Goal: Understand process/instructions: Learn how to perform a task or action

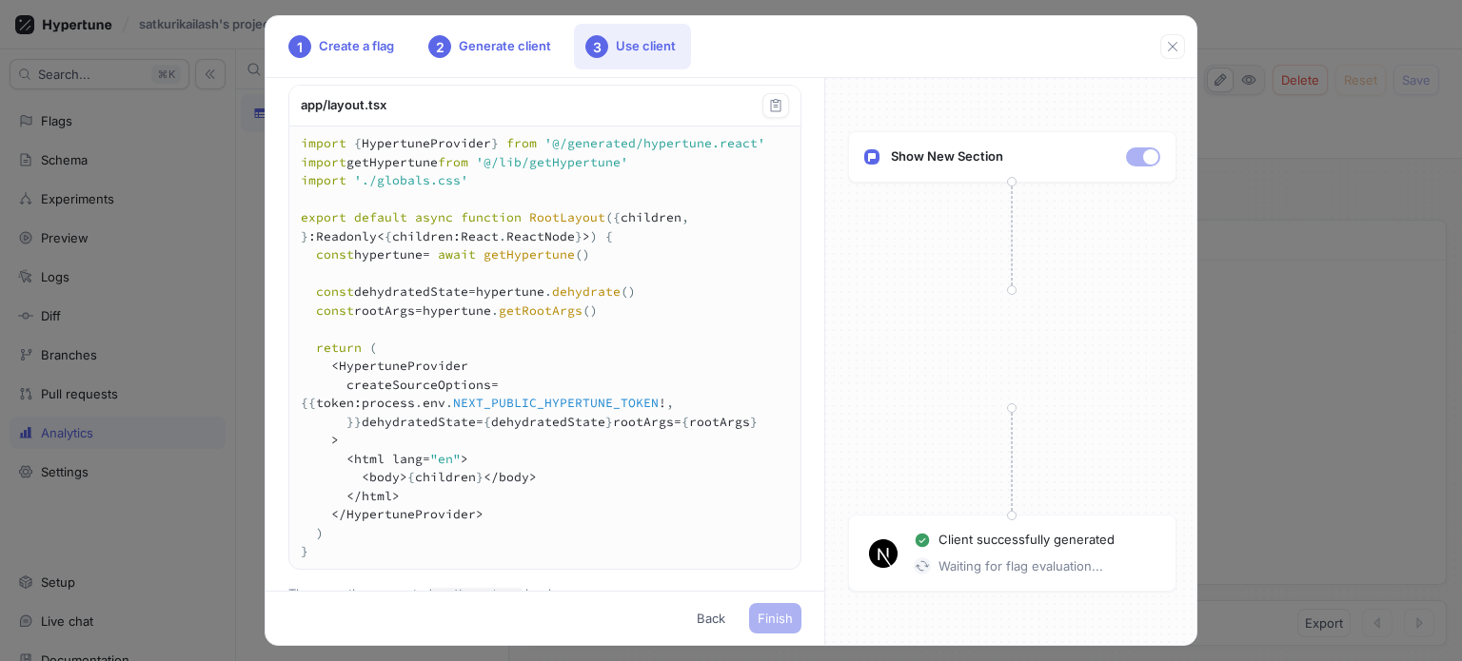
scroll to position [653, 0]
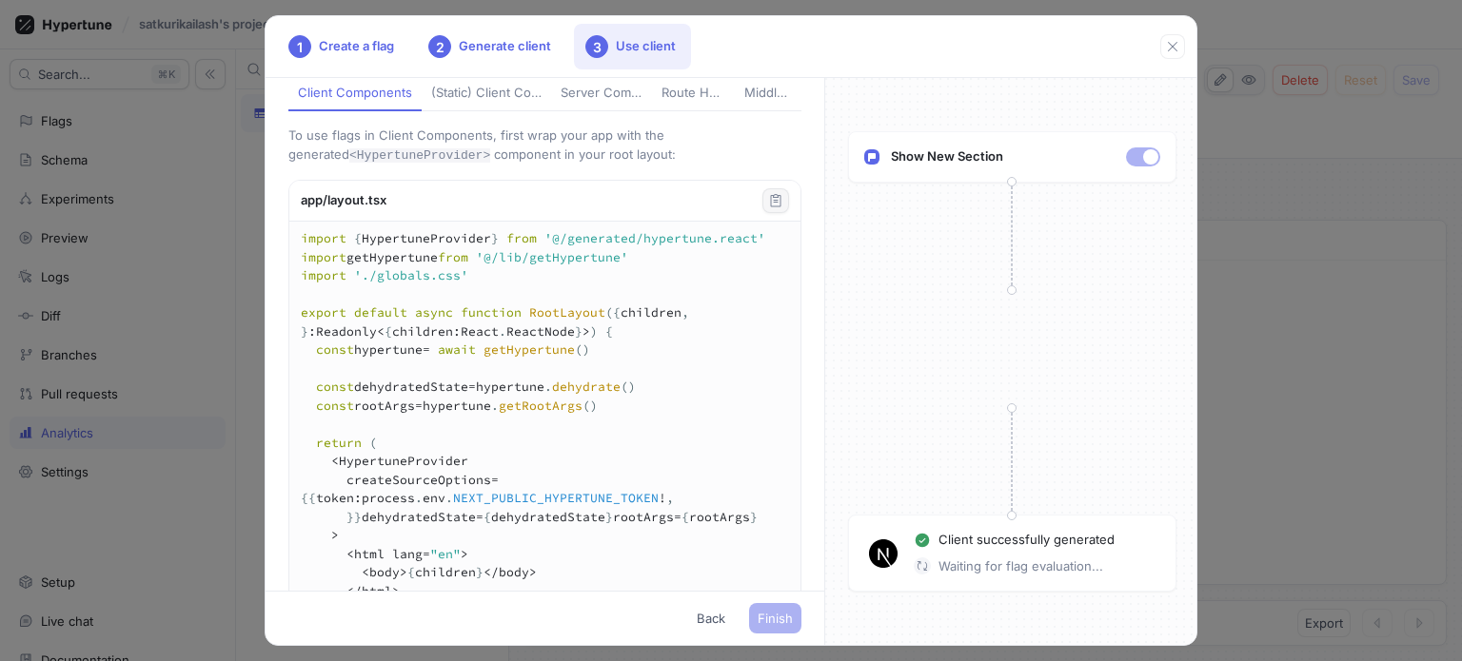
click at [768, 208] on icon "button" at bounding box center [775, 200] width 15 height 15
click at [462, 103] on div "(Static) Client Components" at bounding box center [486, 93] width 110 height 19
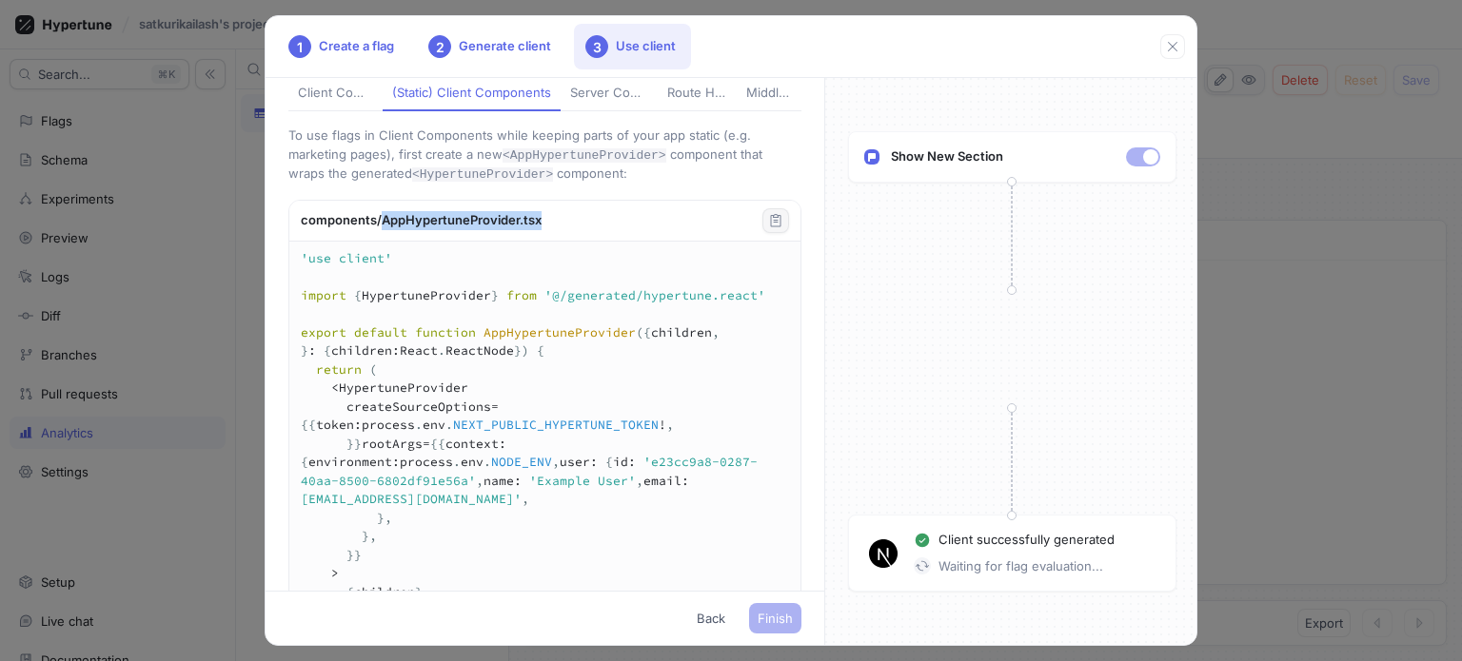
drag, startPoint x: 587, startPoint y: 334, endPoint x: 381, endPoint y: 322, distance: 206.9
click at [381, 242] on div "components/AppHypertuneProvider.tsx" at bounding box center [544, 221] width 511 height 41
copy div "AppHypertuneProvider.tsx"
click at [331, 103] on div "Client Components" at bounding box center [335, 93] width 75 height 19
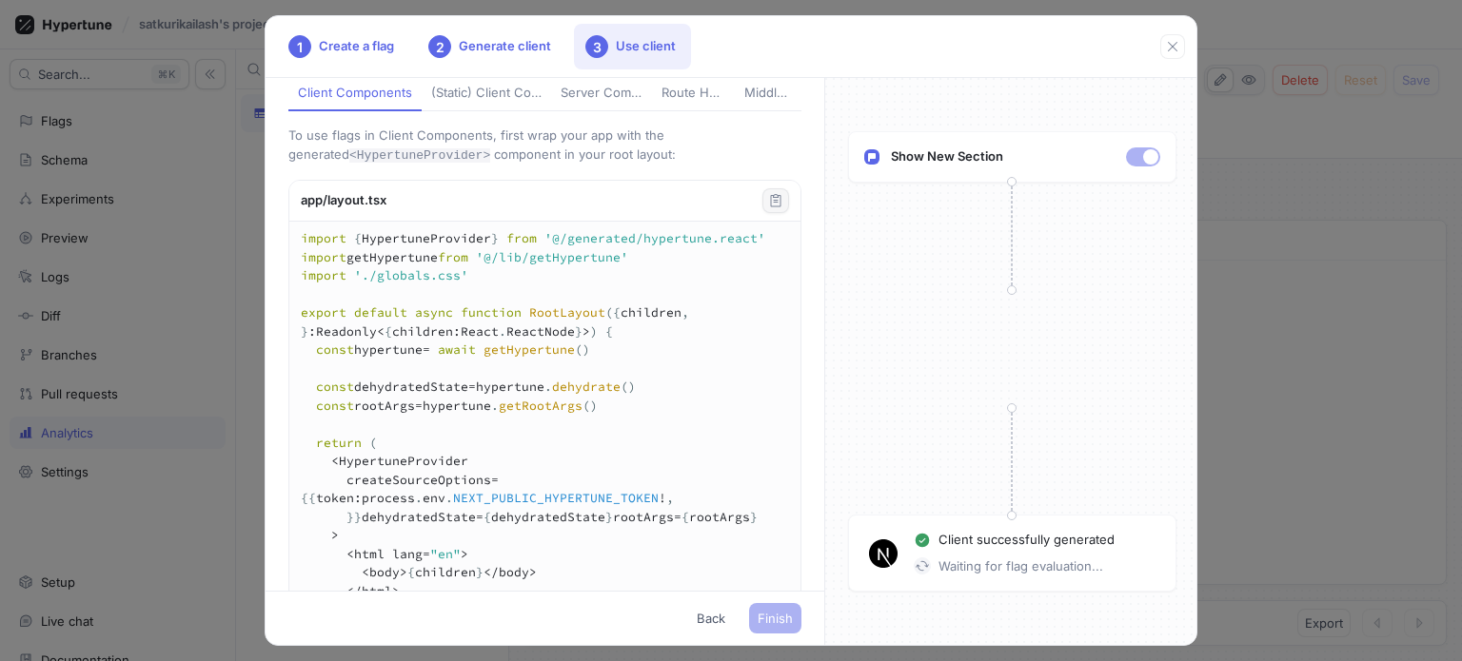
click at [560, 103] on div "Server Components" at bounding box center [601, 93] width 82 height 19
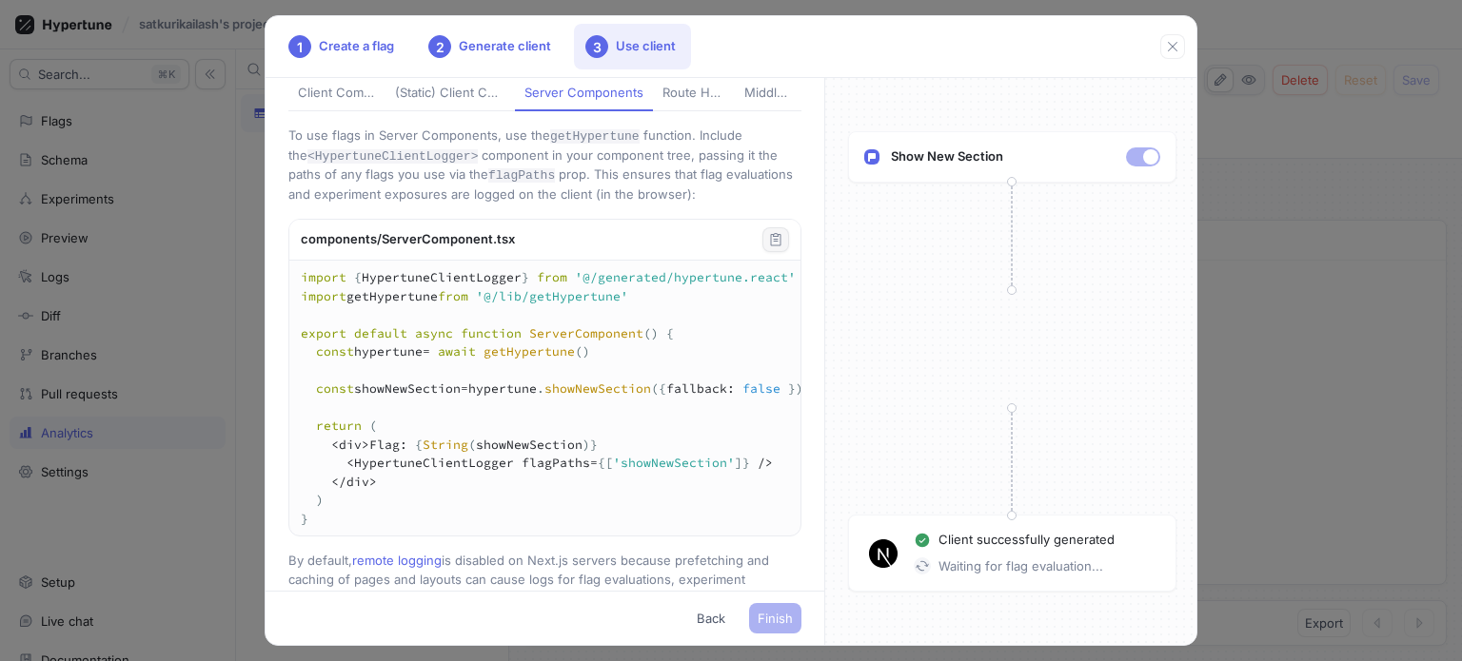
click at [683, 103] on div "Route Handlers" at bounding box center [693, 93] width 63 height 19
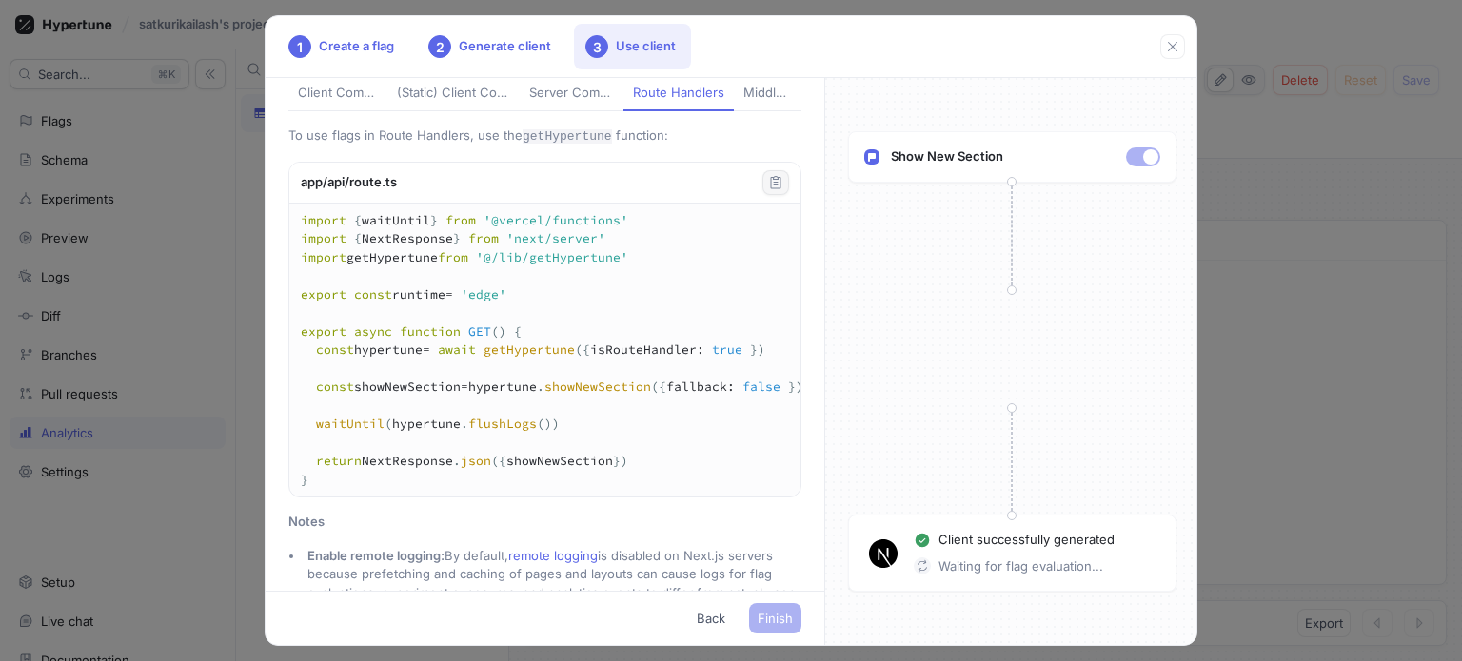
click at [746, 103] on div "Middleware" at bounding box center [767, 93] width 49 height 19
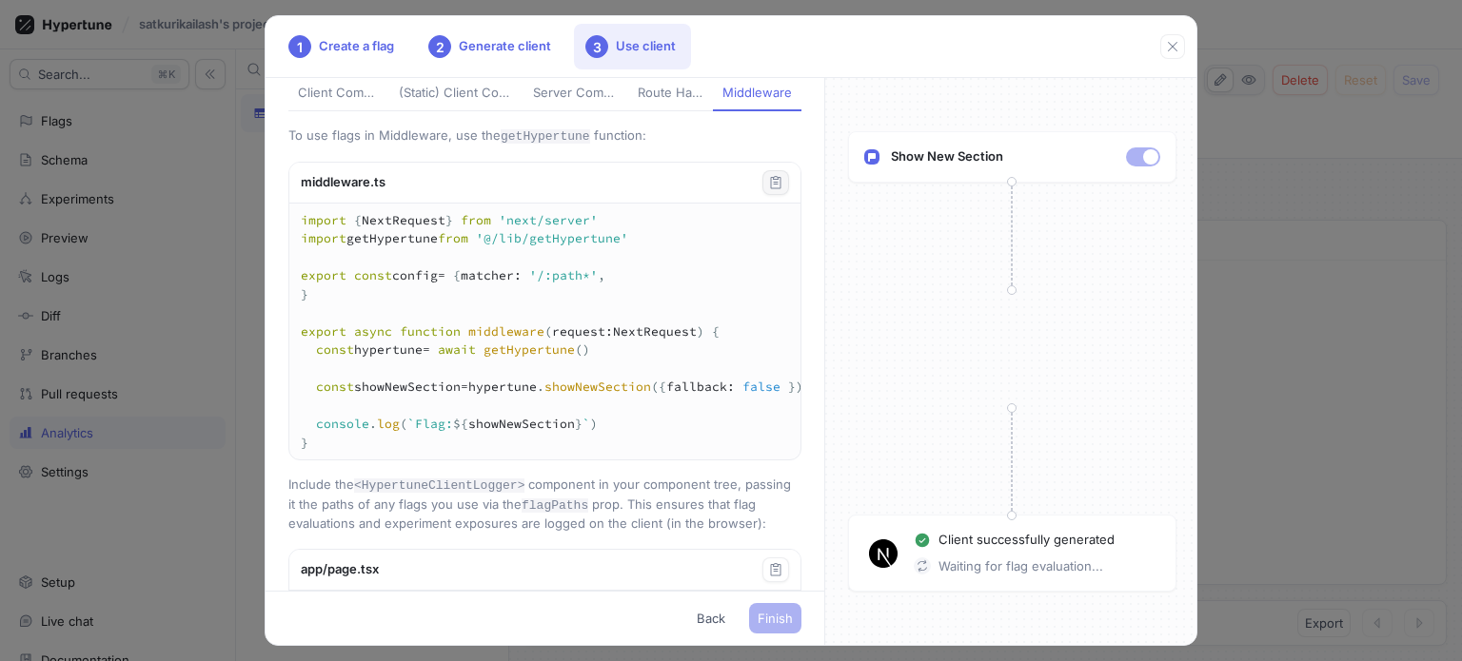
click at [693, 112] on button "Route Handlers" at bounding box center [670, 94] width 85 height 36
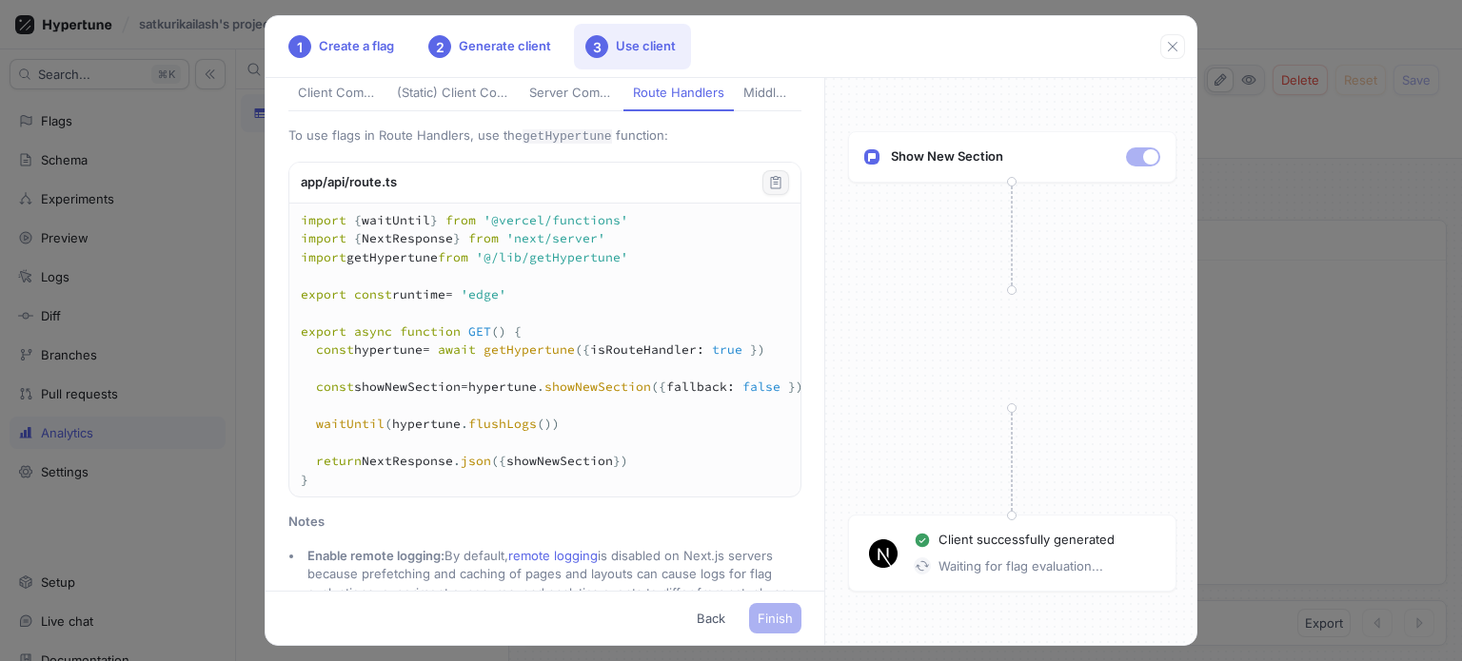
click at [590, 103] on div "Server Components" at bounding box center [571, 93] width 84 height 19
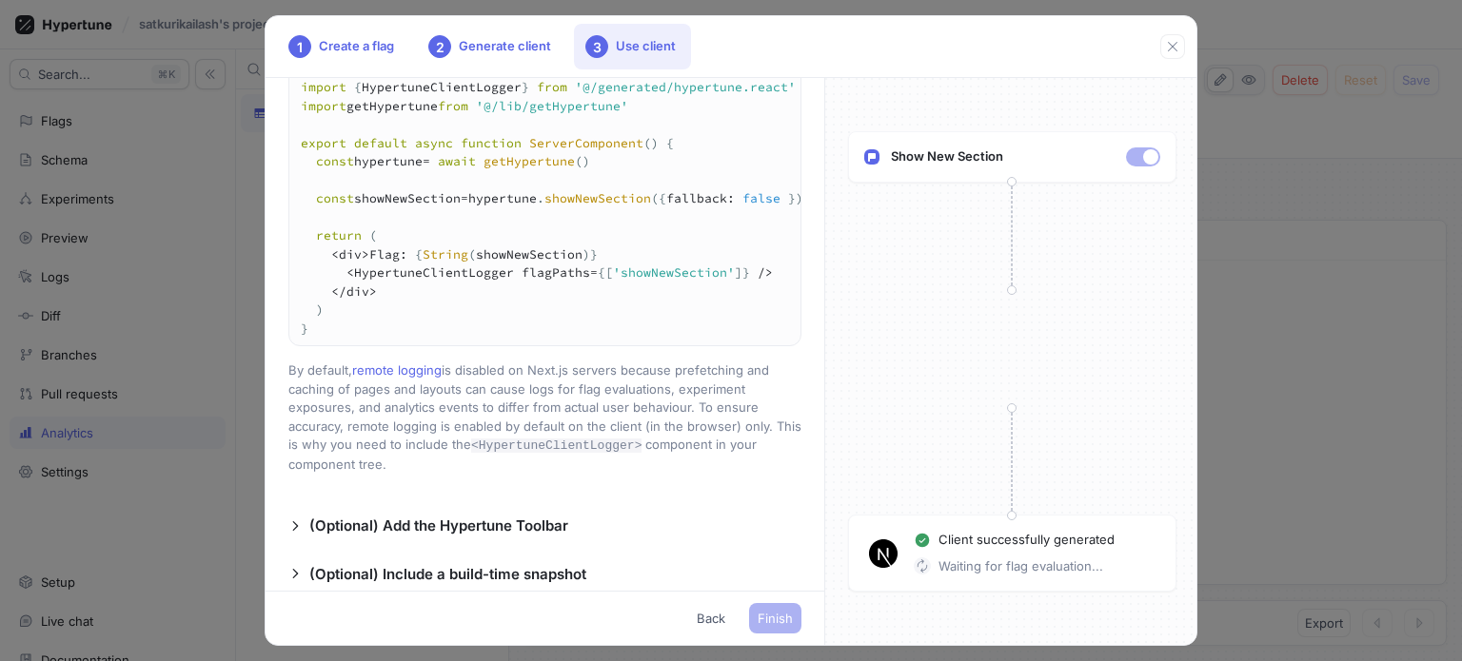
scroll to position [748, 0]
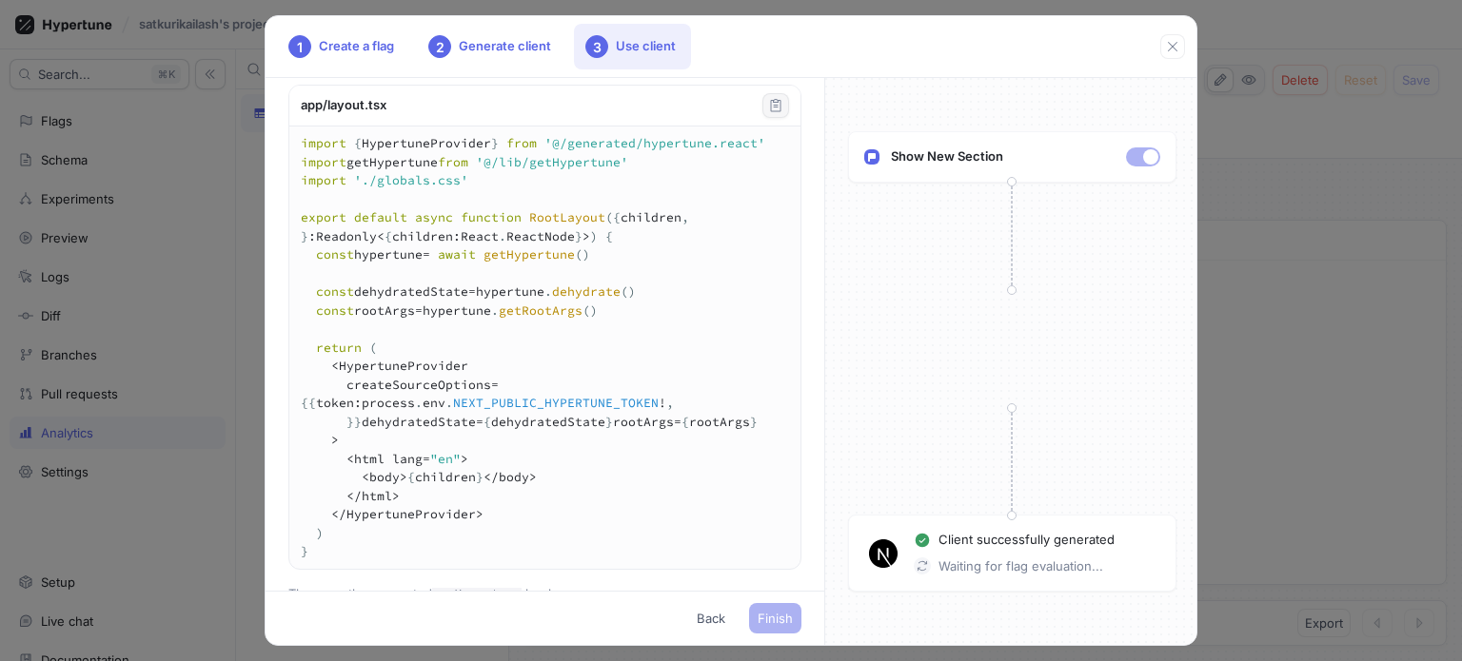
type textarea "import AppHypertuneProvider from '@/components/AppHypertuneProvider' import './…"
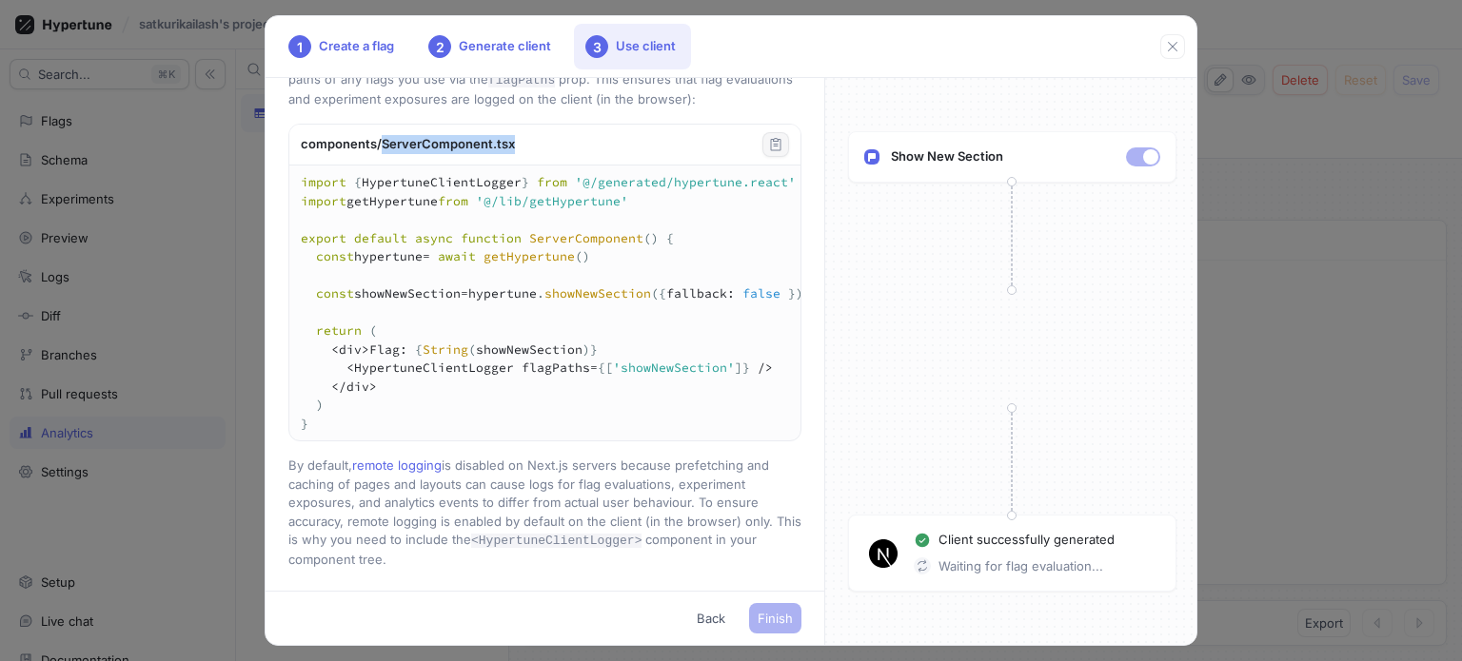
drag, startPoint x: 541, startPoint y: 252, endPoint x: 379, endPoint y: 254, distance: 162.7
click at [379, 166] on div "components/ServerComponent.tsx" at bounding box center [544, 145] width 511 height 41
copy div "ServerComponent.tsx"
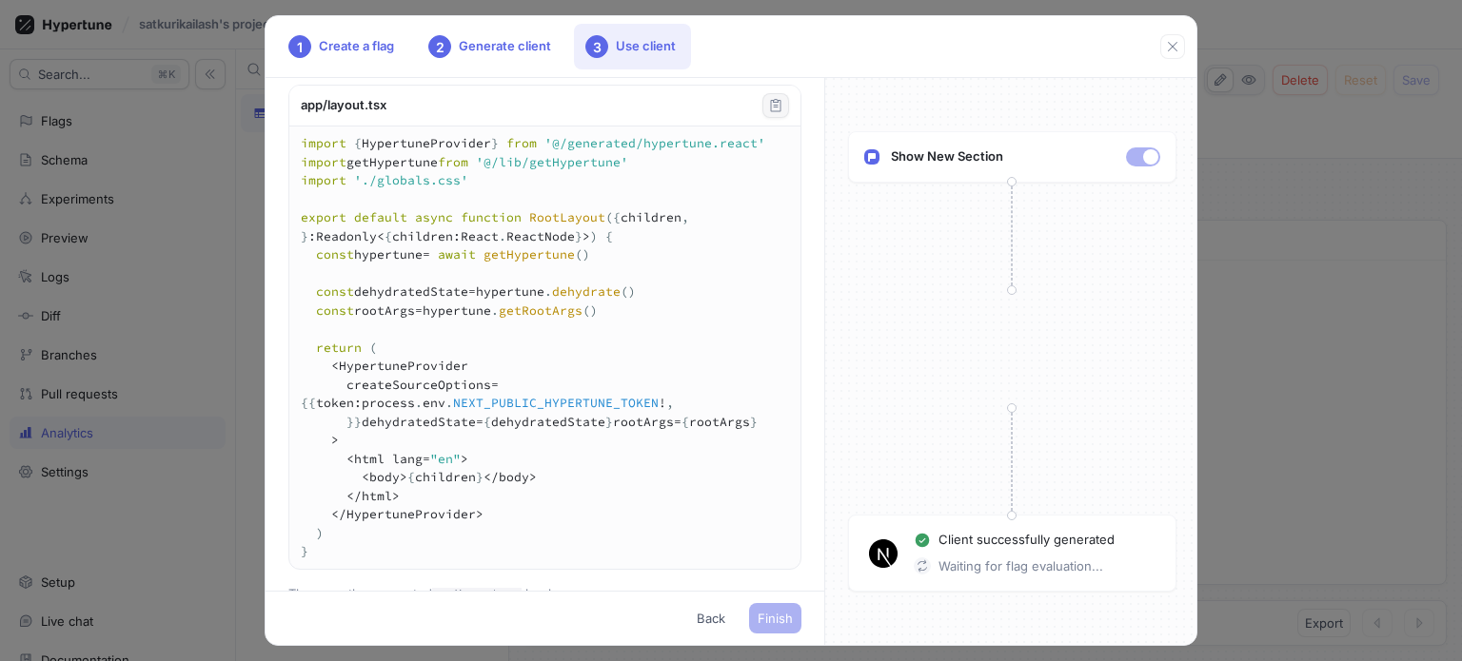
type textarea "import AppHypertuneProvider from '@/components/AppHypertuneProvider' import './…"
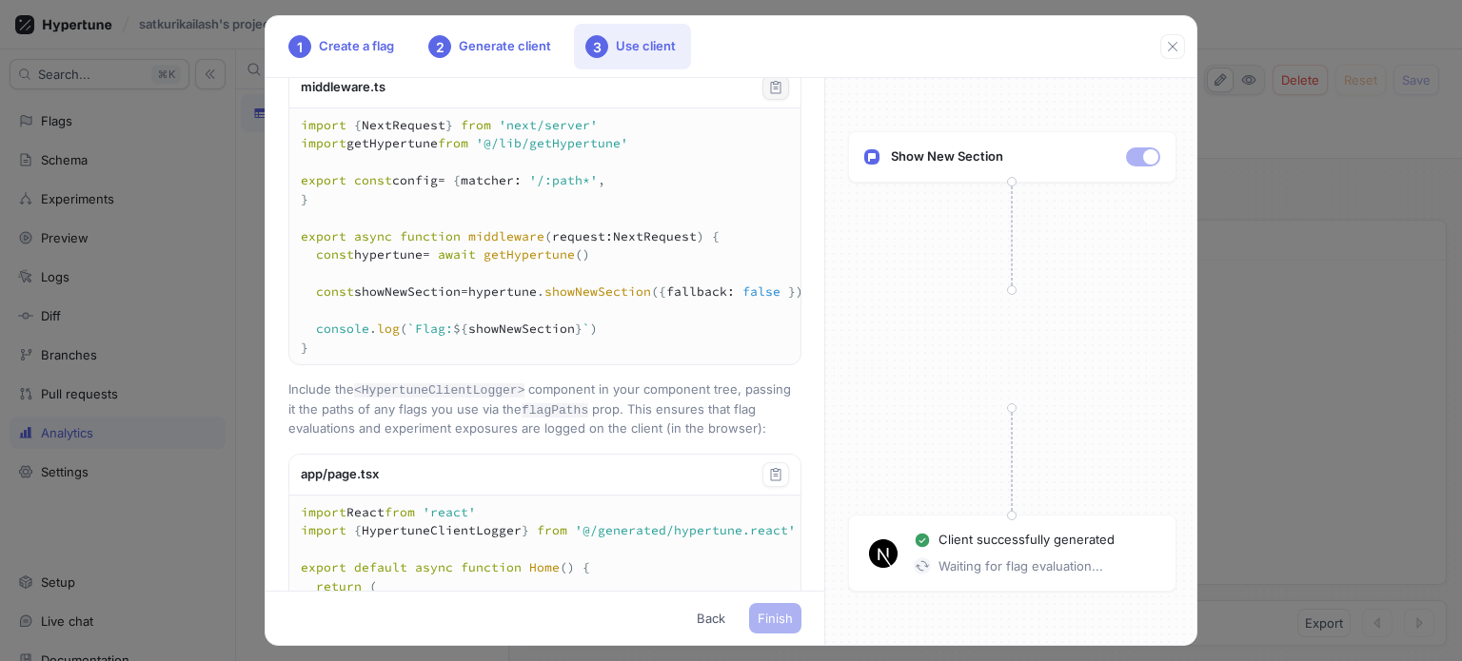
type textarea "import AppHypertuneProvider from '@/components/AppHypertuneProvider' import './…"
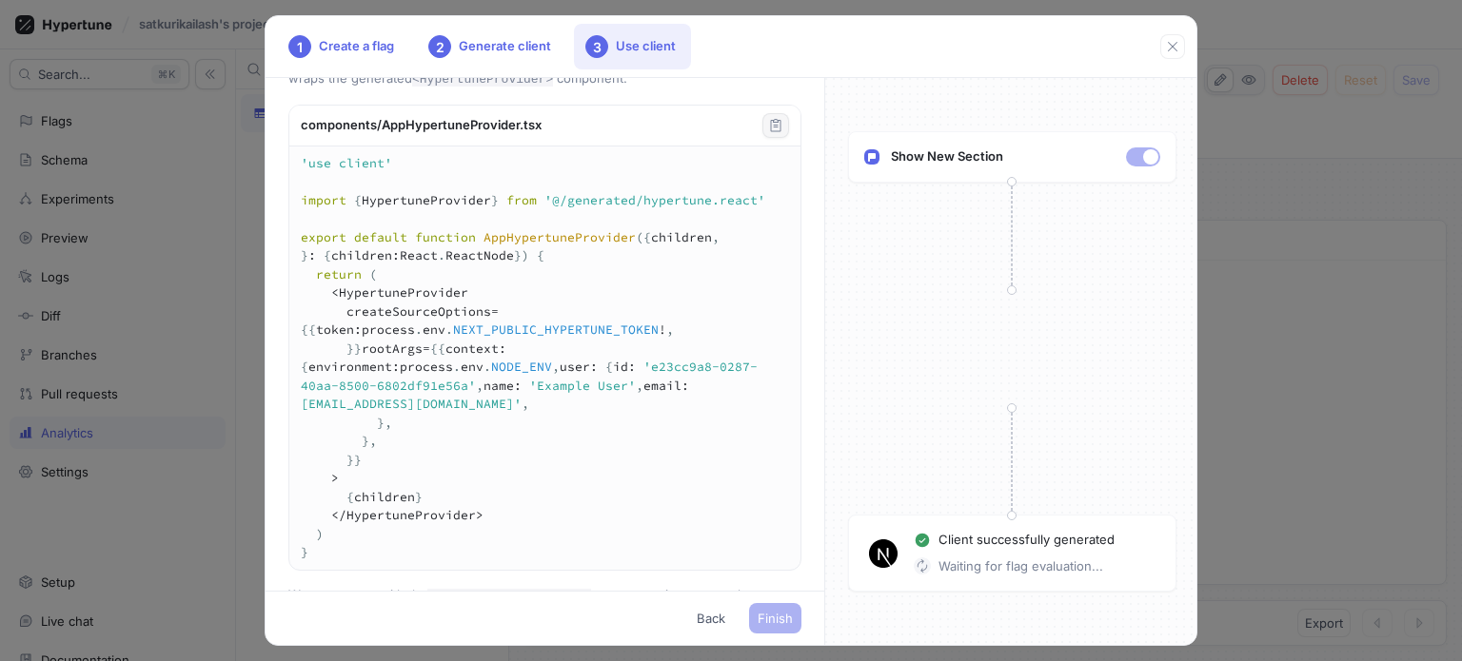
click at [762, 138] on button "button" at bounding box center [775, 125] width 27 height 25
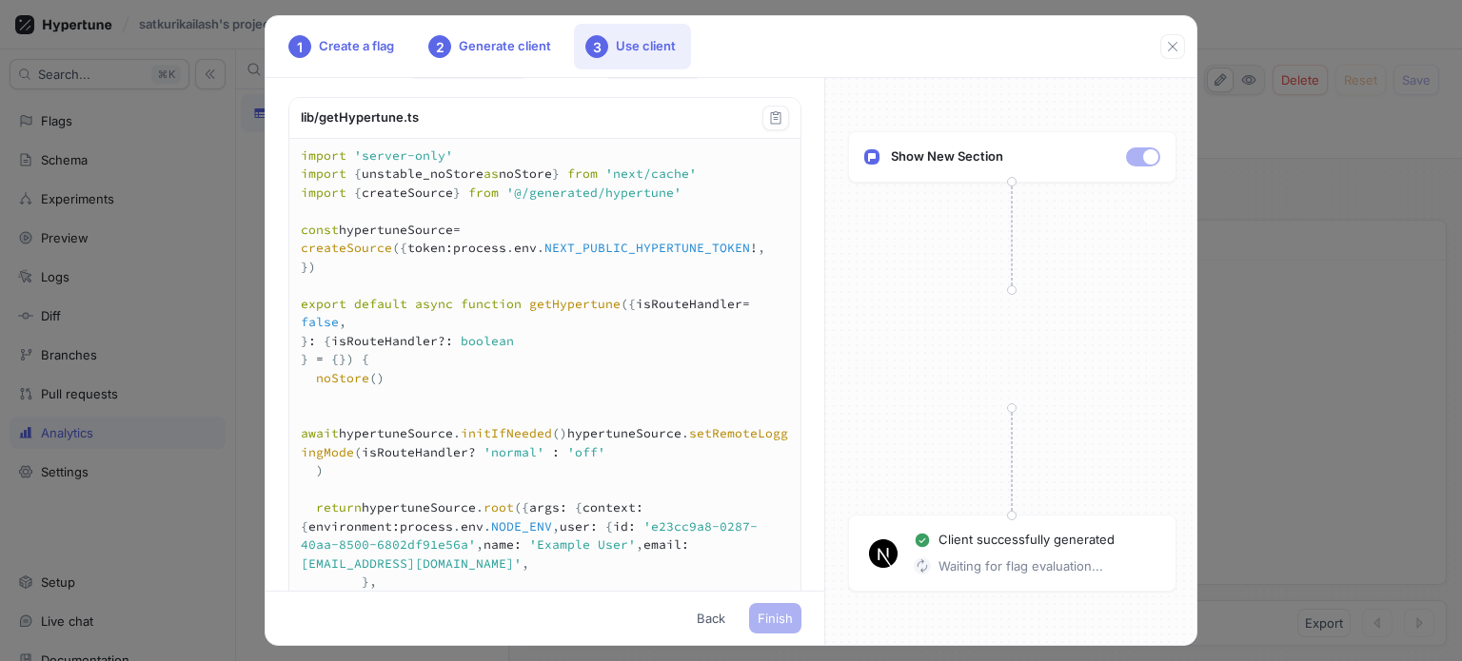
scroll to position [0, 0]
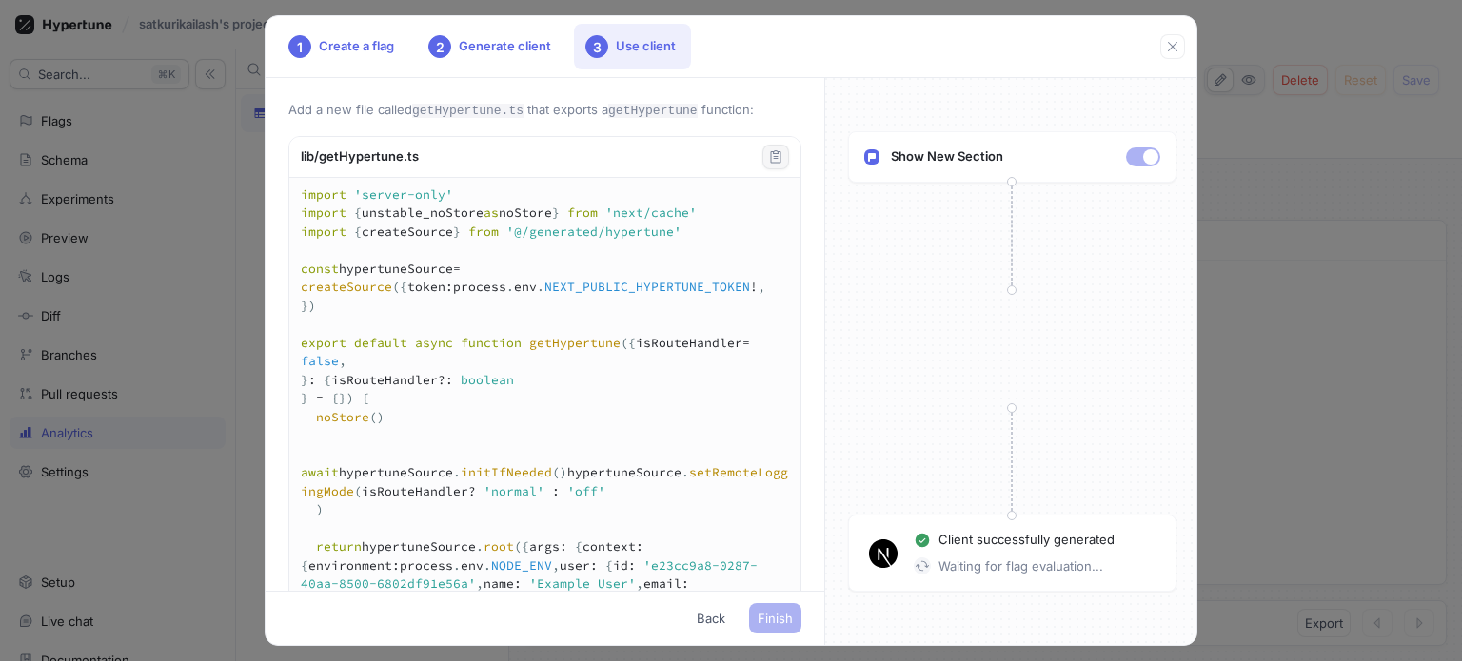
click at [768, 155] on icon "button" at bounding box center [775, 156] width 15 height 15
drag, startPoint x: 483, startPoint y: 156, endPoint x: 322, endPoint y: 163, distance: 161.9
click at [322, 163] on div "lib/getHypertune.ts" at bounding box center [544, 157] width 511 height 41
copy div "getHypertune.ts"
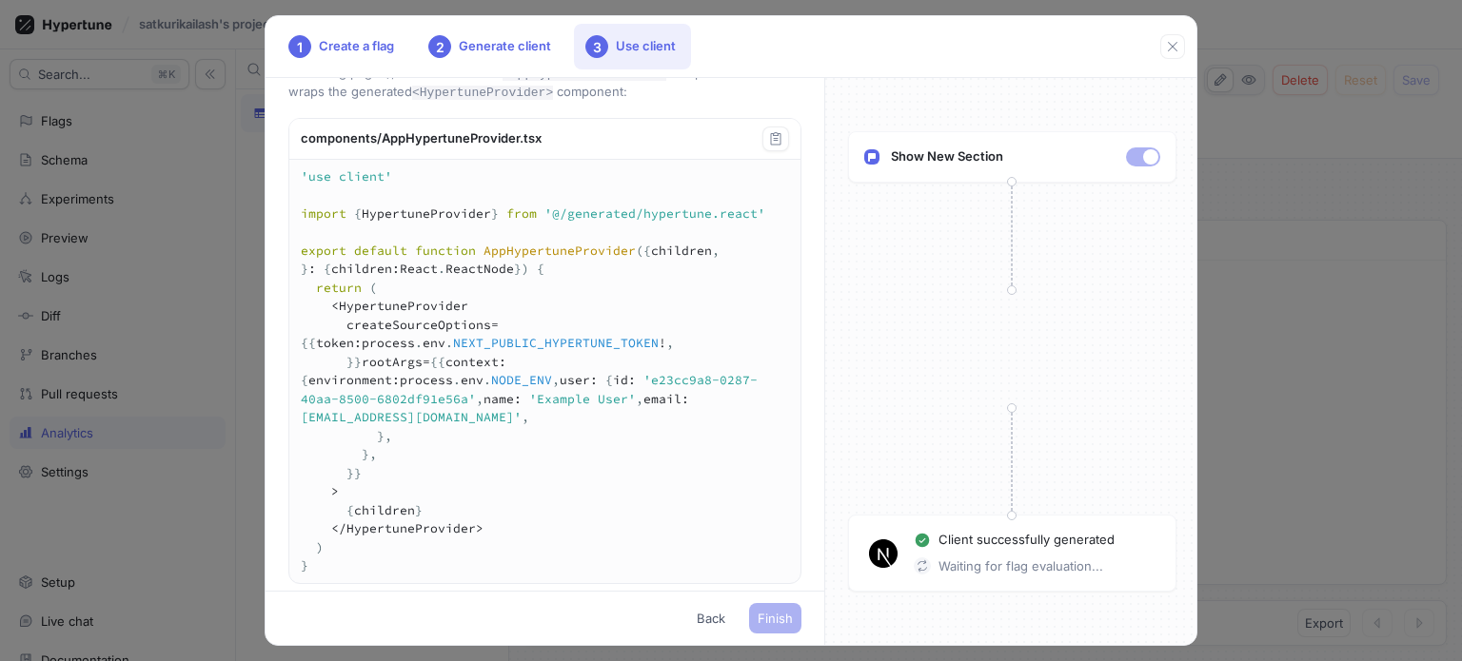
scroll to position [666, 0]
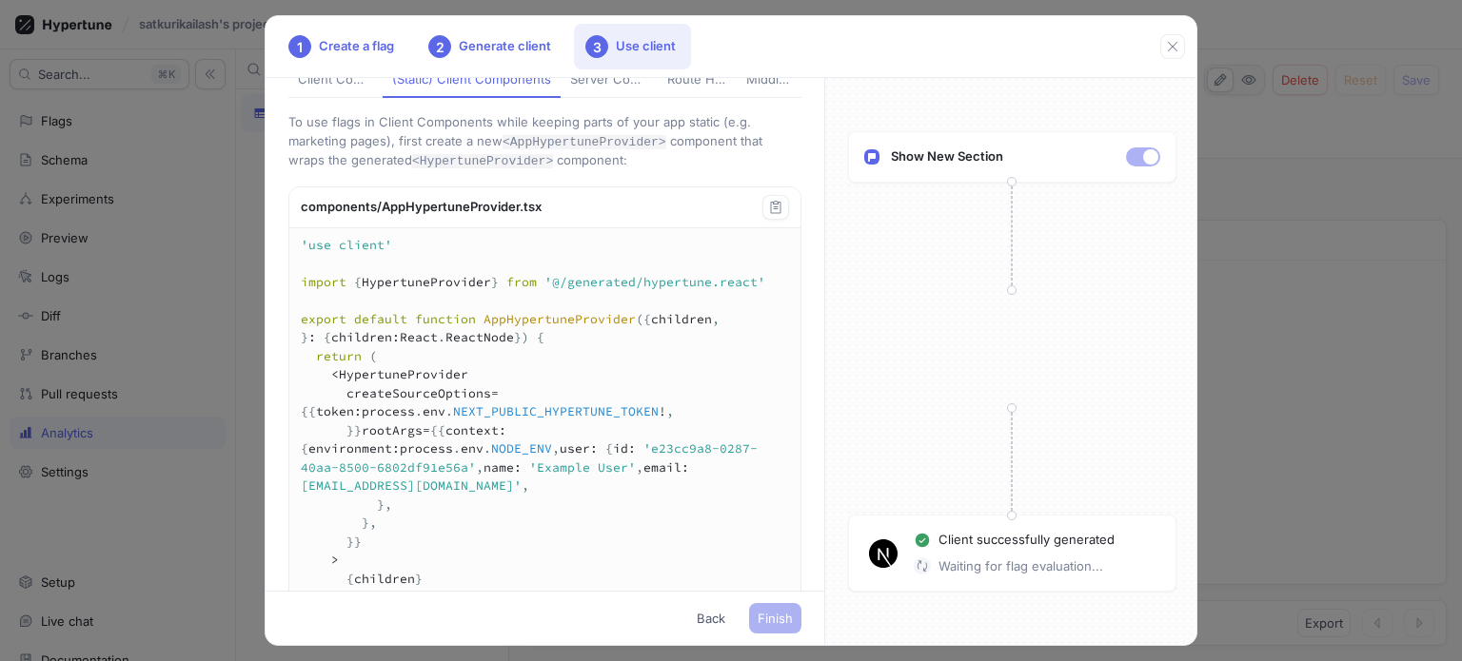
click at [361, 89] on div "Client Components" at bounding box center [335, 79] width 75 height 19
type textarea "'use client' import { useHypertune } from '@/generated/hypertune.react' export …"
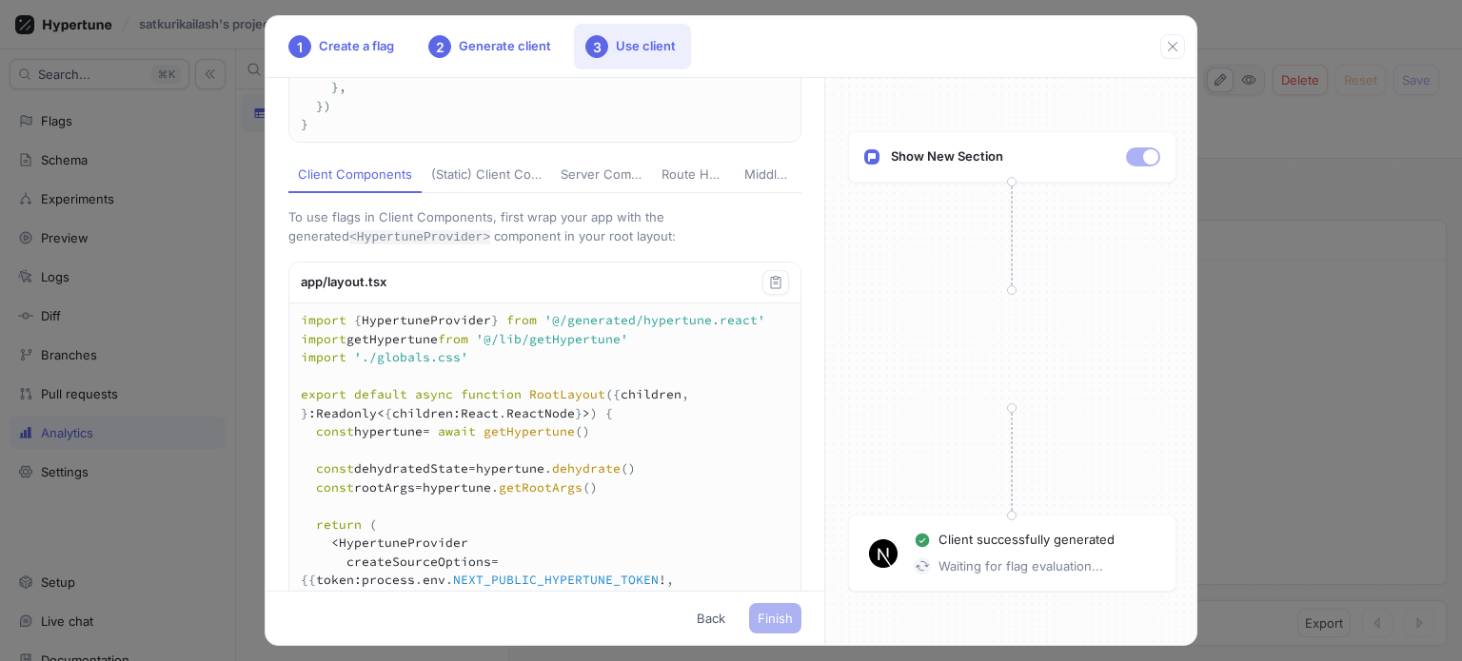
scroll to position [476, 0]
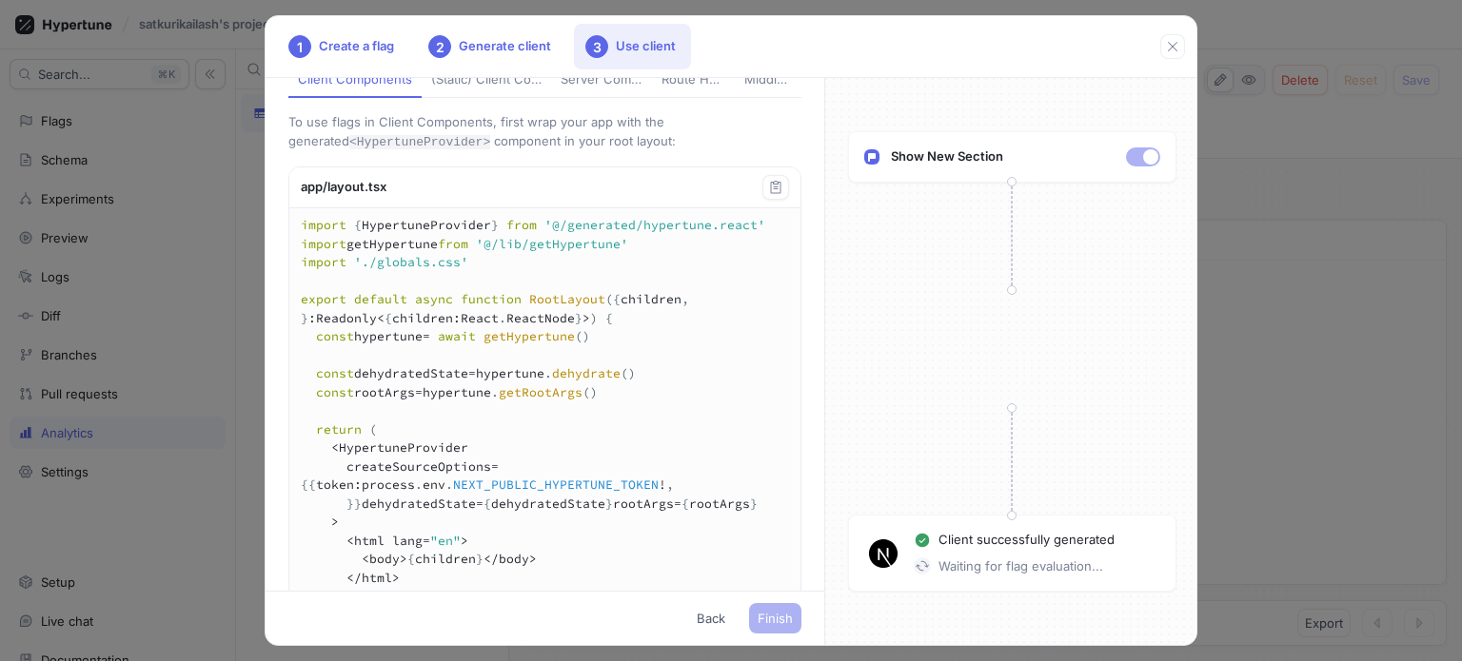
click at [590, 151] on p "To use flags in Client Components, first wrap your app with the generated <Hype…" at bounding box center [544, 132] width 513 height 38
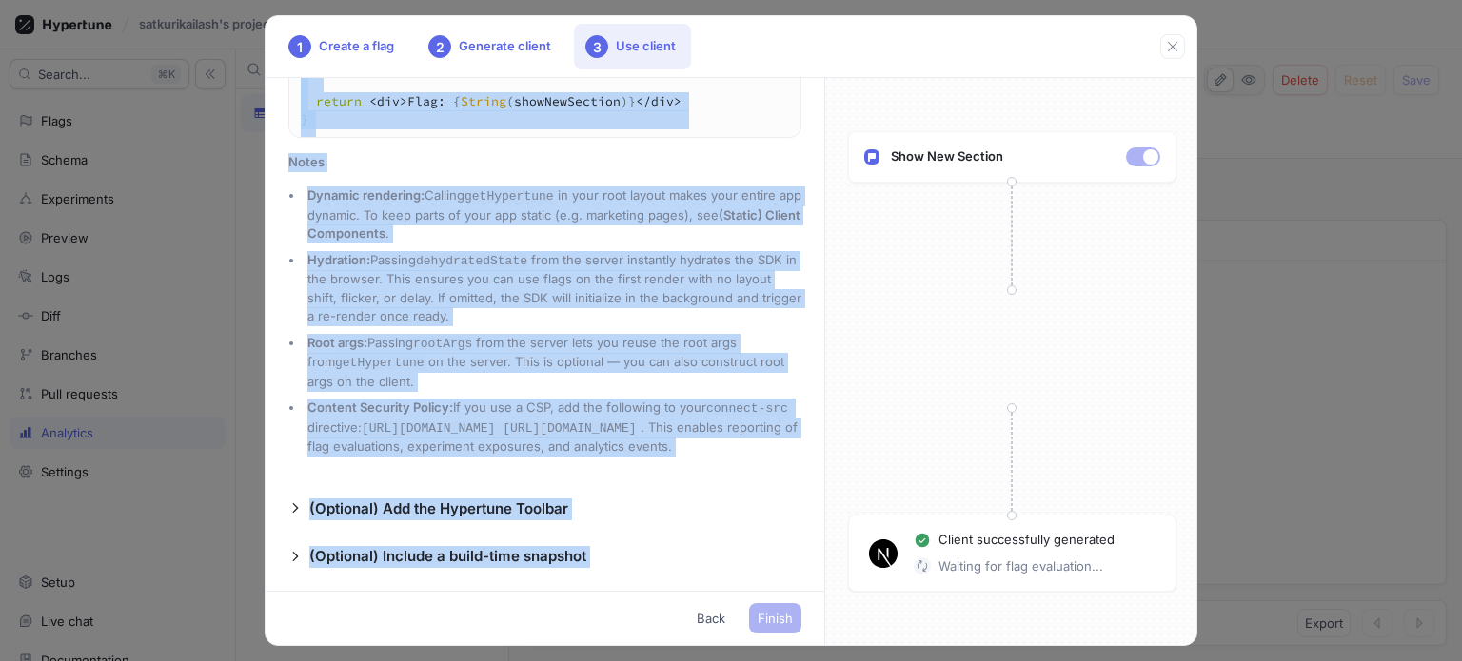
scroll to position [1819, 0]
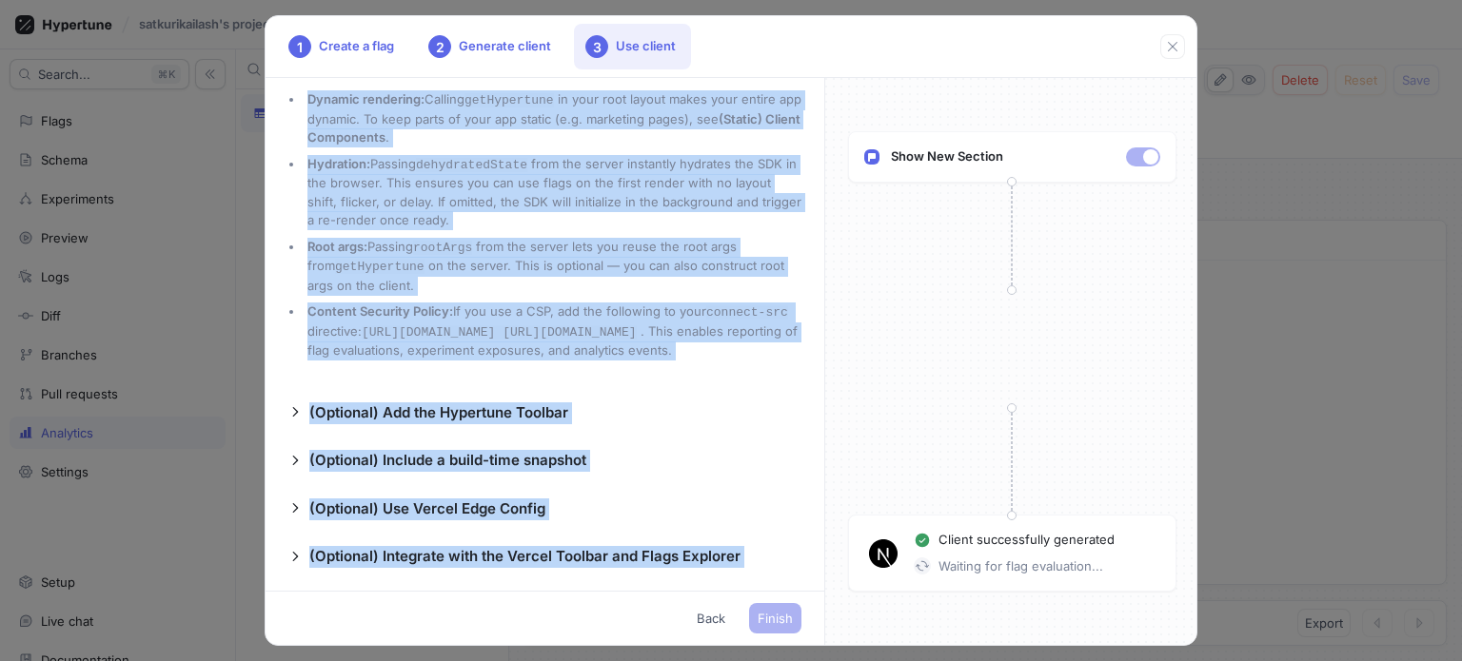
drag, startPoint x: 280, startPoint y: 97, endPoint x: 619, endPoint y: 646, distance: 645.2
click at [619, 646] on div "1 Create a flag 2 Generate client 3 Use client Add a new file called getHypertu…" at bounding box center [731, 330] width 933 height 631
copy div "Add a new file called getHypertune.ts that exports a getHypertune function: lib…"
click at [398, 364] on div "Add a new file called getHypertune.ts that exports a getHypertune function: lib…" at bounding box center [544, 334] width 559 height 513
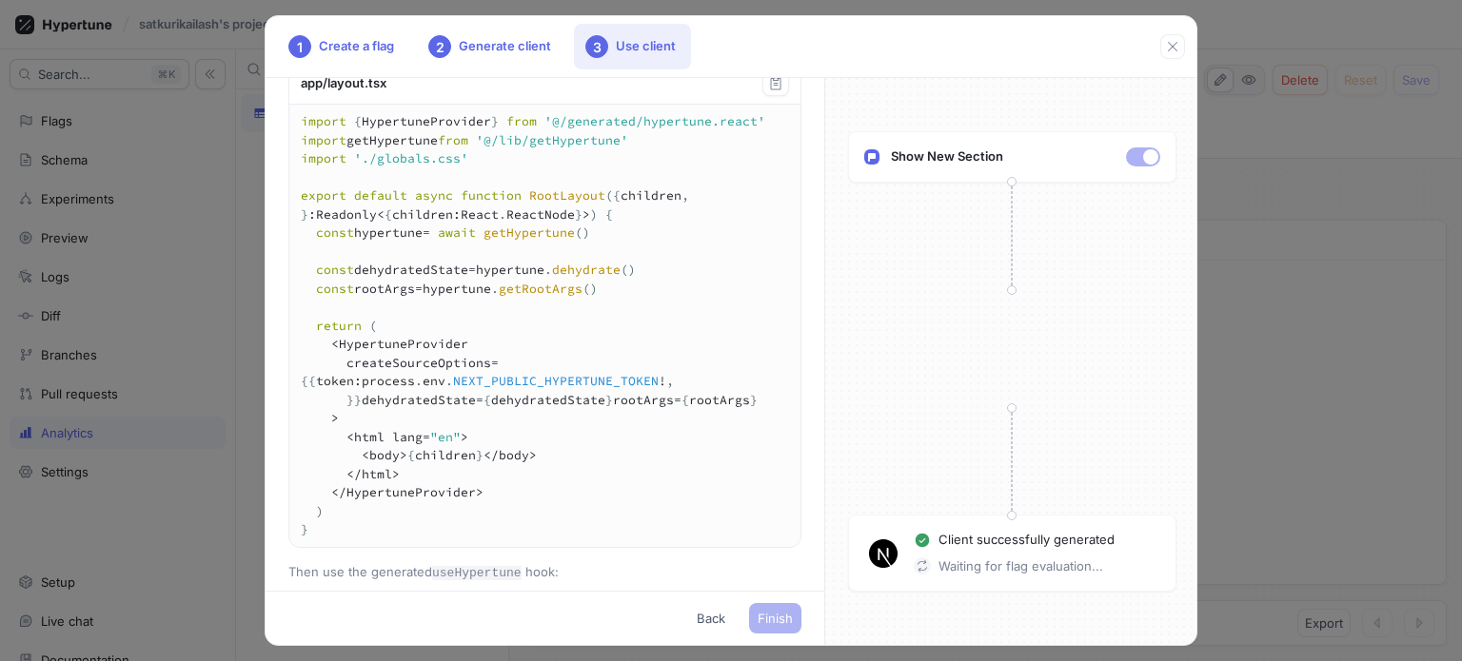
scroll to position [678, 0]
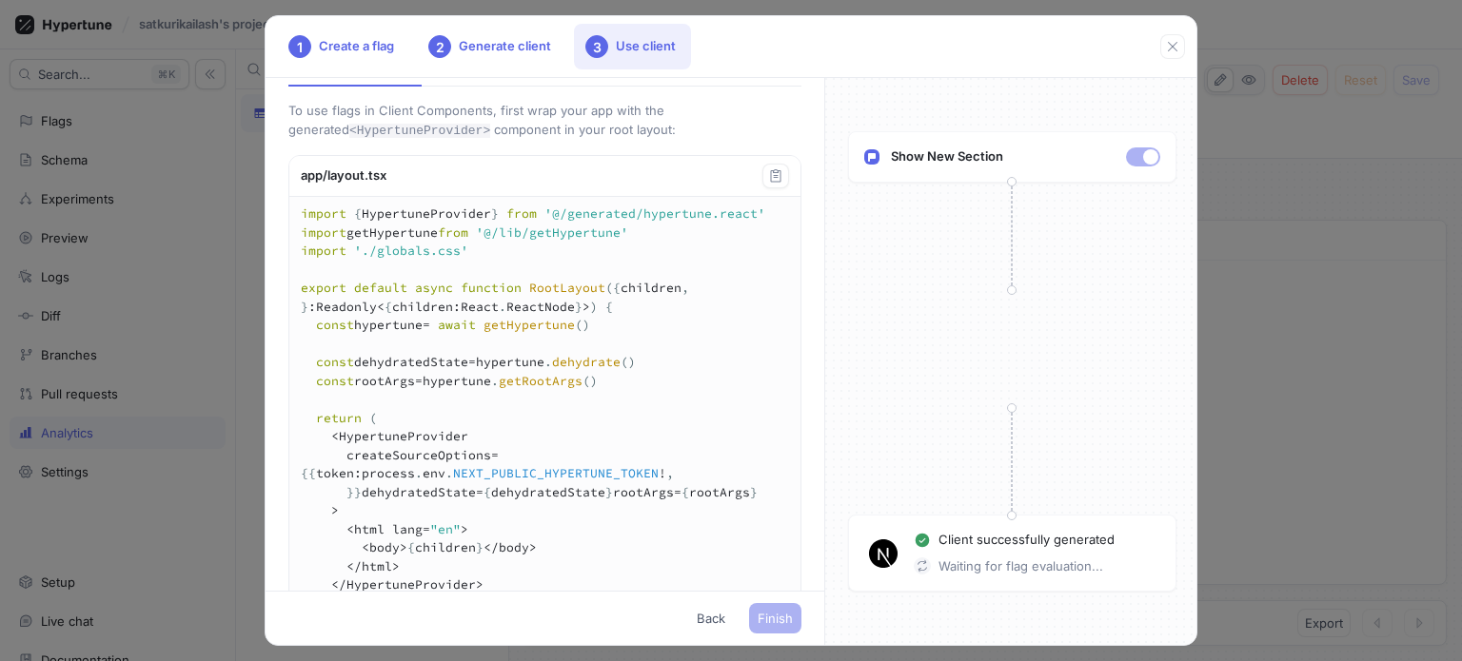
drag, startPoint x: 281, startPoint y: 180, endPoint x: 805, endPoint y: 186, distance: 524.4
click at [805, 186] on div "Add a new file called getHypertune.ts that exports a getHypertune function: lib…" at bounding box center [544, 334] width 559 height 513
copy div "Client Components (Static) Client Components Server Components Route Handlers M…"
click at [445, 197] on div "app/layout.tsx" at bounding box center [544, 176] width 511 height 41
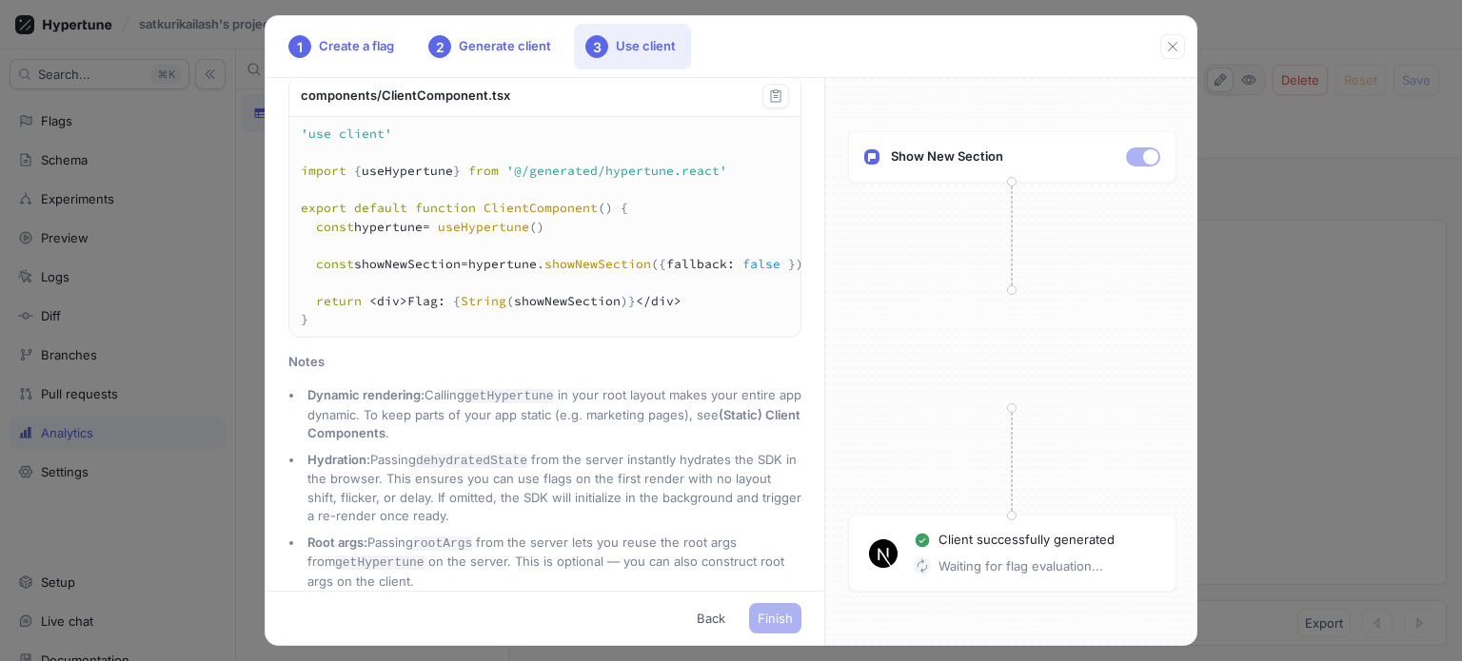
scroll to position [1249, 0]
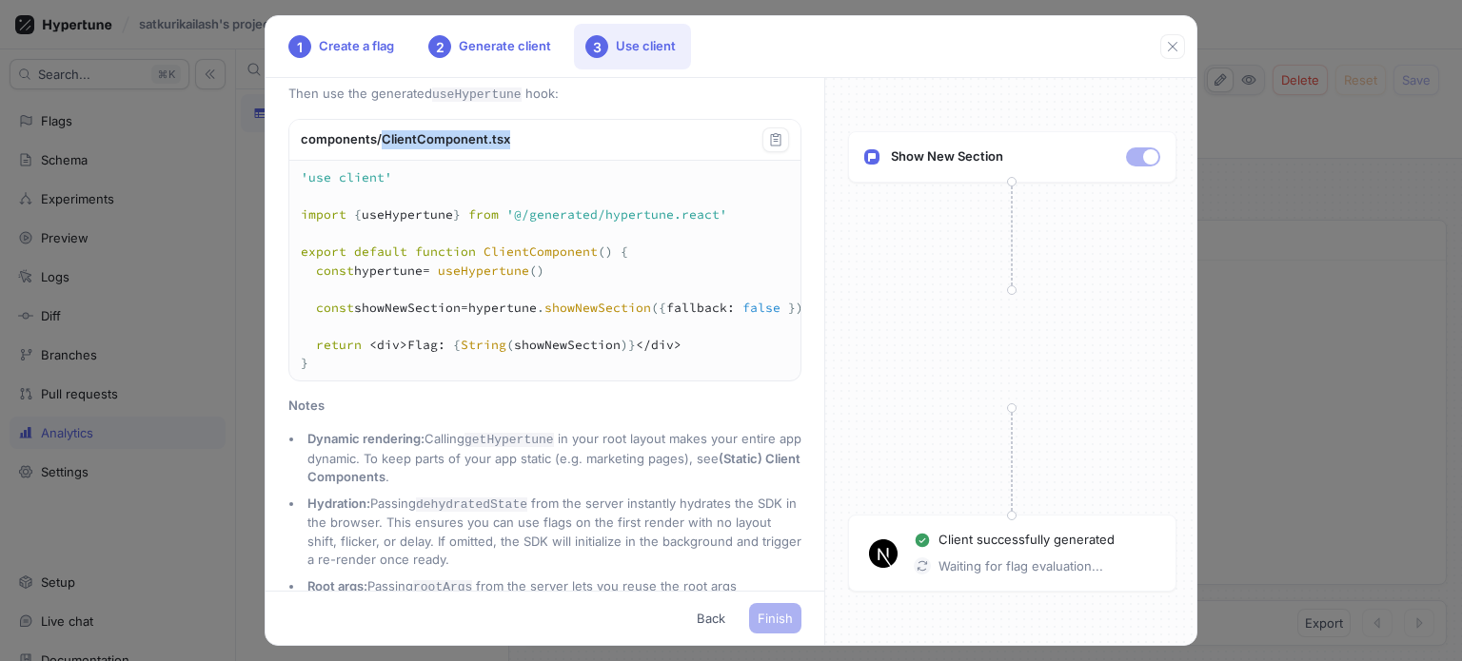
drag, startPoint x: 579, startPoint y: 334, endPoint x: 382, endPoint y: 342, distance: 197.1
click at [382, 161] on div "components/ClientComponent.tsx" at bounding box center [544, 140] width 511 height 41
copy div "ClientComponent.tsx"
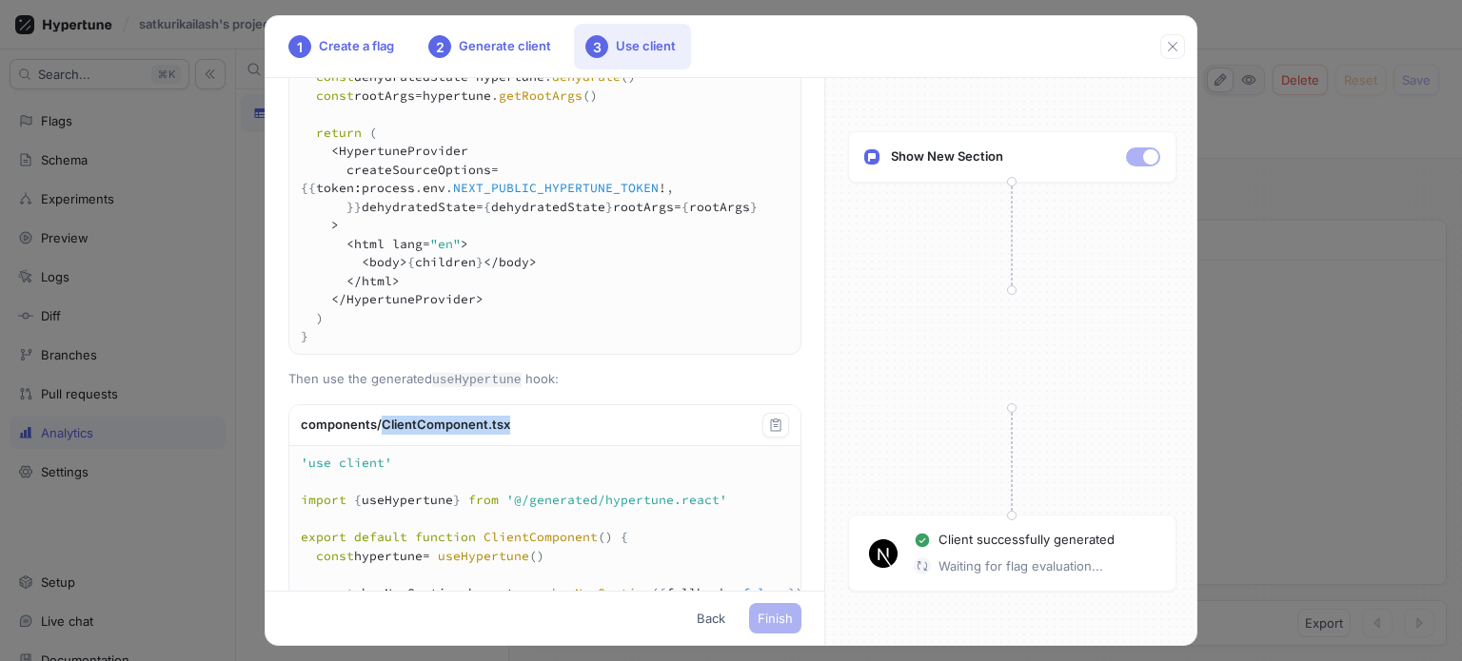
scroll to position [582, 0]
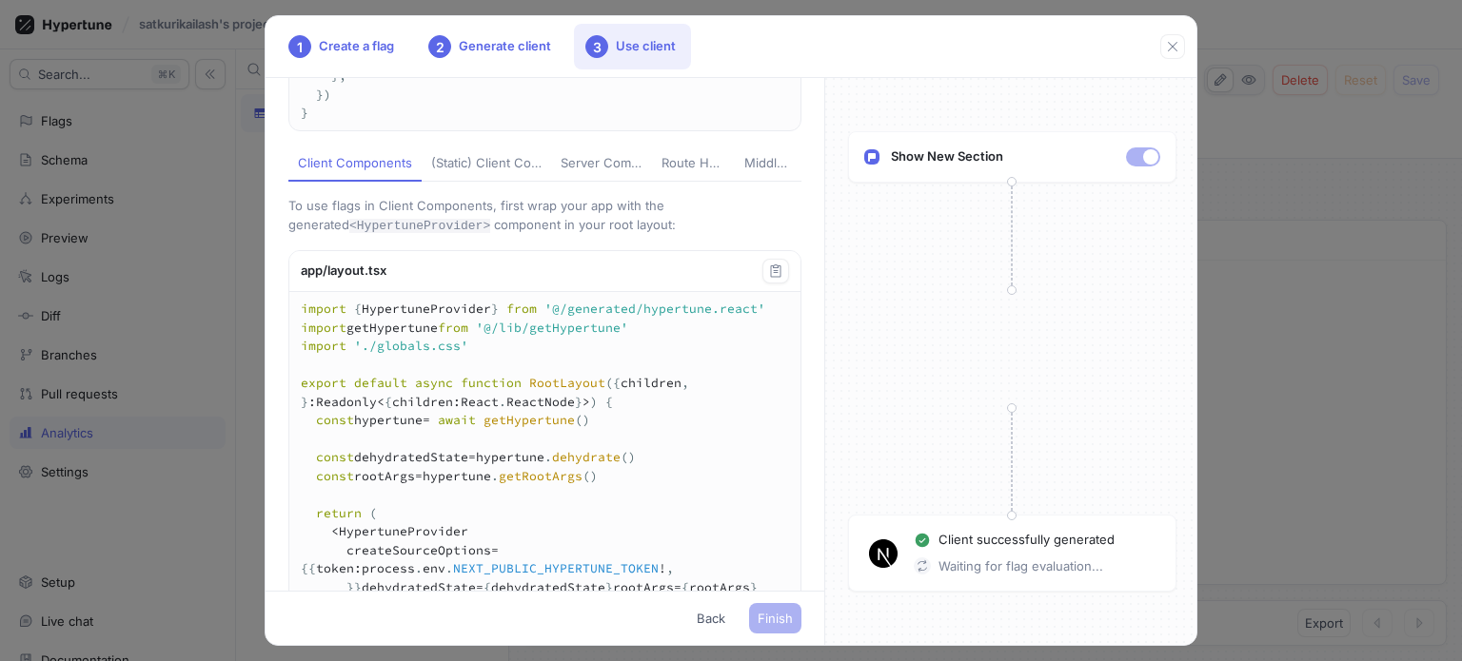
click at [487, 173] on div "(Static) Client Components" at bounding box center [486, 163] width 110 height 19
type textarea "import AppHypertuneProvider from '@/components/AppHypertuneProvider' import './…"
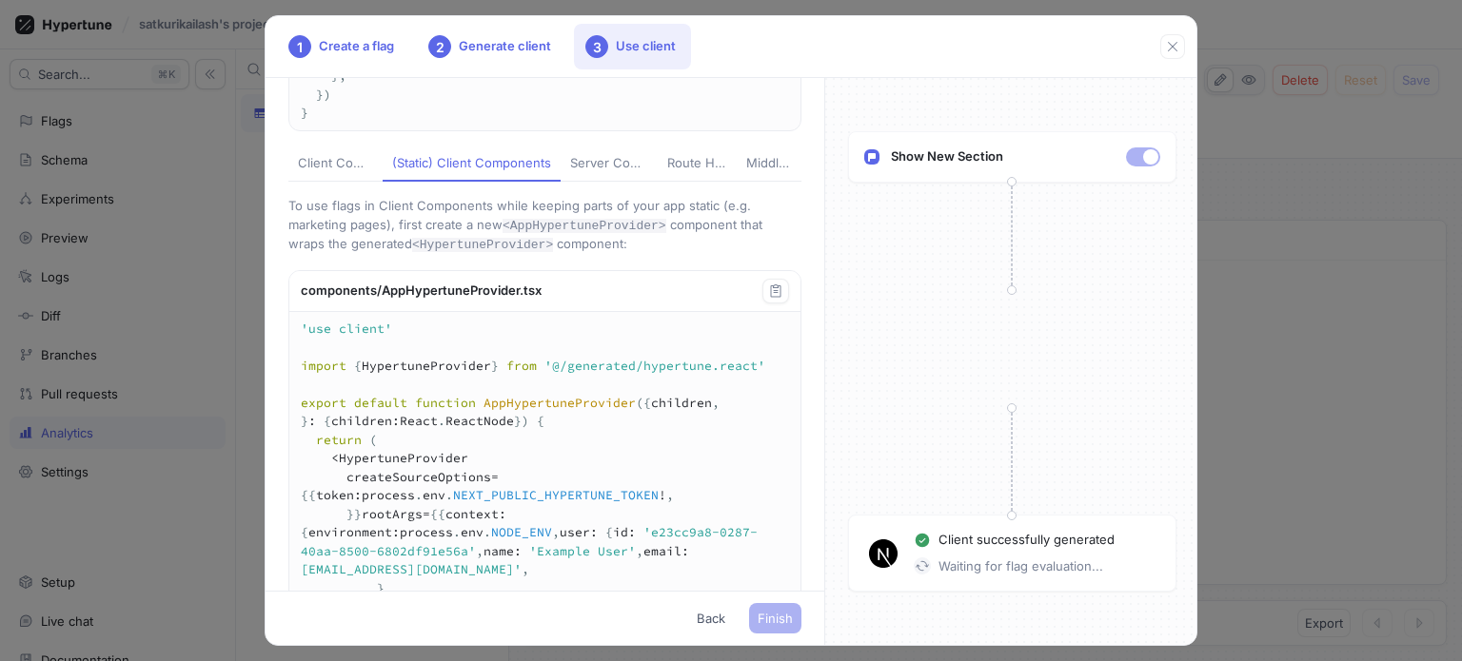
click at [571, 173] on div "Server Components" at bounding box center [609, 163] width 78 height 19
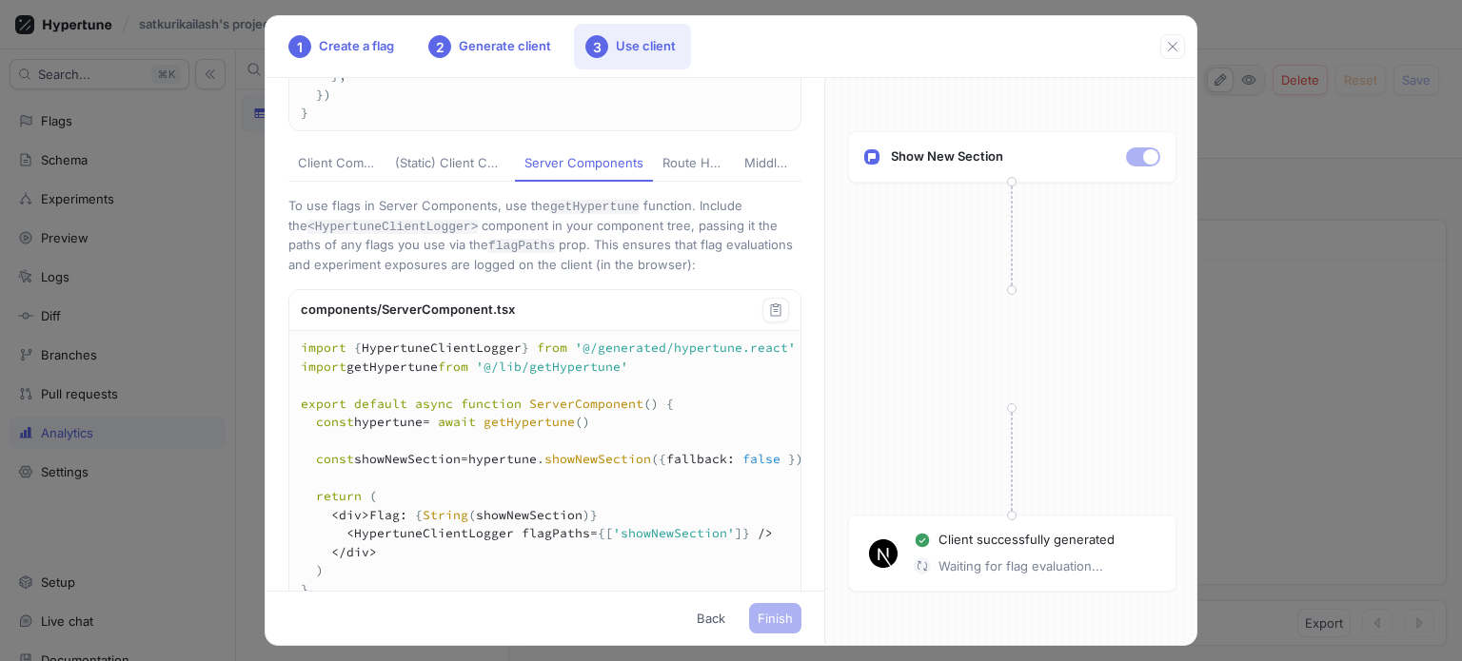
click at [675, 173] on div "Route Handlers" at bounding box center [693, 163] width 63 height 19
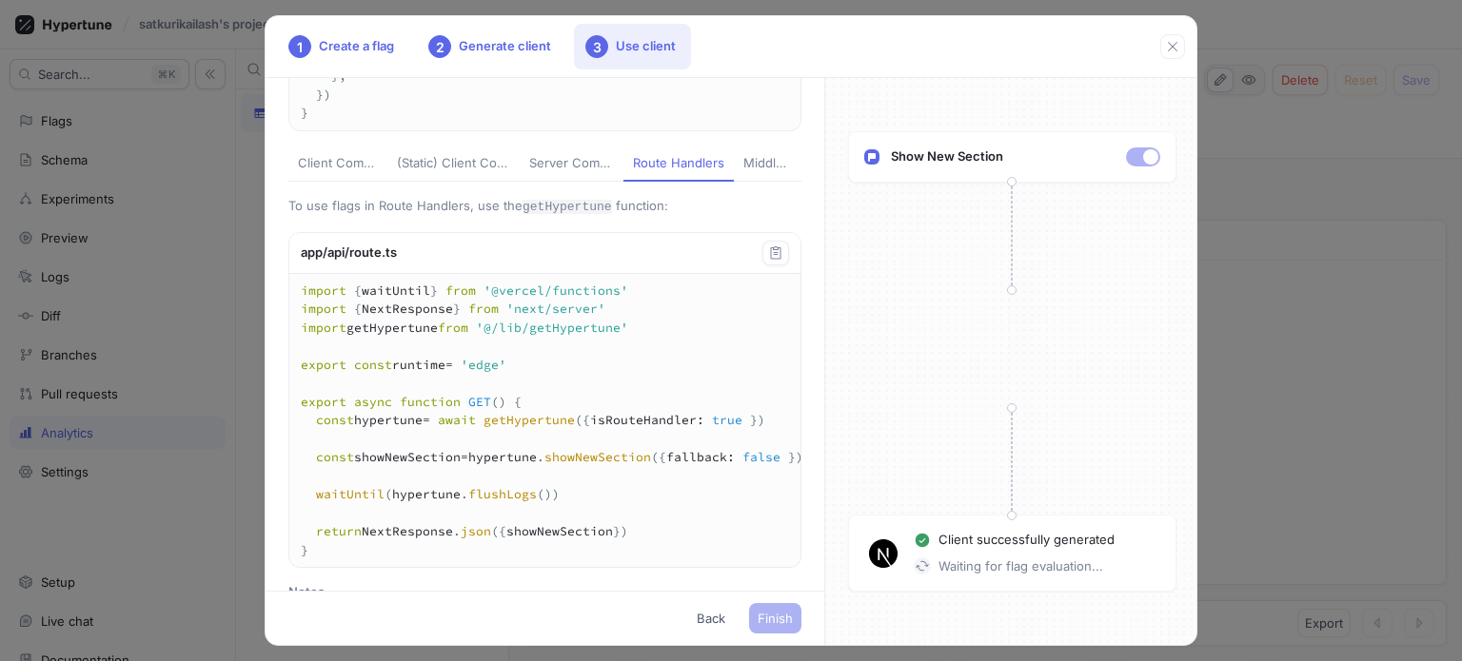
click at [743, 173] on div "Middleware" at bounding box center [767, 163] width 49 height 19
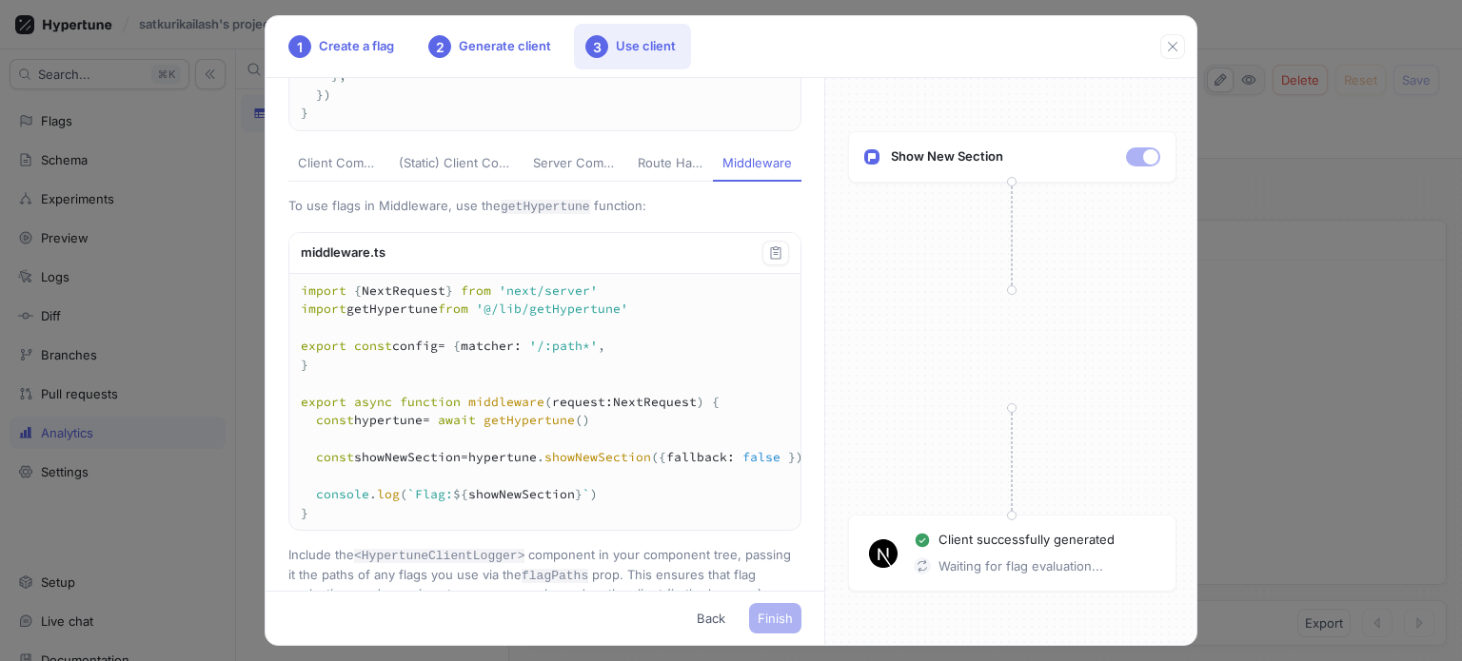
drag, startPoint x: 738, startPoint y: 271, endPoint x: 712, endPoint y: 271, distance: 26.6
click at [722, 173] on div "Middleware" at bounding box center [756, 163] width 69 height 19
click at [339, 173] on div "Client Components" at bounding box center [339, 163] width 82 height 19
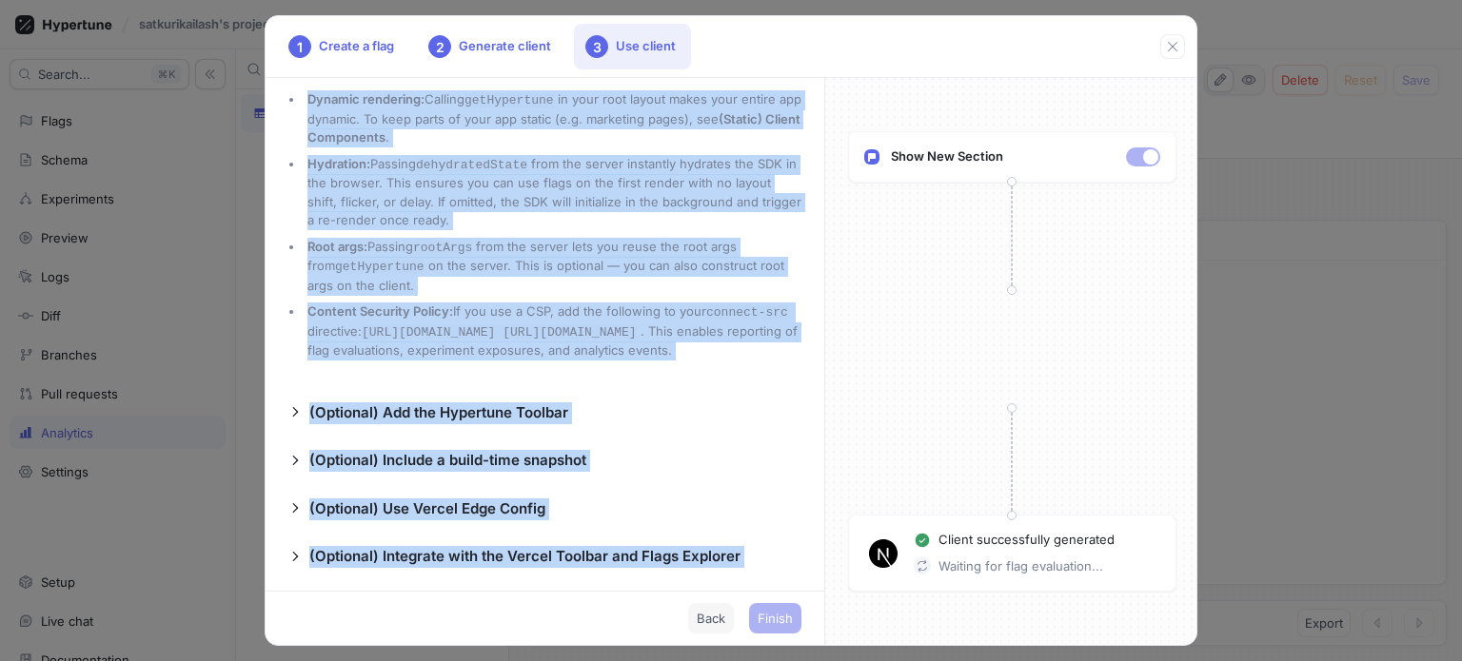
scroll to position [1819, 0]
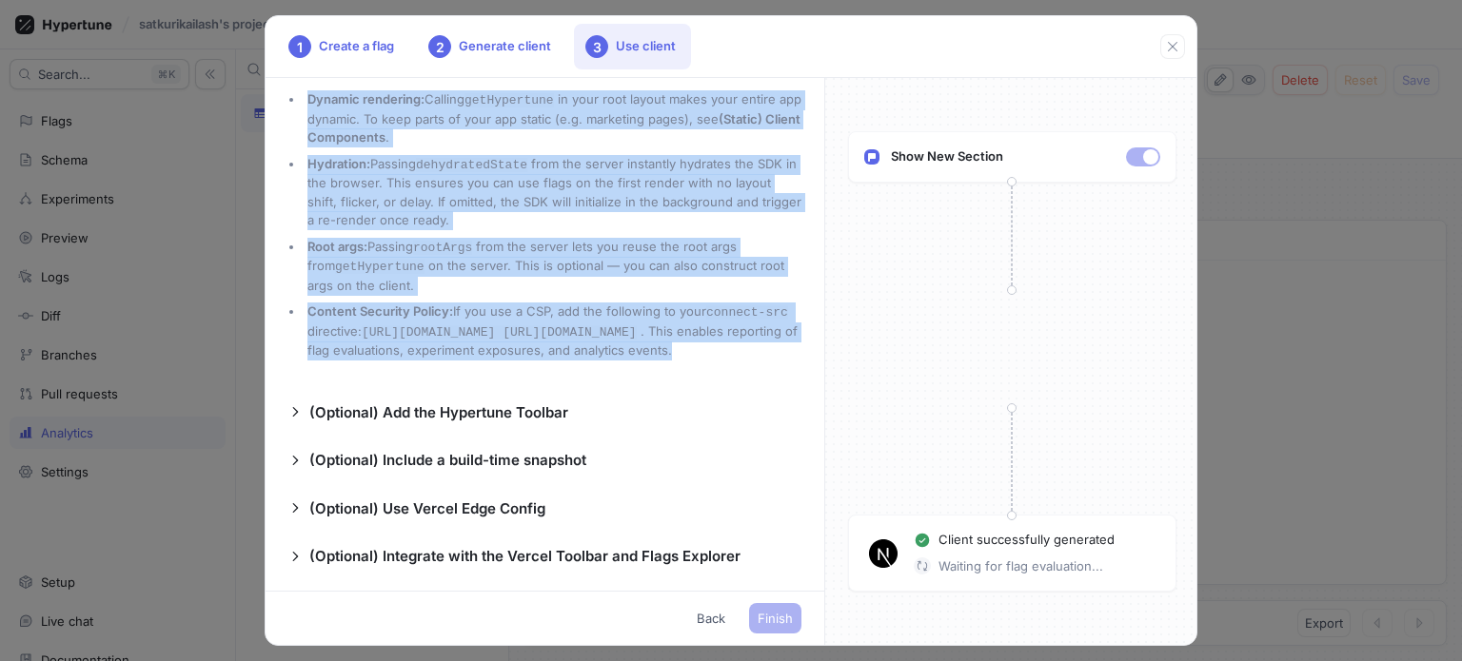
drag, startPoint x: 269, startPoint y: 302, endPoint x: 698, endPoint y: 372, distance: 434.9
click at [698, 372] on div "Add a new file called getHypertune.ts that exports a getHypertune function: lib…" at bounding box center [544, 334] width 559 height 513
copy div "To use flags in Client Components, first wrap your app with the generated <Hype…"
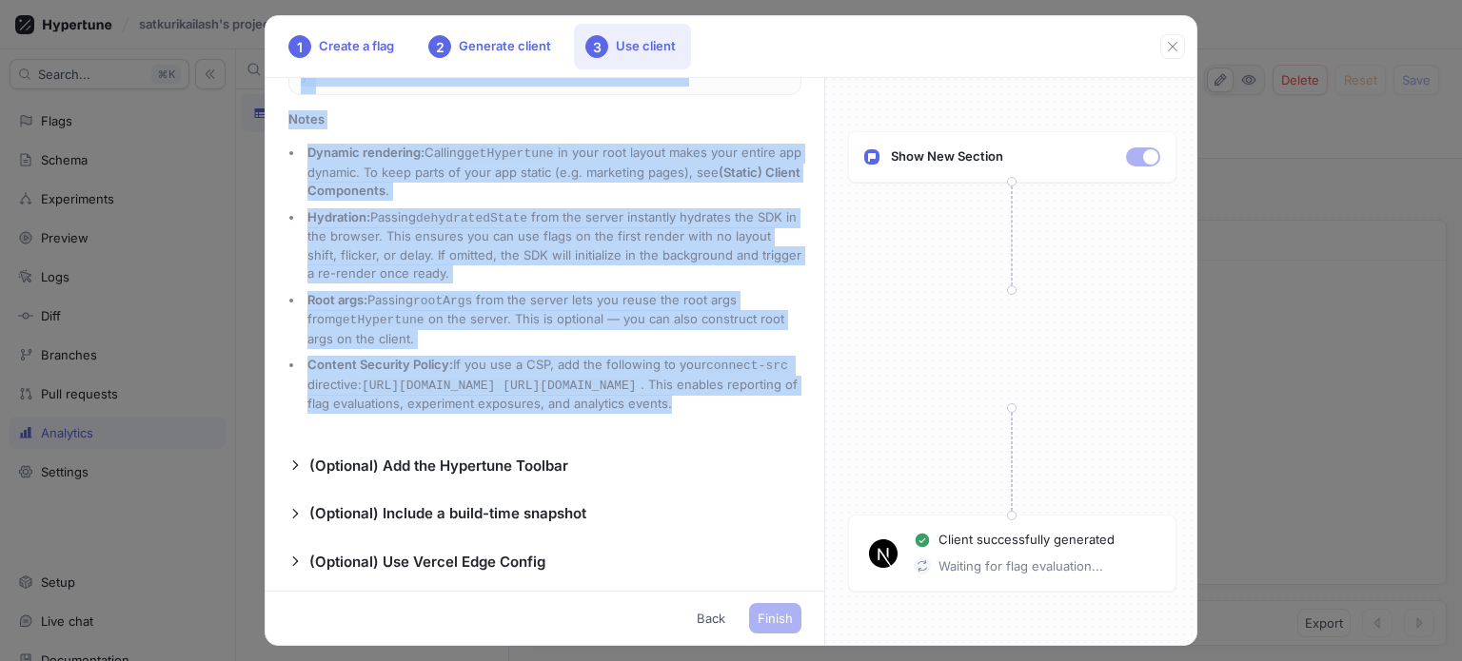
scroll to position [1534, 0]
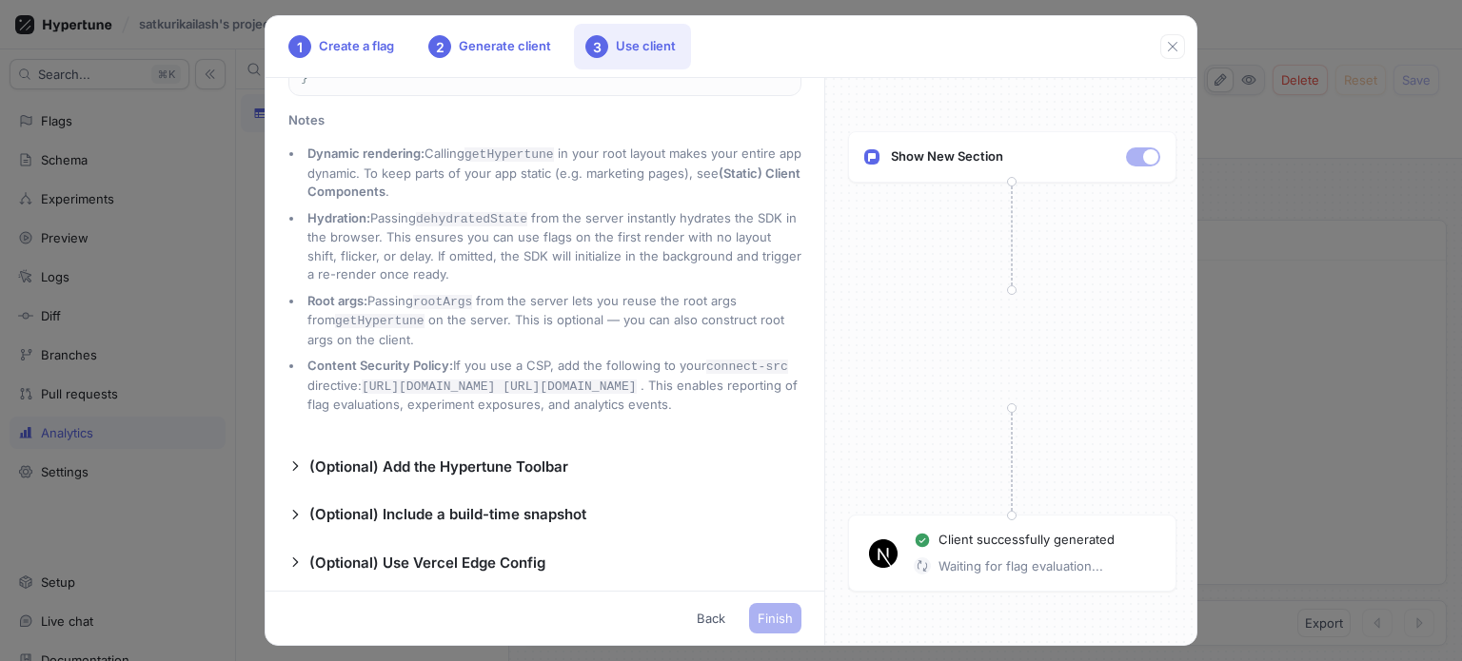
click at [944, 578] on div "Client successfully generated Waiting for flag evaluation..." at bounding box center [1012, 553] width 328 height 77
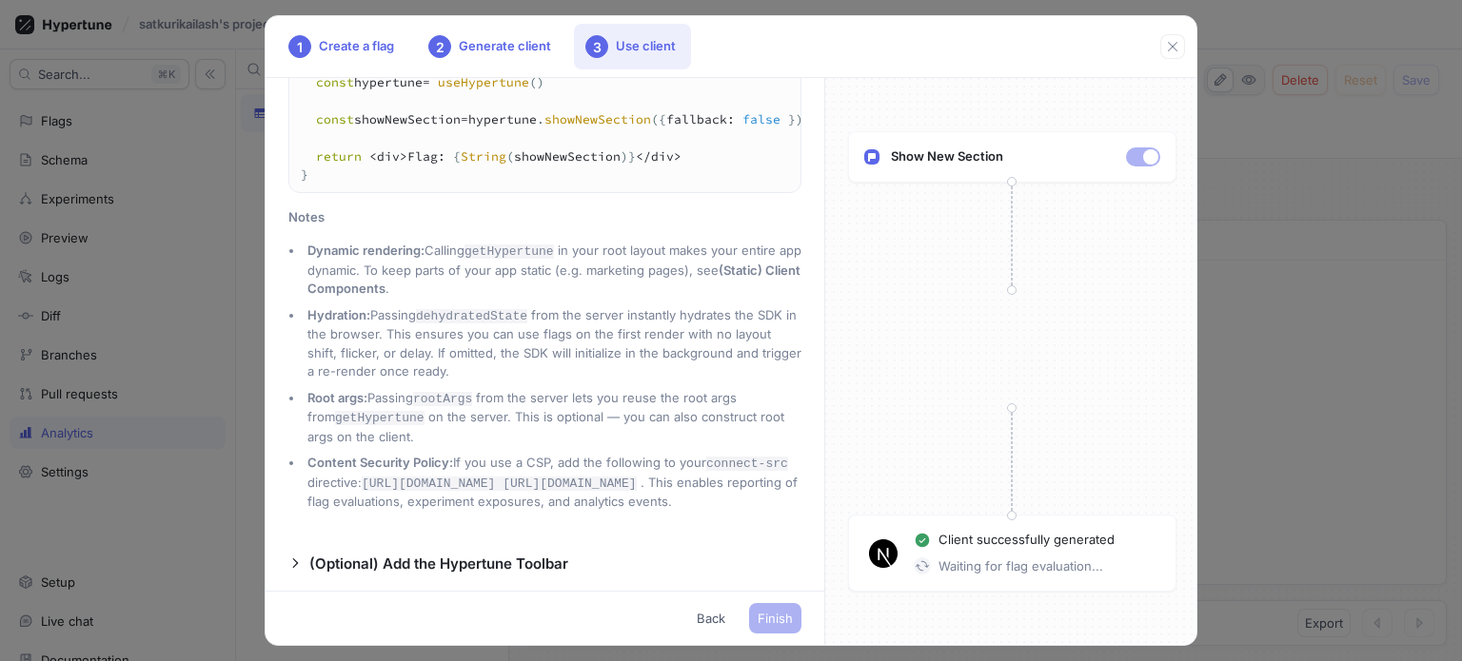
scroll to position [1344, 0]
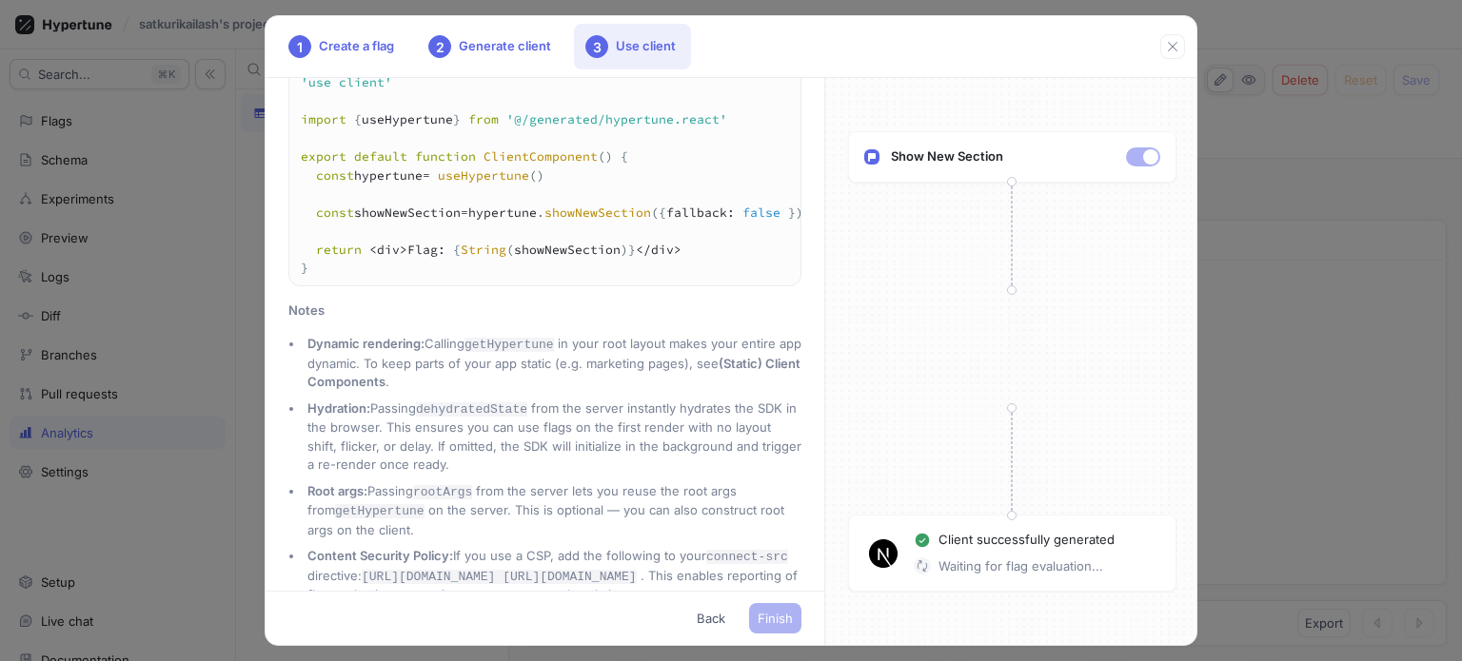
drag, startPoint x: 1012, startPoint y: 290, endPoint x: 1010, endPoint y: 413, distance: 122.8
click at [1010, 413] on div "Show New Section Client successfully generated Waiting for flag evaluation..." at bounding box center [1011, 361] width 373 height 567
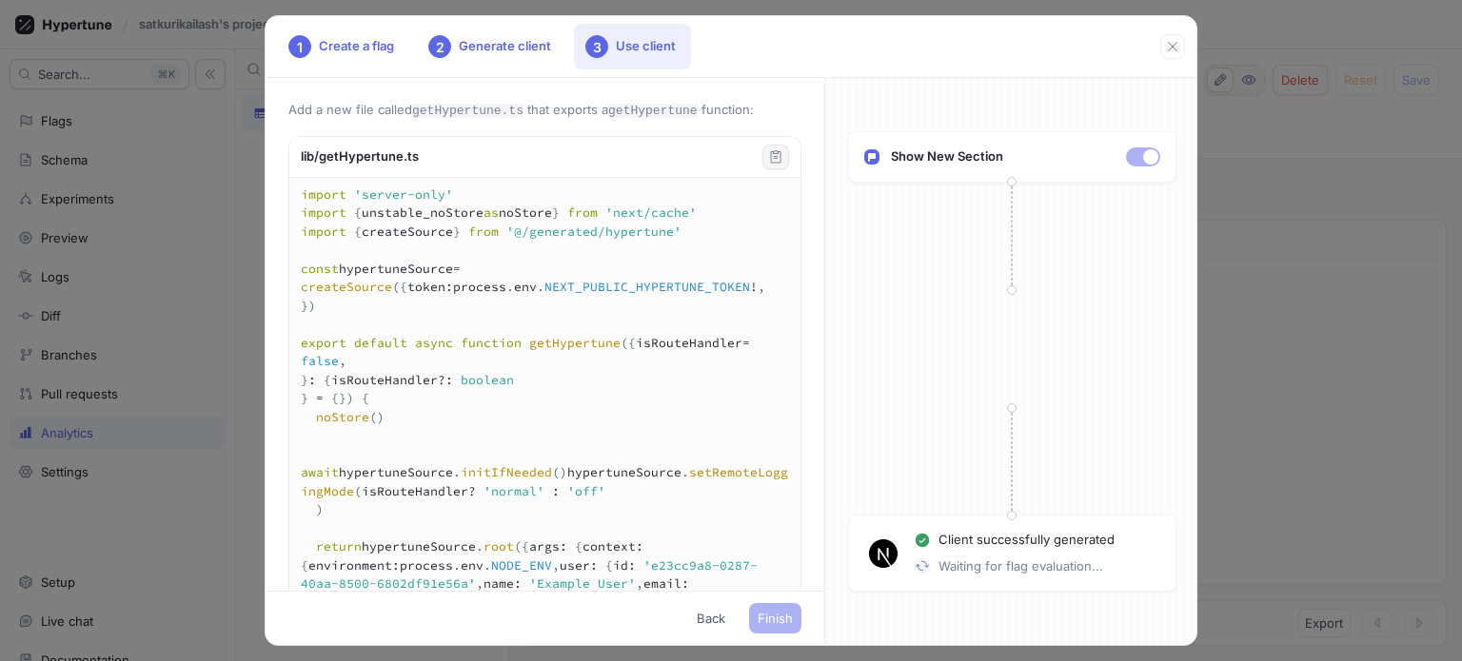
scroll to position [0, 0]
drag, startPoint x: 285, startPoint y: 146, endPoint x: 287, endPoint y: 127, distance: 19.1
click at [287, 132] on div "Add a new file called getHypertune.ts that exports a getHypertune function: lib…" at bounding box center [544, 334] width 559 height 513
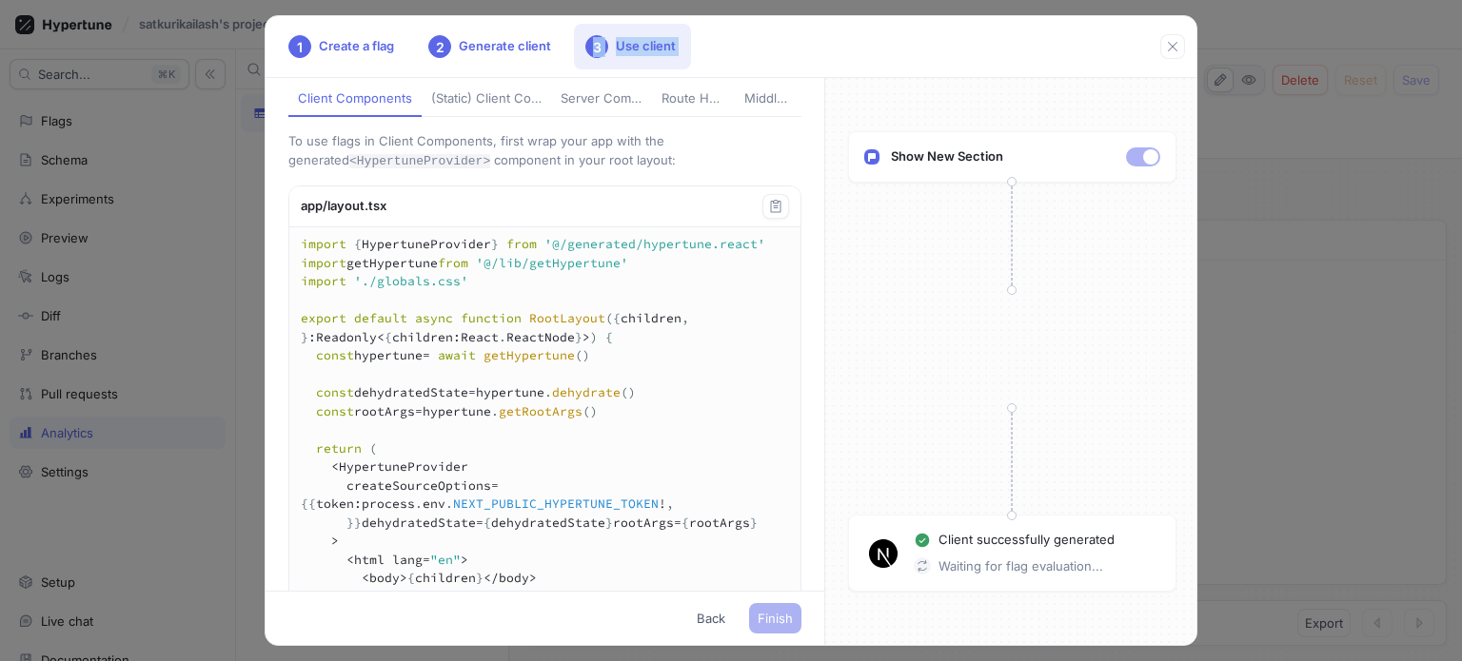
scroll to position [410, 0]
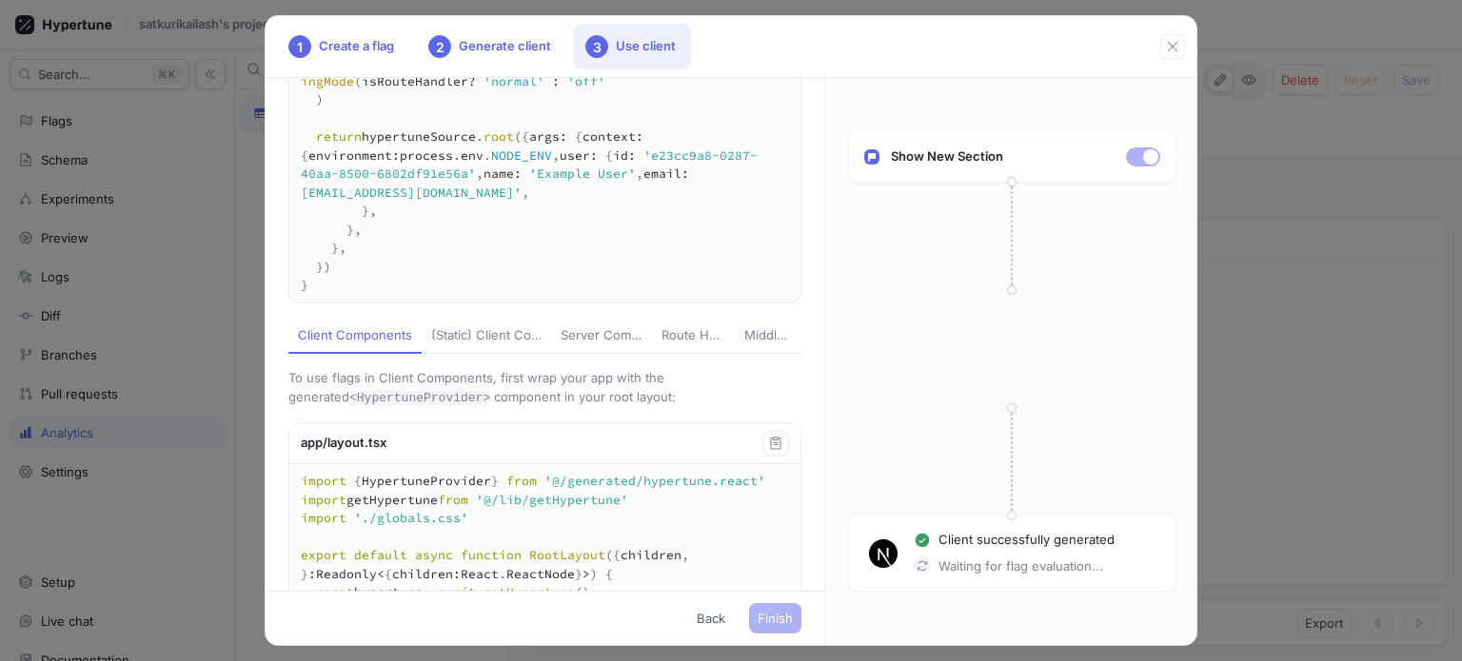
drag, startPoint x: 285, startPoint y: 110, endPoint x: 504, endPoint y: 395, distance: 359.6
click at [504, 395] on div "Add a new file called getHypertune.ts that exports a getHypertune function: lib…" at bounding box center [544, 334] width 559 height 513
copy div "Add a new file called getHypertune.ts that exports a getHypertune function: lib…"
click at [954, 570] on p "Waiting for flag evaluation..." at bounding box center [1020, 567] width 165 height 19
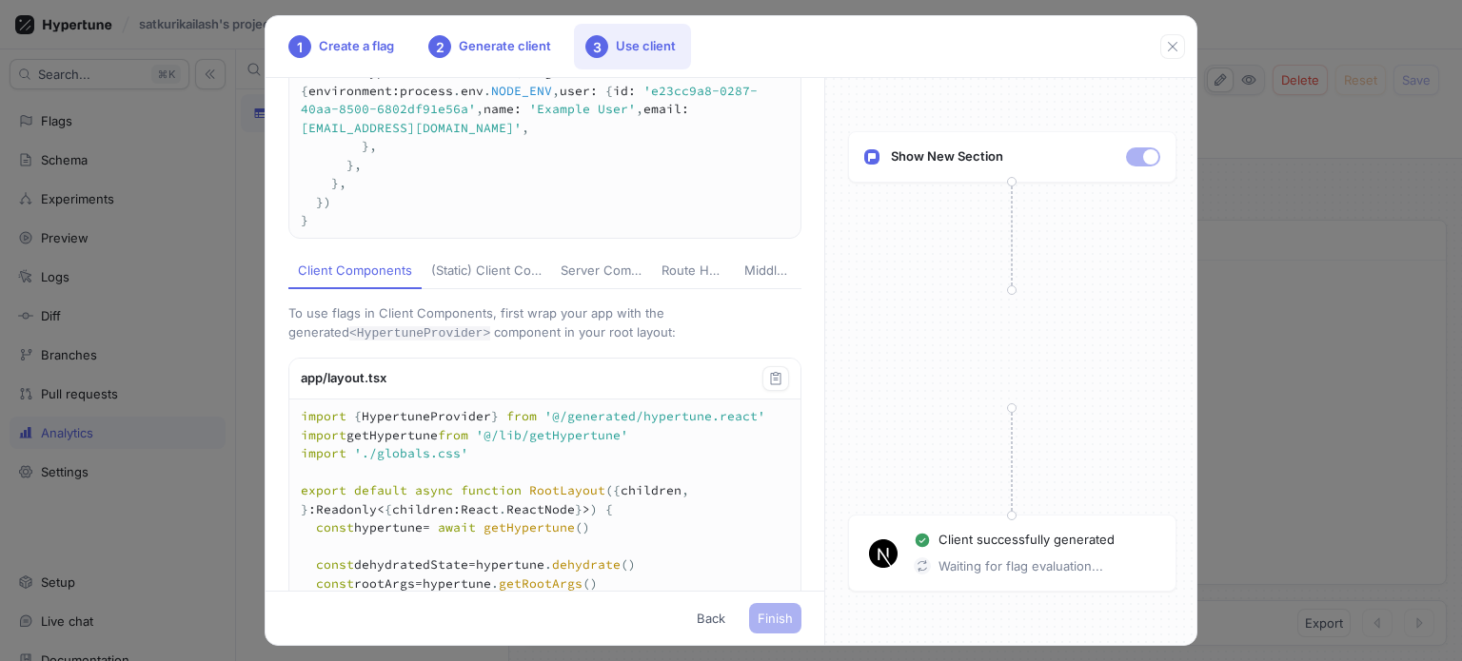
scroll to position [505, 0]
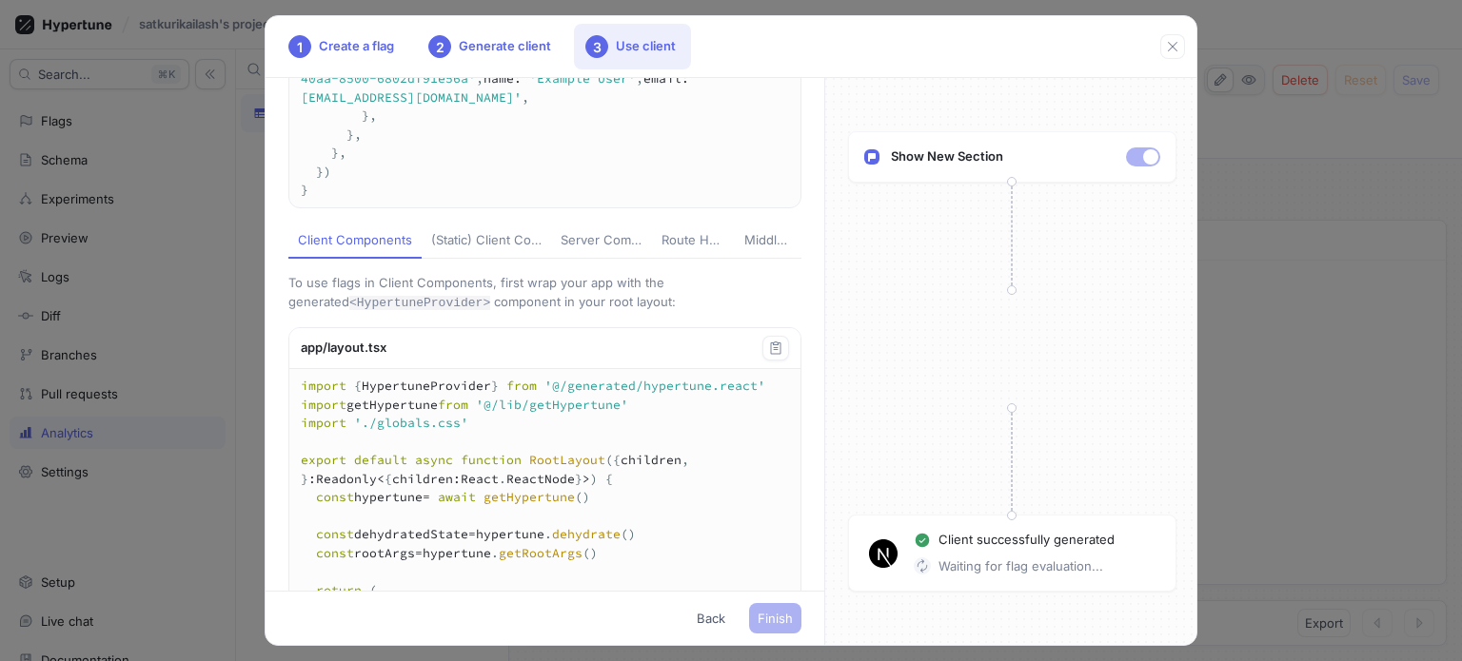
click at [435, 250] on div "(Static) Client Components" at bounding box center [486, 240] width 110 height 19
type textarea "import AppHypertuneProvider from '@/components/AppHypertuneProvider' import './…"
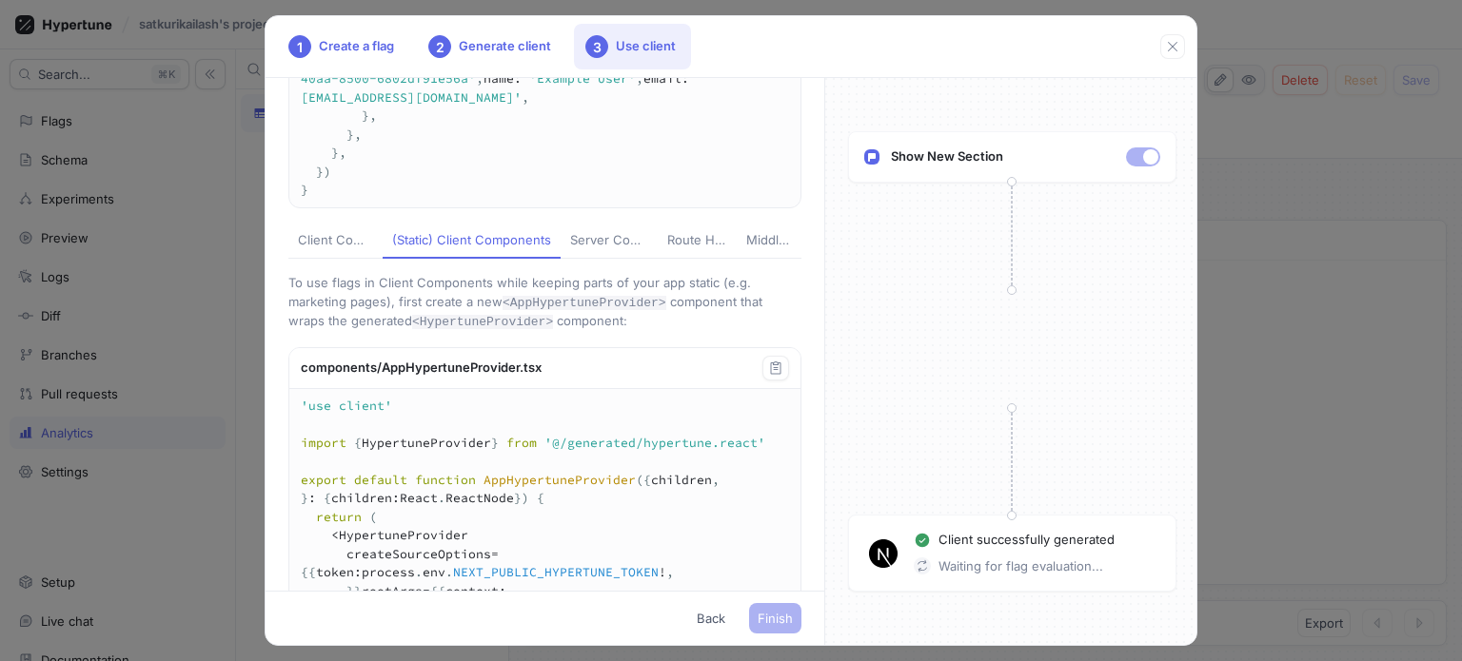
click at [571, 250] on div "Server Components" at bounding box center [609, 240] width 78 height 19
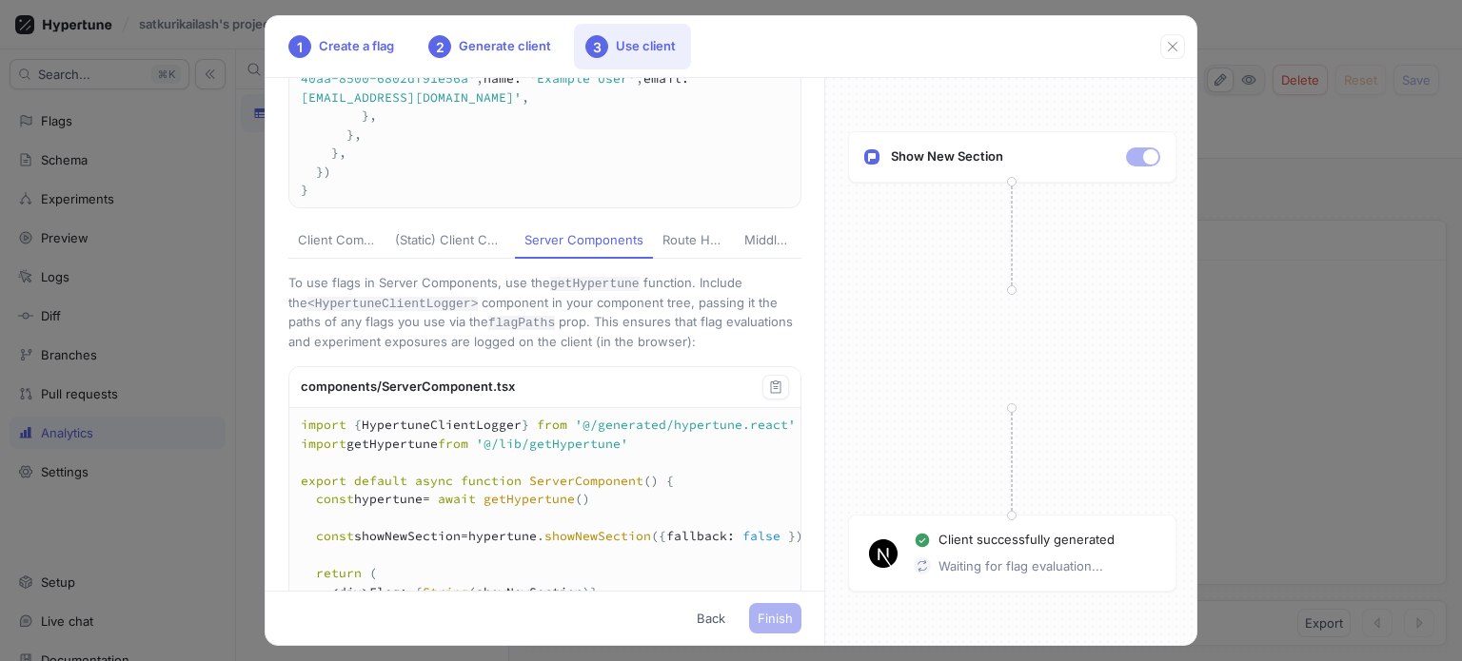
click at [653, 260] on button "Route Handlers" at bounding box center [694, 242] width 82 height 36
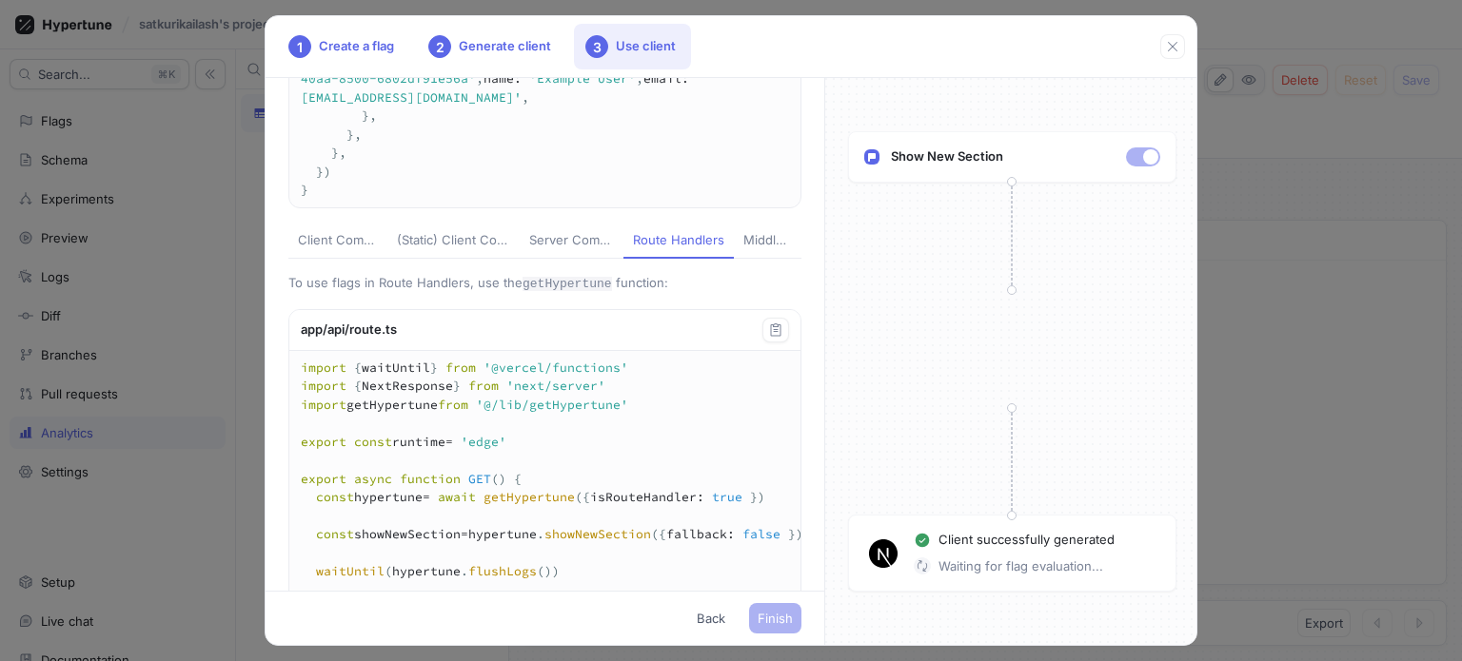
click at [745, 250] on div "Middleware" at bounding box center [767, 240] width 49 height 19
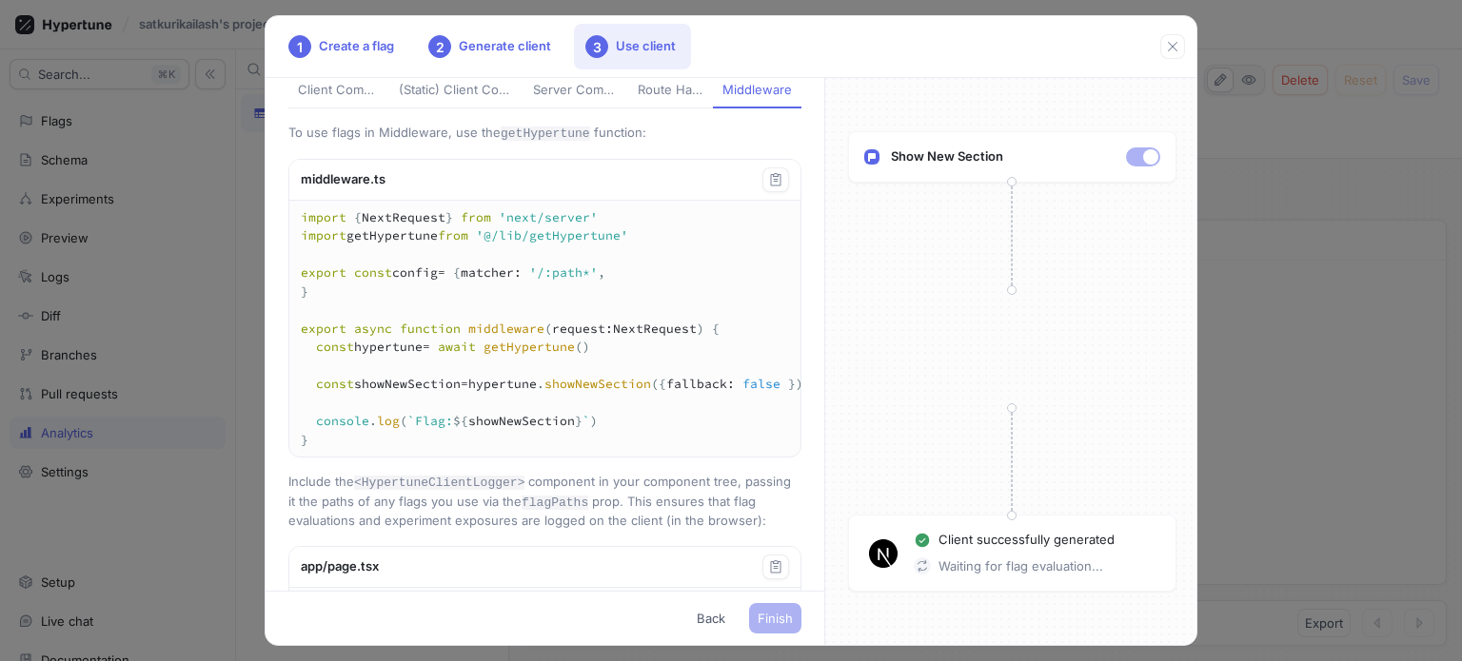
scroll to position [696, 0]
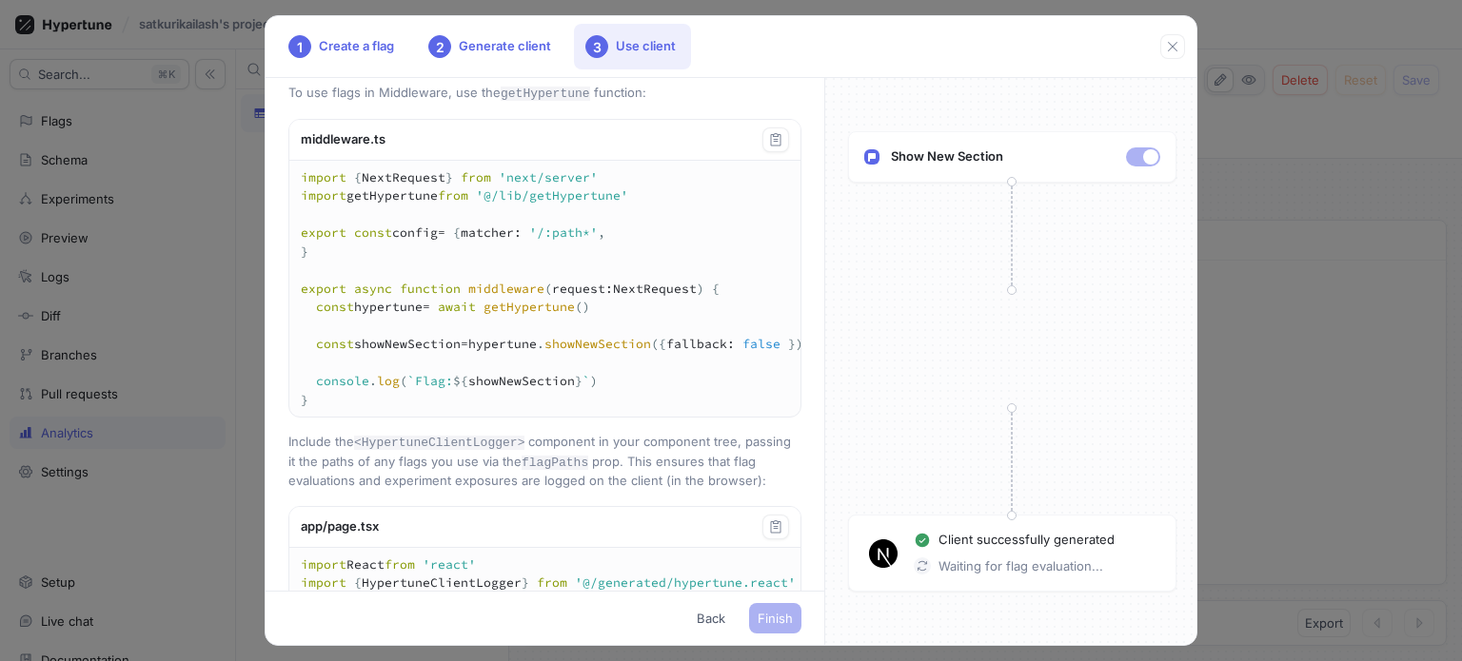
click at [652, 60] on div "Route Handlers" at bounding box center [671, 50] width 66 height 19
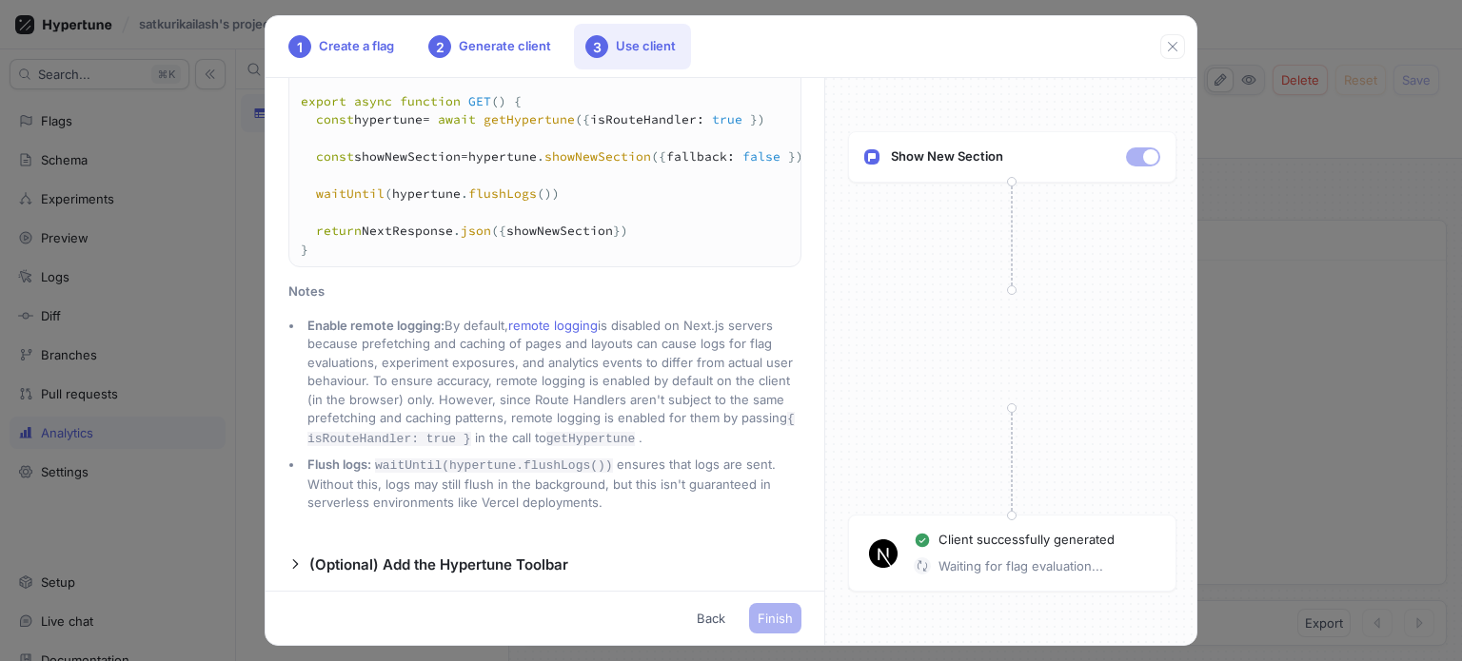
scroll to position [952, 0]
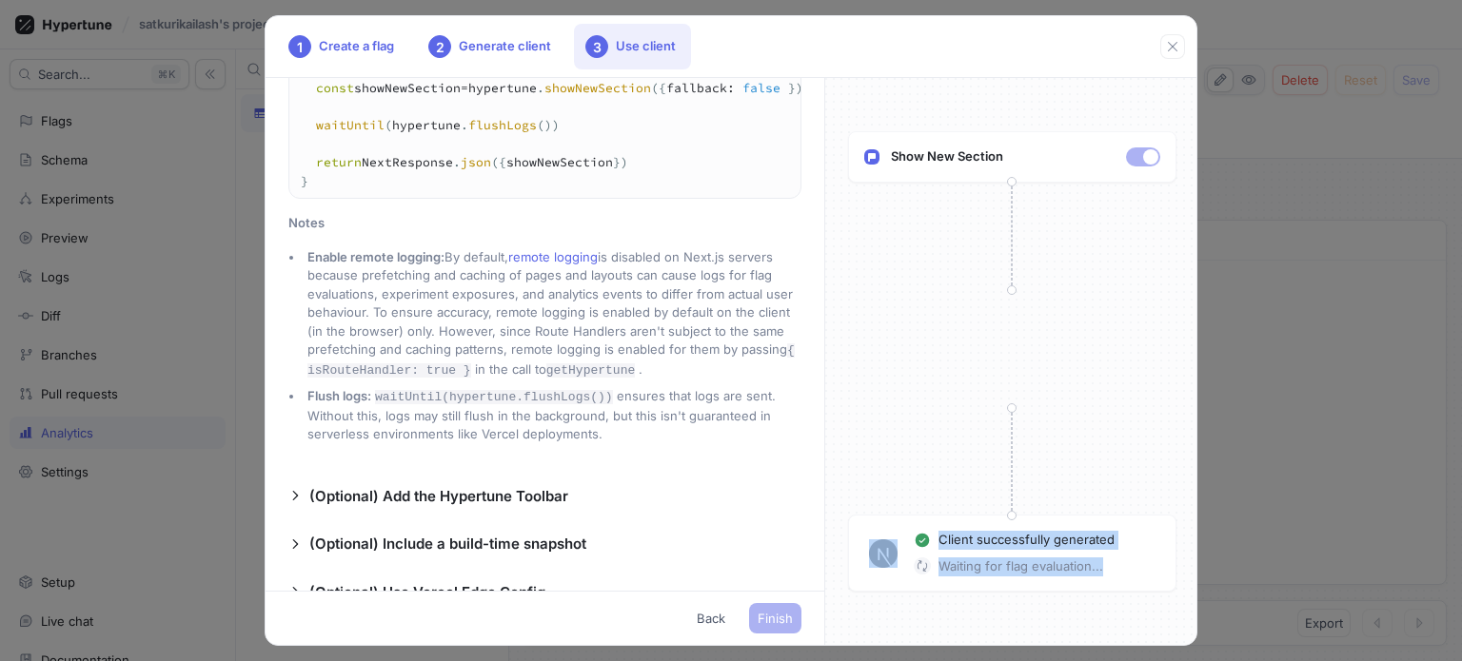
drag, startPoint x: 1138, startPoint y: 574, endPoint x: 885, endPoint y: 511, distance: 260.8
click at [885, 511] on div "Show New Section Client successfully generated Waiting for flag evaluation..." at bounding box center [1011, 361] width 373 height 567
copy div "Client successfully generated Waiting for flag evaluation..."
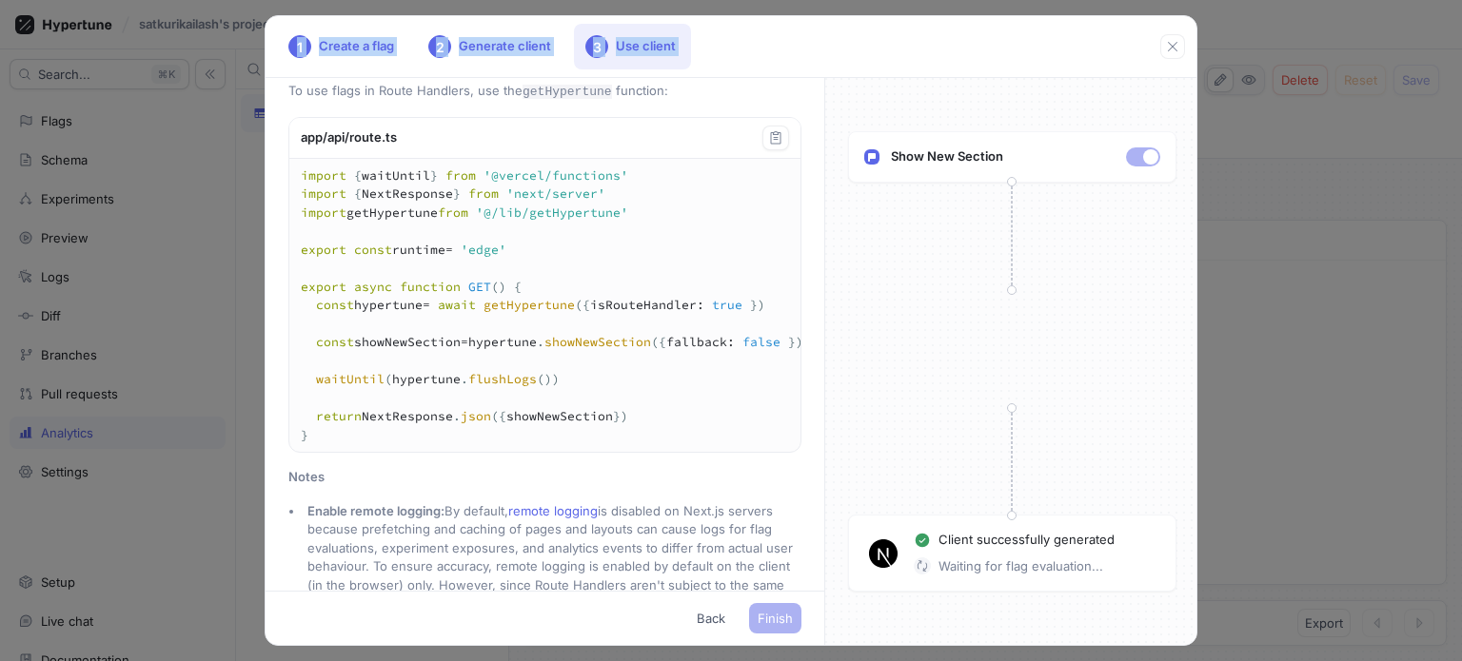
scroll to position [1156, 0]
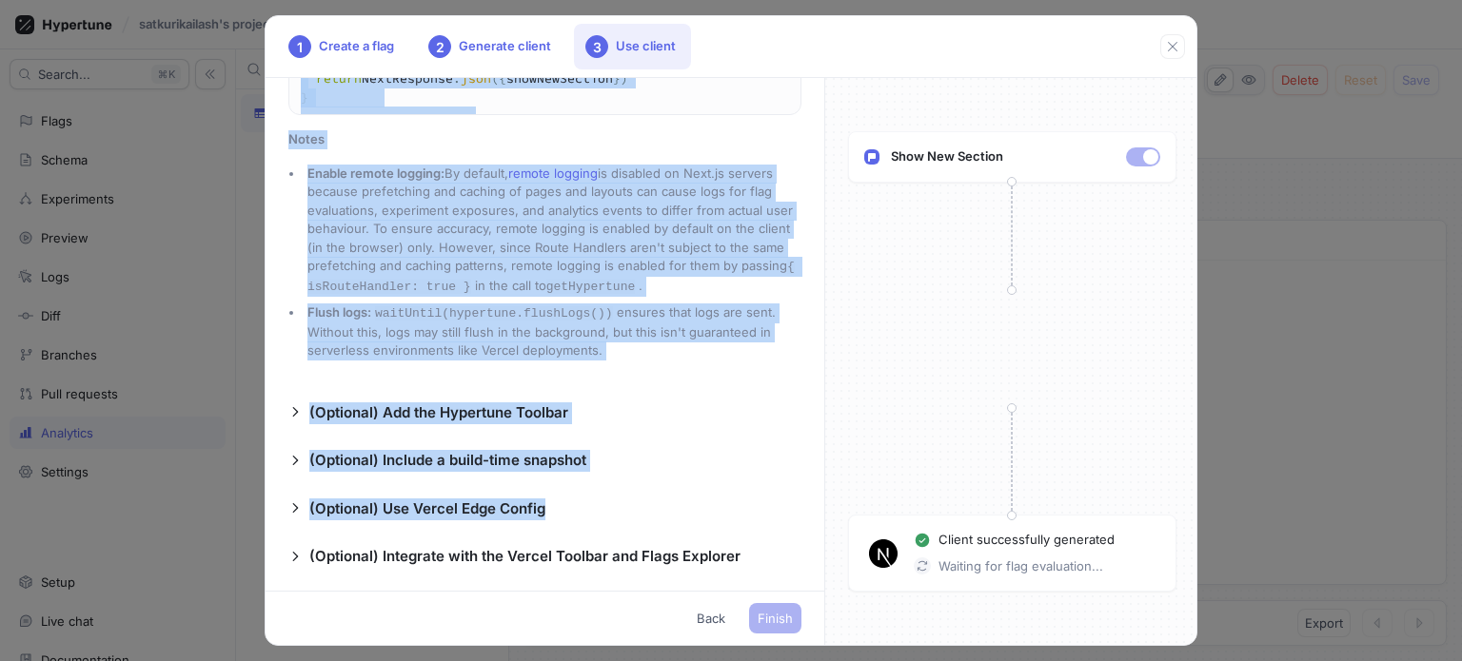
drag, startPoint x: 285, startPoint y: 98, endPoint x: 571, endPoint y: 514, distance: 504.4
click at [571, 514] on div "Add a new file called getHypertune.ts that exports a getHypertune function: lib…" at bounding box center [544, 334] width 559 height 513
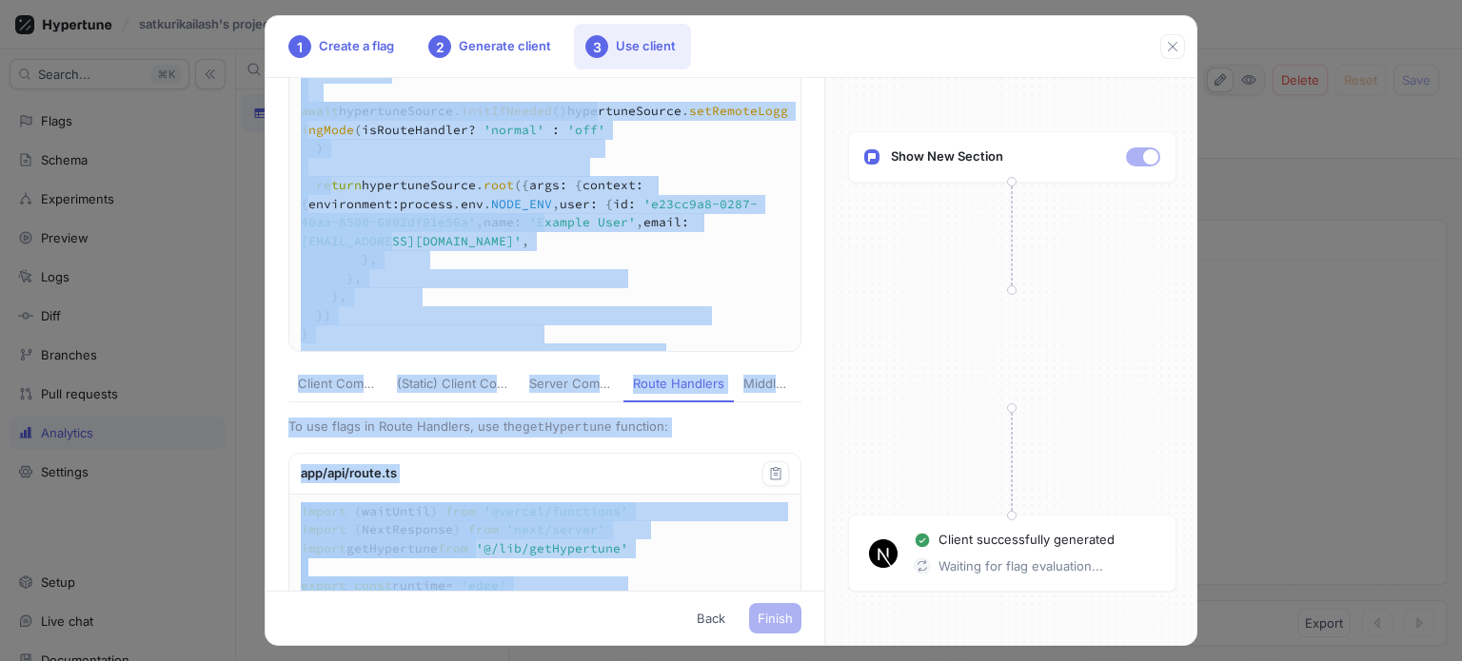
scroll to position [476, 0]
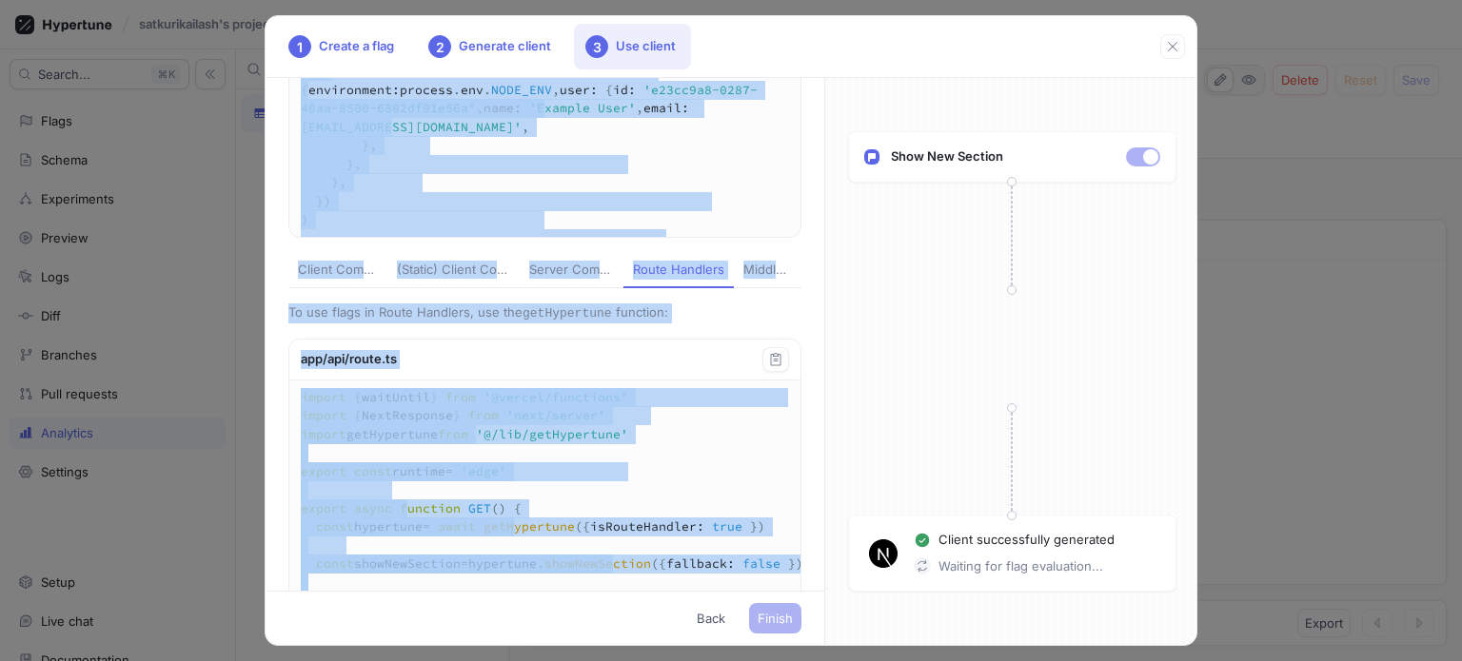
click at [407, 289] on button "(Static) Client Components" at bounding box center [453, 271] width 132 height 36
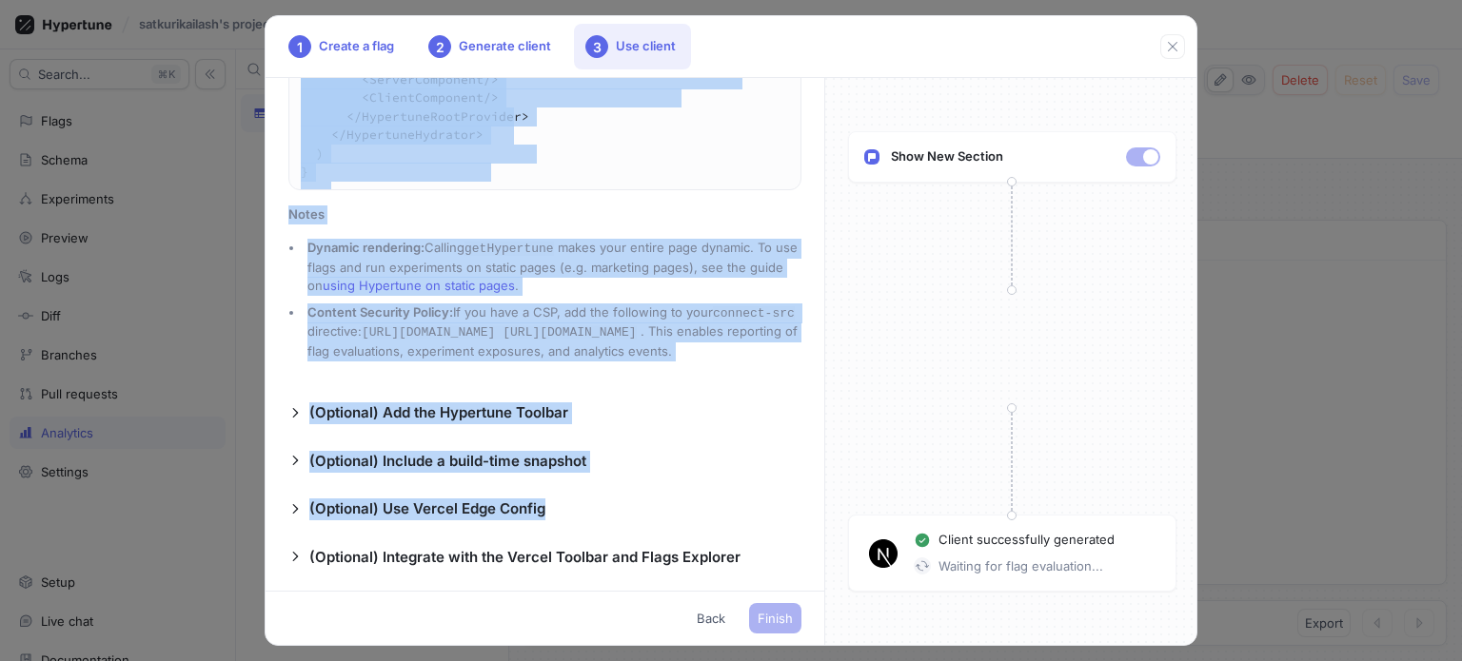
scroll to position [2792, 0]
copy div "Add a new file called getHypertune.ts that exports a getHypertune function: lib…"
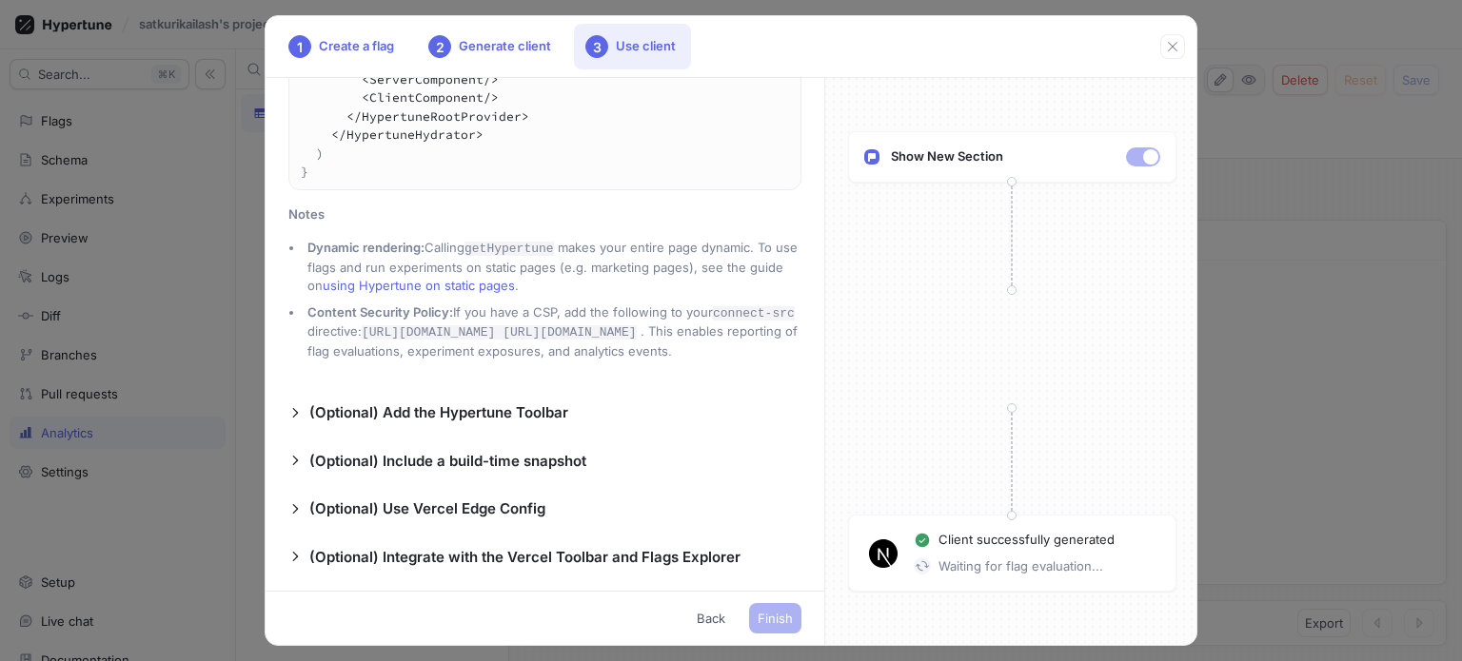
click at [963, 512] on div "Show New Section Client successfully generated Waiting for flag evaluation..." at bounding box center [1011, 361] width 373 height 567
click at [964, 402] on div "Show New Section Client successfully generated Waiting for flag evaluation..." at bounding box center [1011, 361] width 373 height 567
drag, startPoint x: 1130, startPoint y: 558, endPoint x: 917, endPoint y: 541, distance: 212.8
click at [917, 541] on div "Client successfully generated Waiting for flag evaluation..." at bounding box center [1037, 553] width 246 height 45
click at [712, 499] on div "(Optional) Use Vercel Edge Config" at bounding box center [544, 510] width 513 height 22
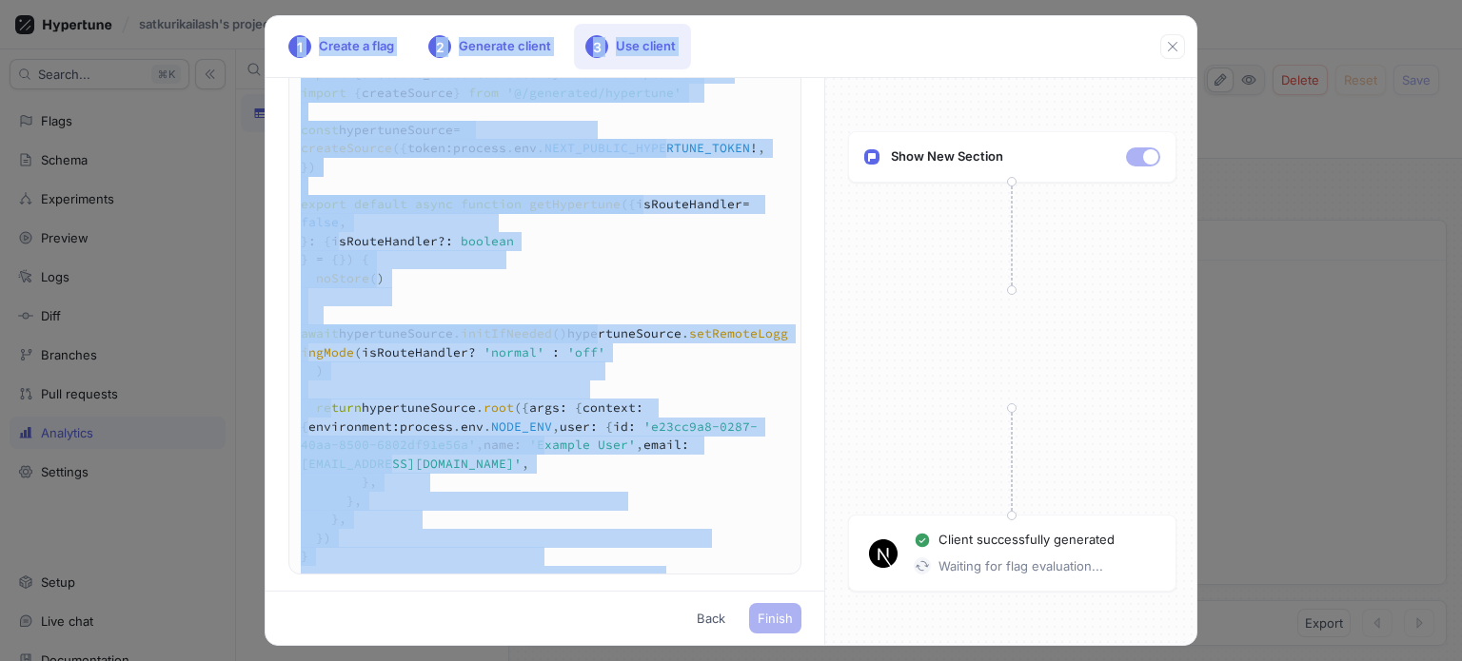
scroll to position [0, 0]
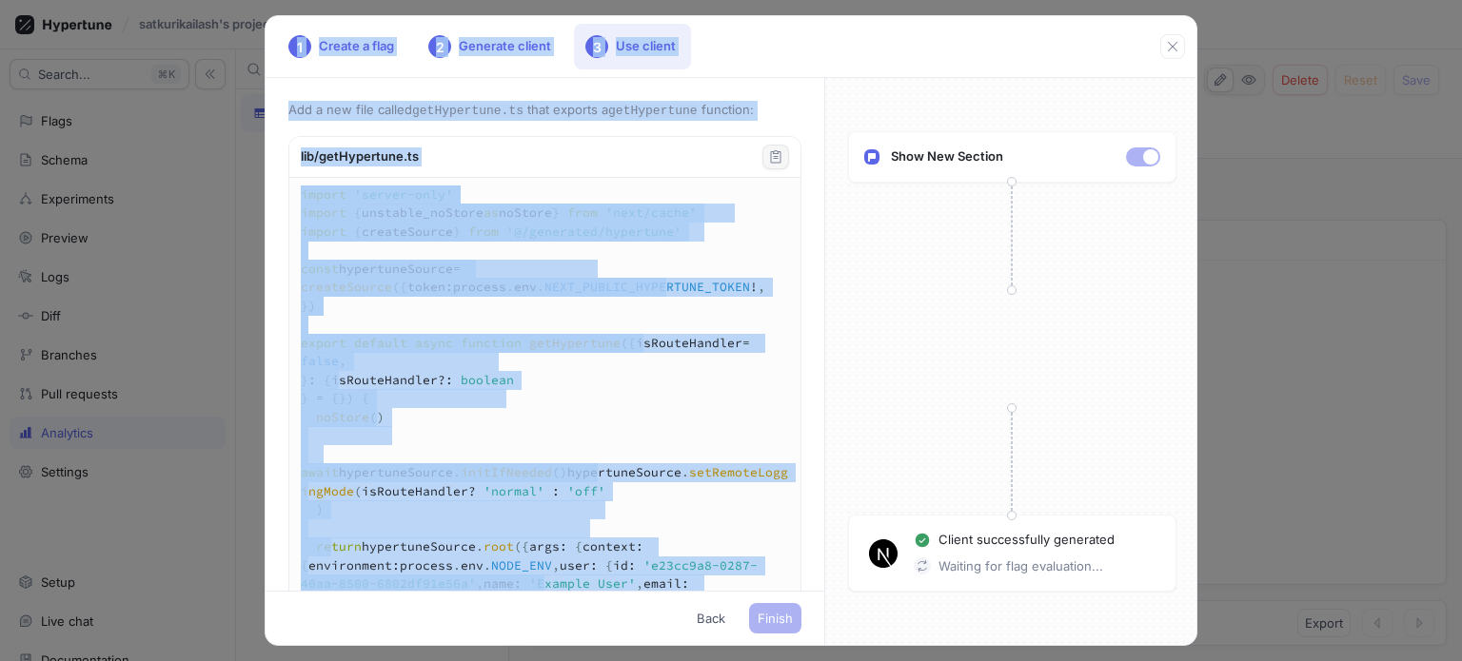
drag, startPoint x: 693, startPoint y: 370, endPoint x: 249, endPoint y: -115, distance: 657.4
click at [249, 0] on html "satkurikailash's projects hypertune-violet-house Search... K Flags Schema Exper…" at bounding box center [731, 330] width 1462 height 661
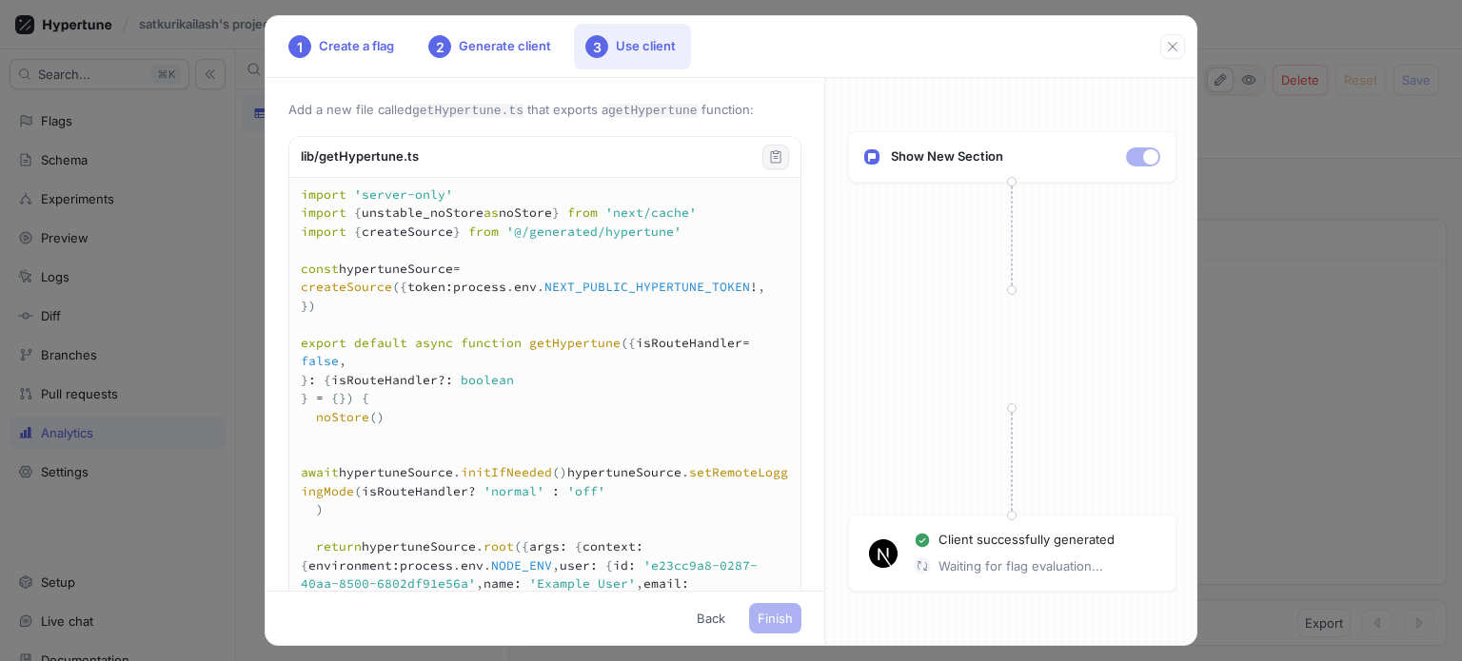
click at [954, 581] on div "Client successfully generated Waiting for flag evaluation..." at bounding box center [1012, 553] width 328 height 77
click at [883, 552] on img at bounding box center [883, 554] width 29 height 29
drag, startPoint x: 1104, startPoint y: 568, endPoint x: 898, endPoint y: 536, distance: 208.1
click at [898, 536] on div "Client successfully generated Waiting for flag evaluation..." at bounding box center [1012, 553] width 328 height 77
click at [1013, 558] on p "Waiting for flag evaluation..." at bounding box center [1020, 567] width 165 height 19
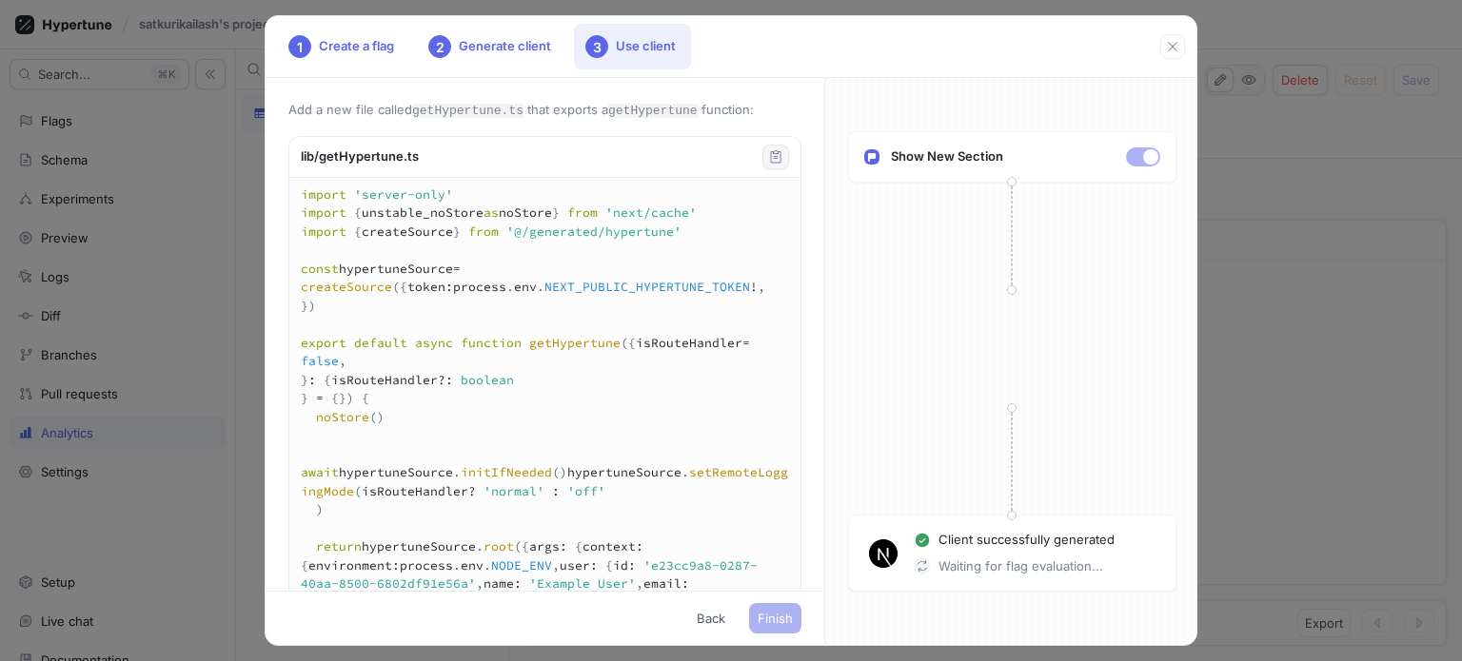
click at [934, 558] on div "Waiting for flag evaluation..." at bounding box center [1037, 567] width 246 height 19
click at [1170, 43] on icon "button" at bounding box center [1173, 47] width 10 height 10
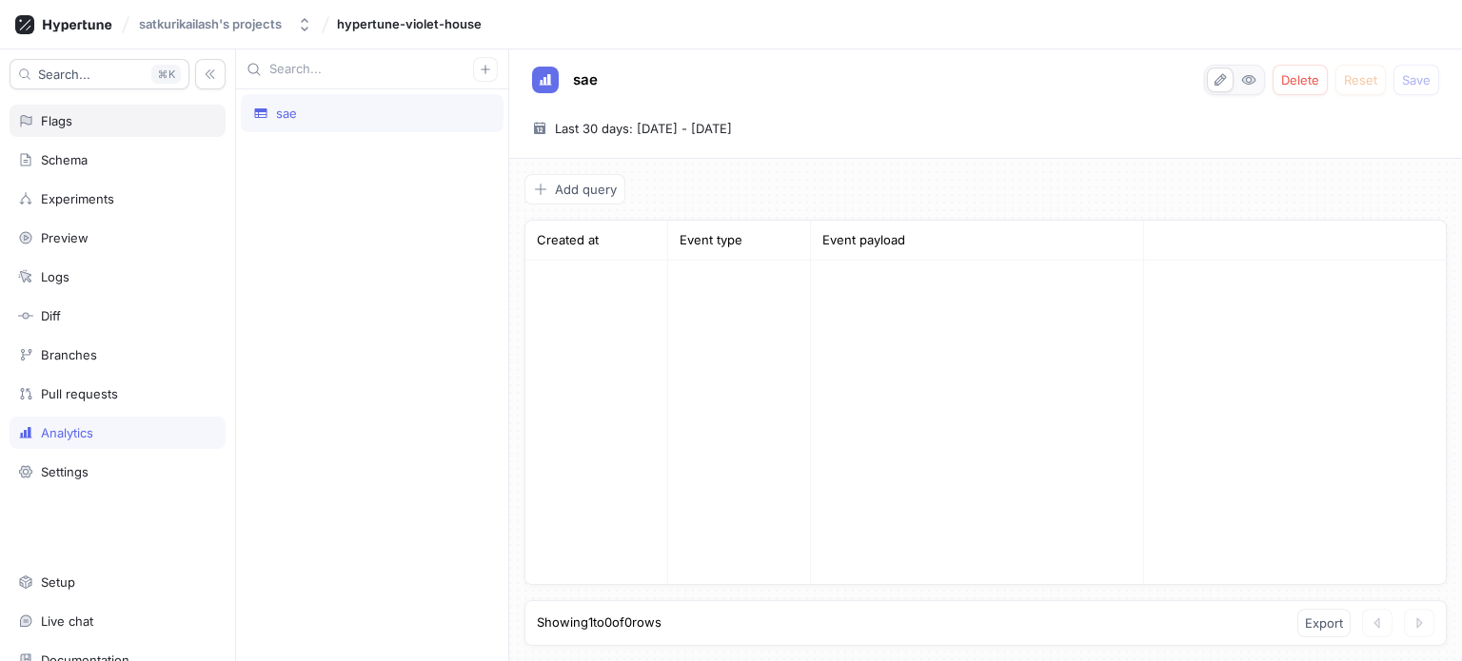
click at [112, 121] on div "Flags" at bounding box center [117, 120] width 199 height 15
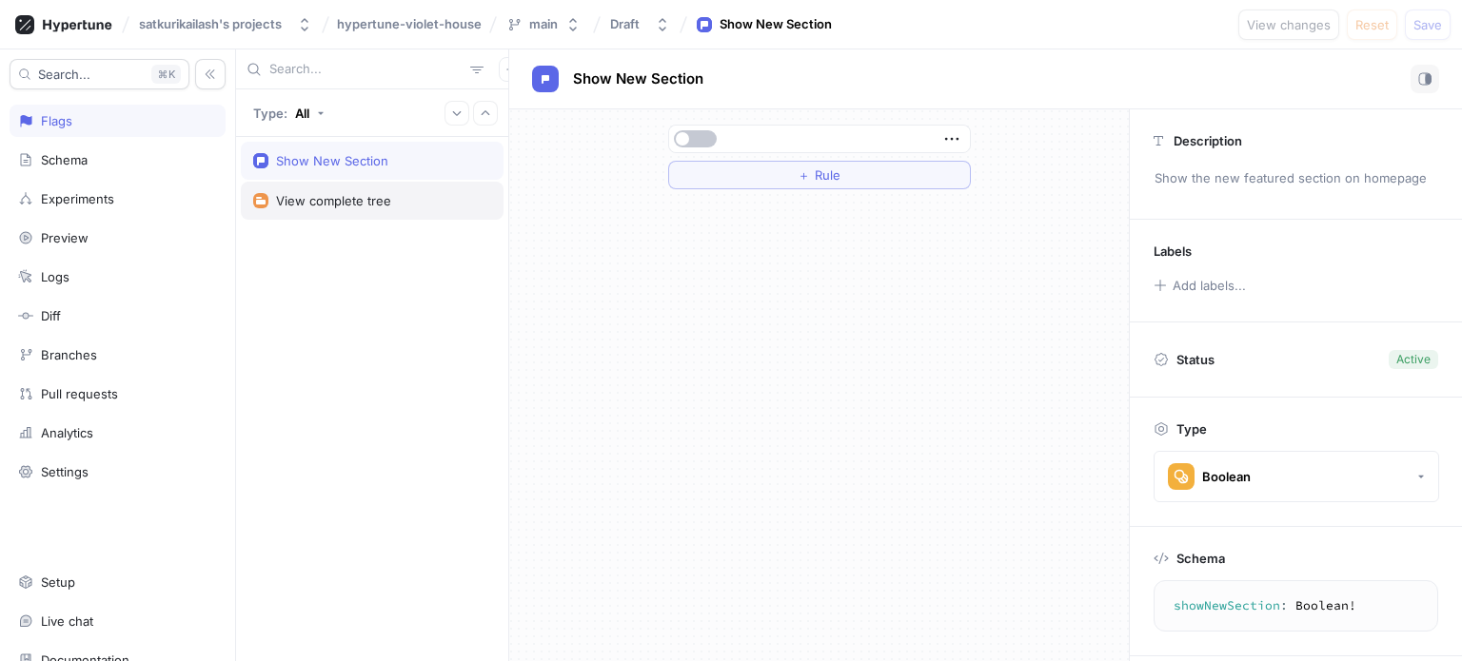
click at [314, 193] on div "View complete tree" at bounding box center [333, 200] width 115 height 15
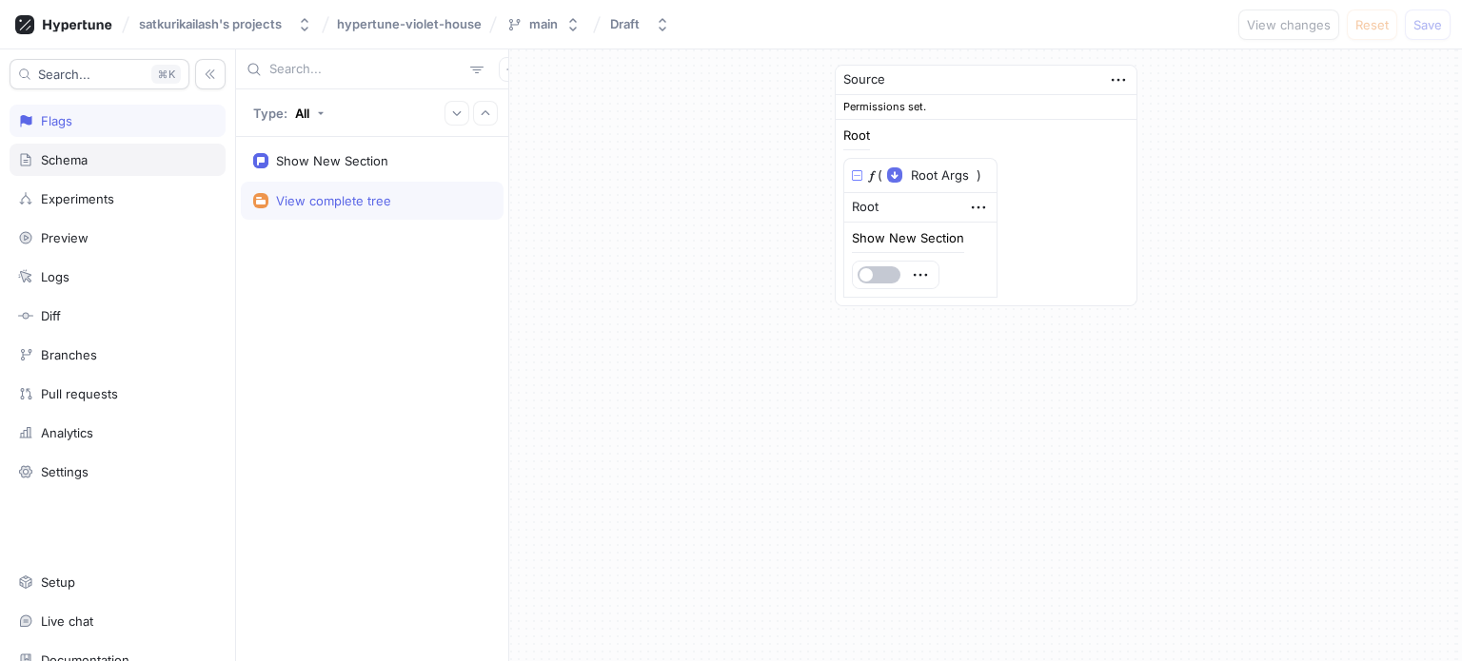
click at [103, 155] on div "Schema" at bounding box center [117, 159] width 199 height 15
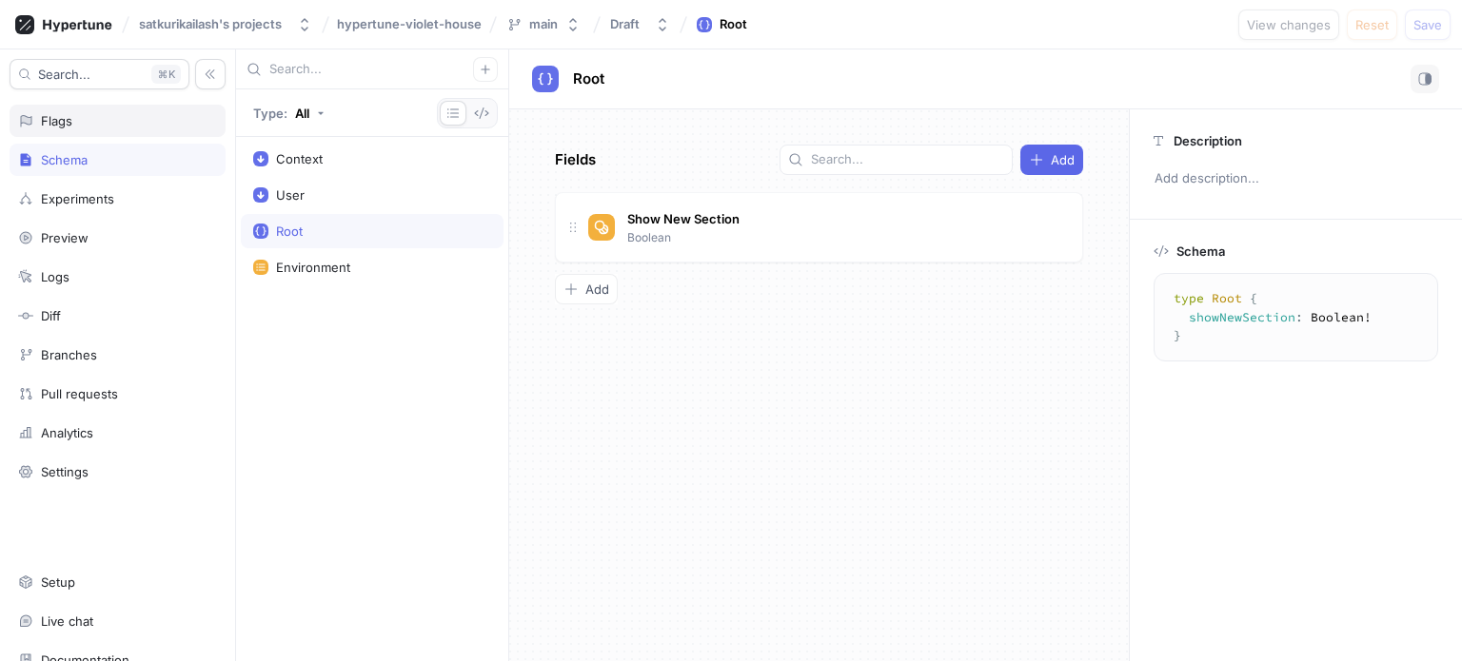
click at [137, 125] on div "Flags" at bounding box center [117, 120] width 199 height 15
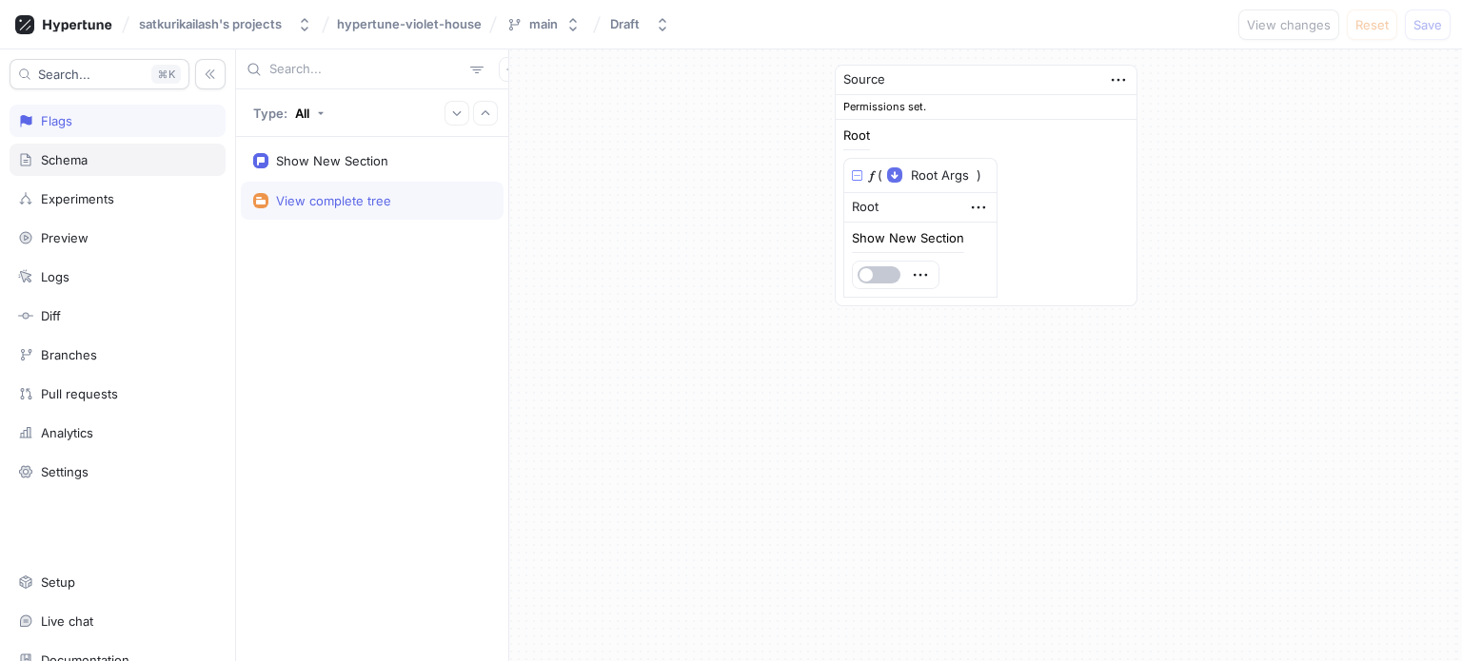
click at [129, 147] on div "Schema" at bounding box center [118, 160] width 216 height 32
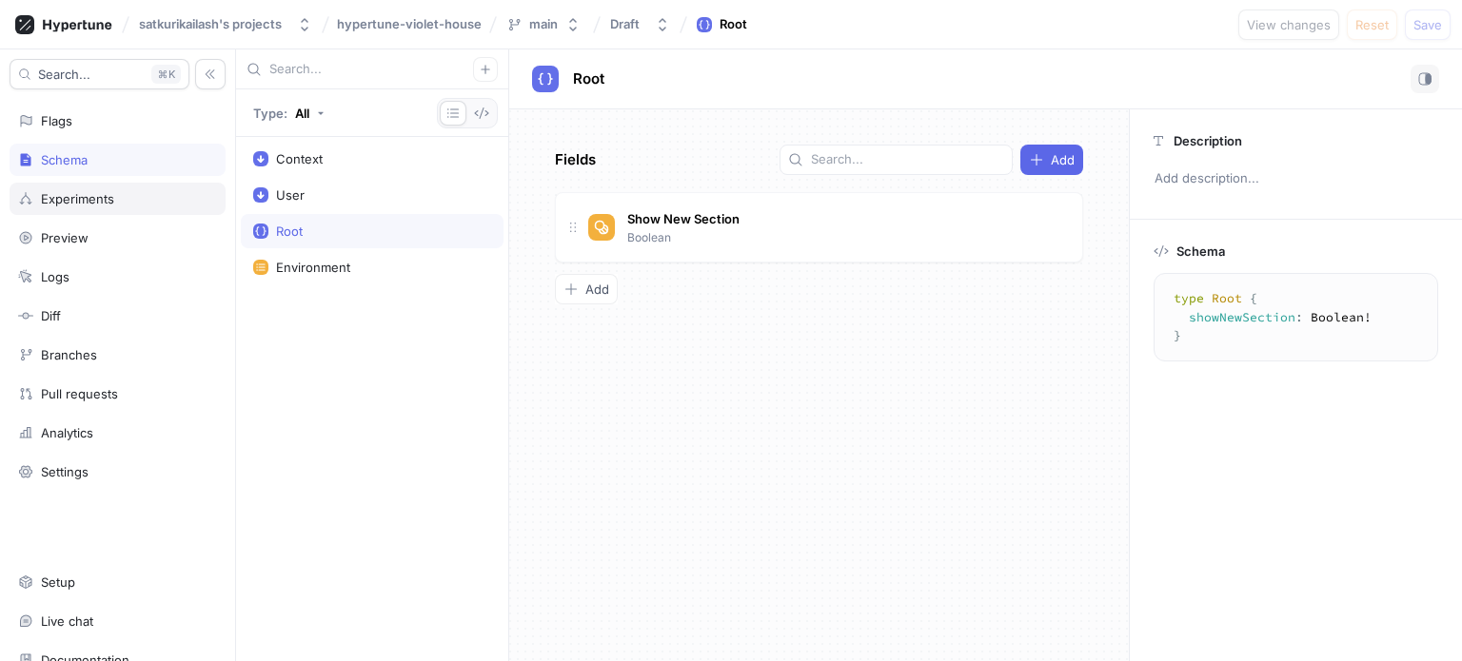
click at [118, 189] on div "Experiments" at bounding box center [118, 199] width 216 height 32
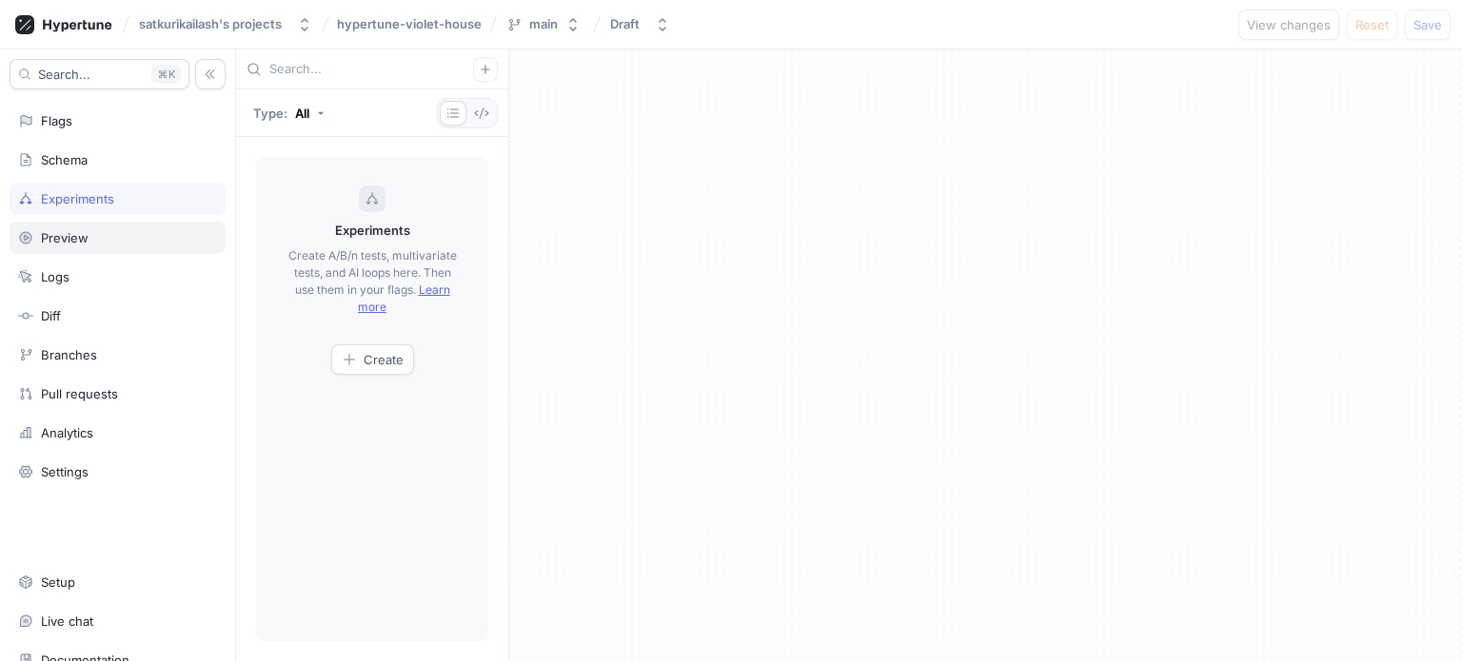
click at [110, 224] on div "Preview" at bounding box center [118, 238] width 216 height 32
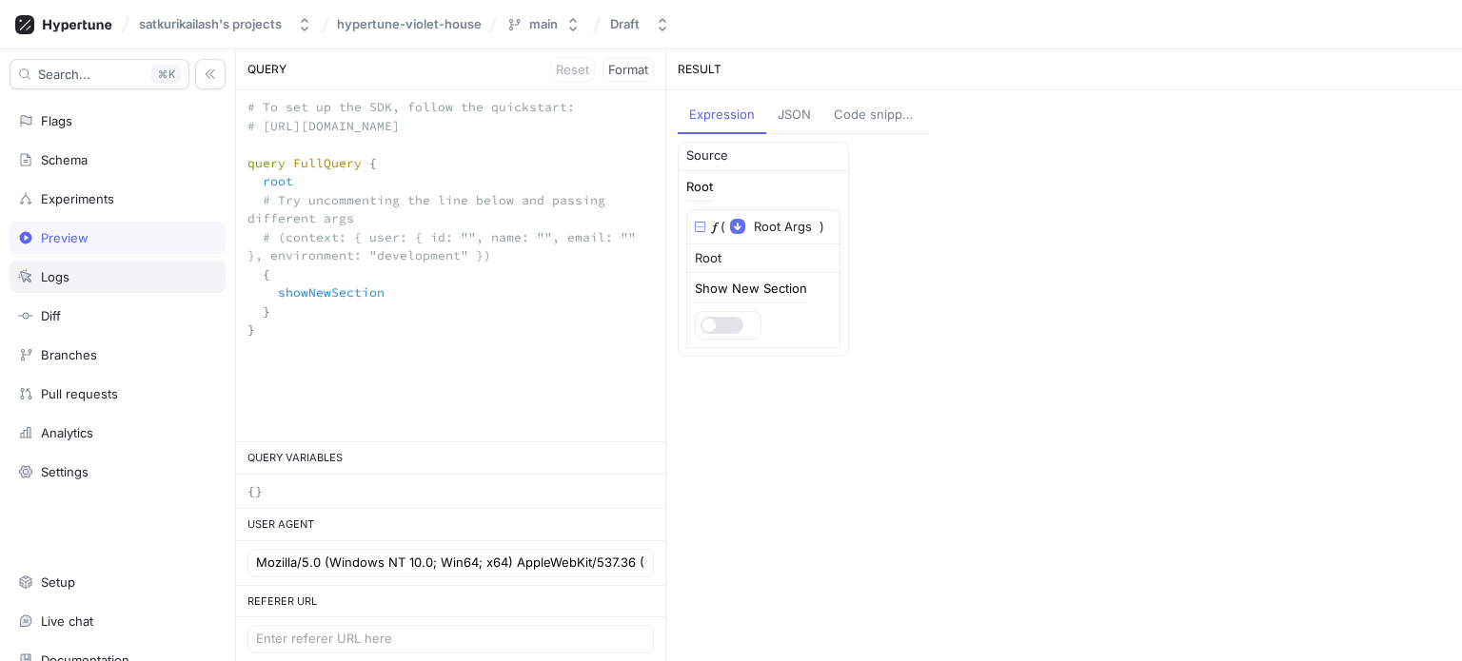
click at [110, 269] on div "Logs" at bounding box center [117, 276] width 199 height 15
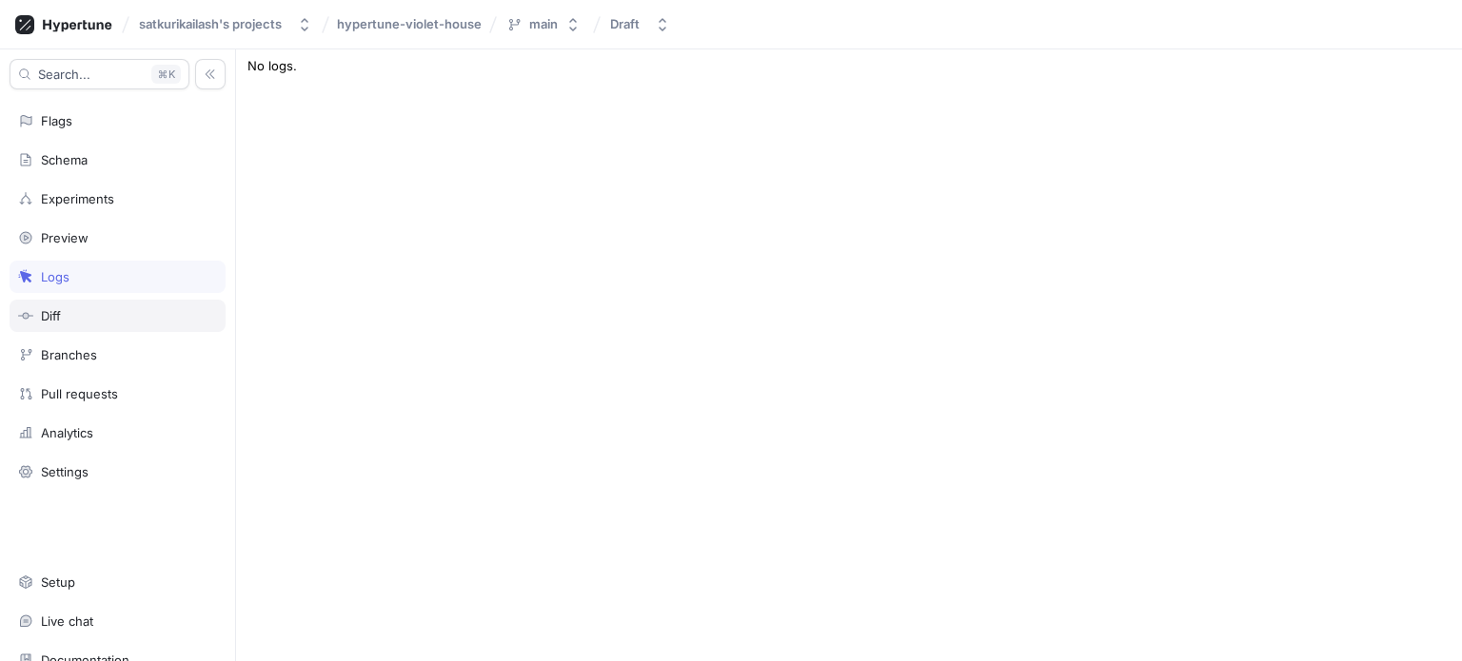
click at [88, 315] on div "Diff" at bounding box center [117, 315] width 199 height 15
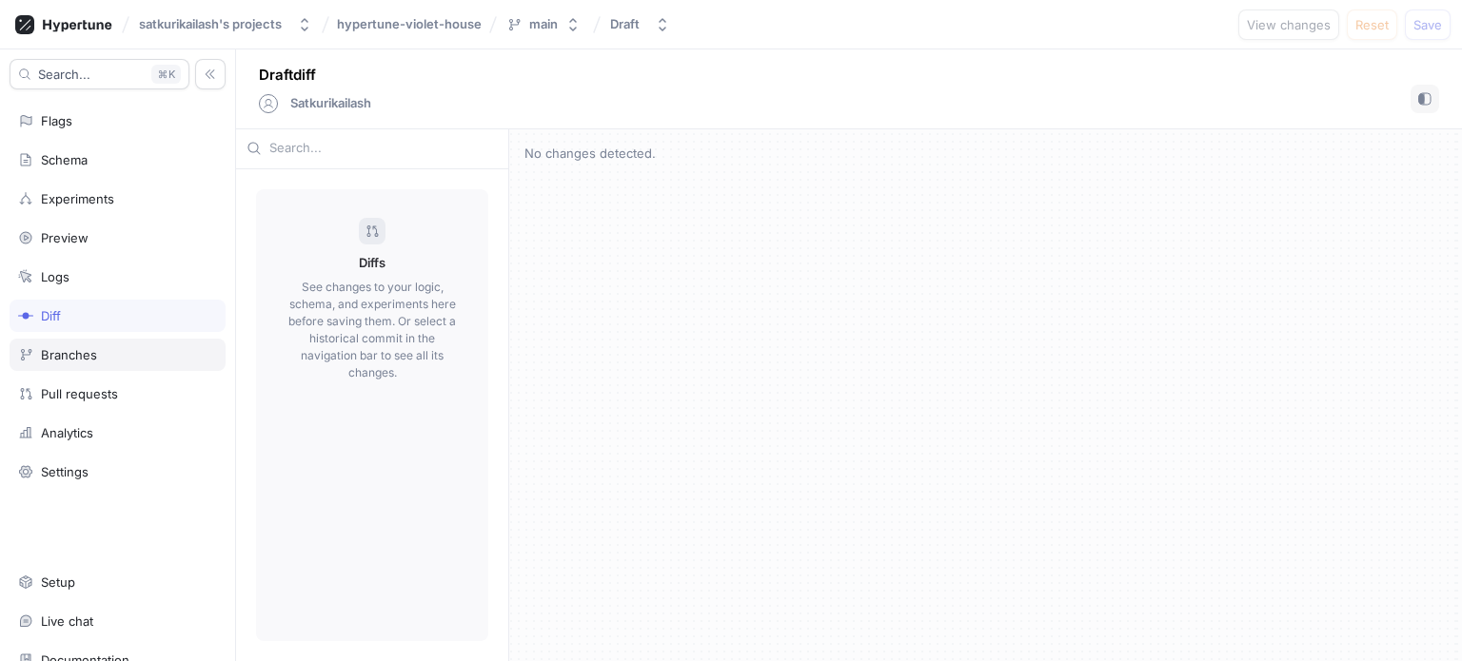
click at [88, 351] on div "Branches" at bounding box center [69, 354] width 56 height 15
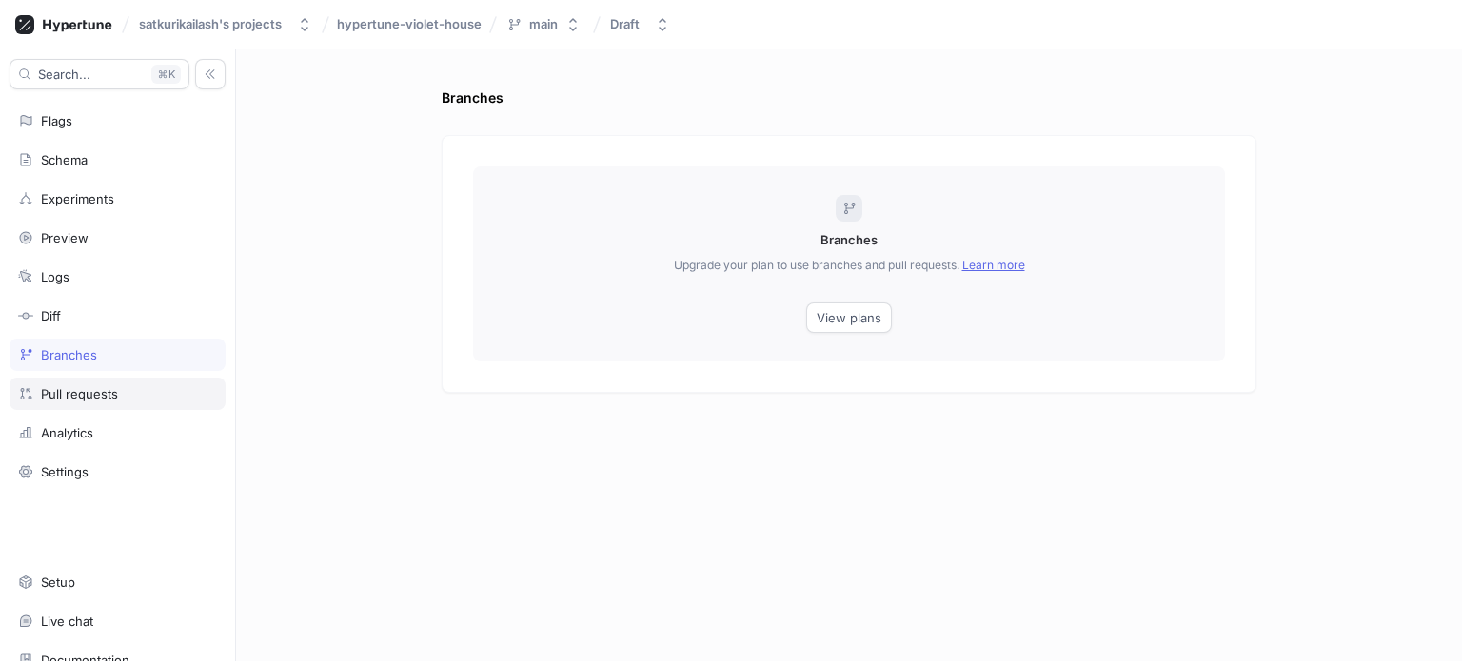
click at [93, 395] on div "Pull requests" at bounding box center [79, 393] width 77 height 15
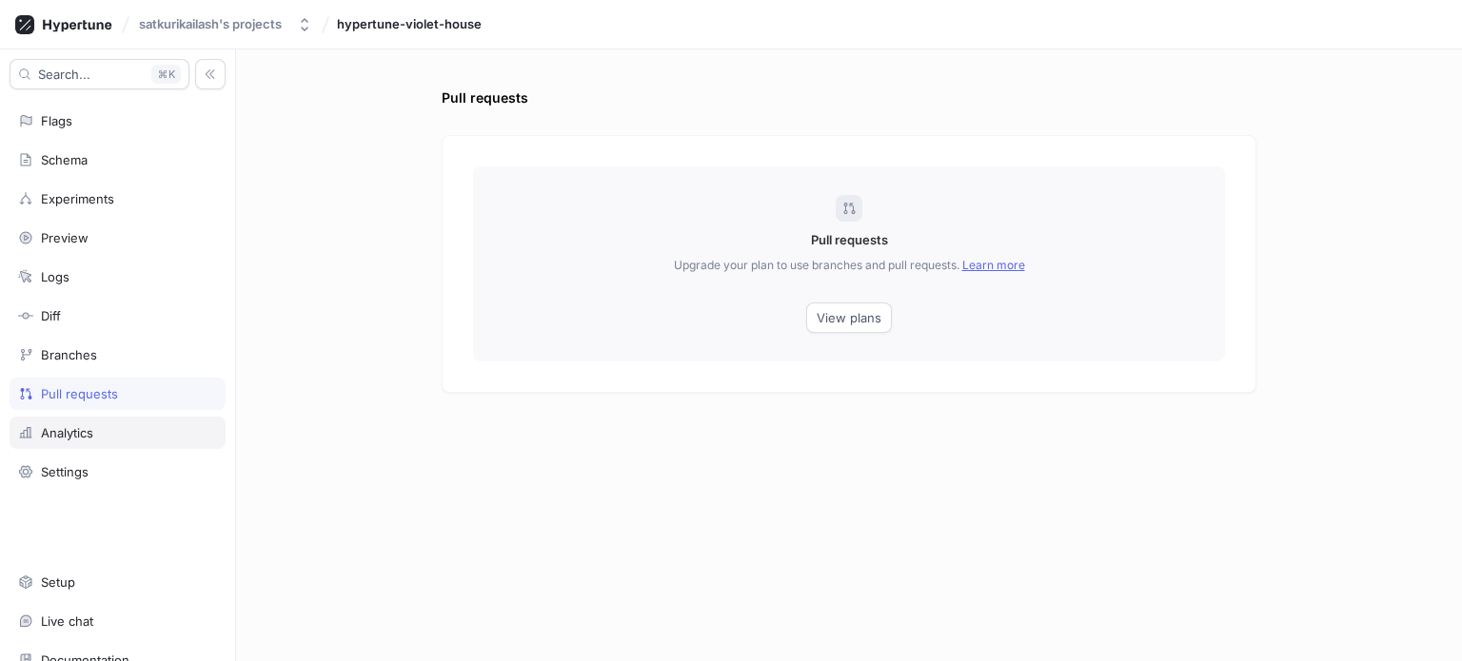
click at [97, 426] on div "Analytics" at bounding box center [117, 432] width 199 height 15
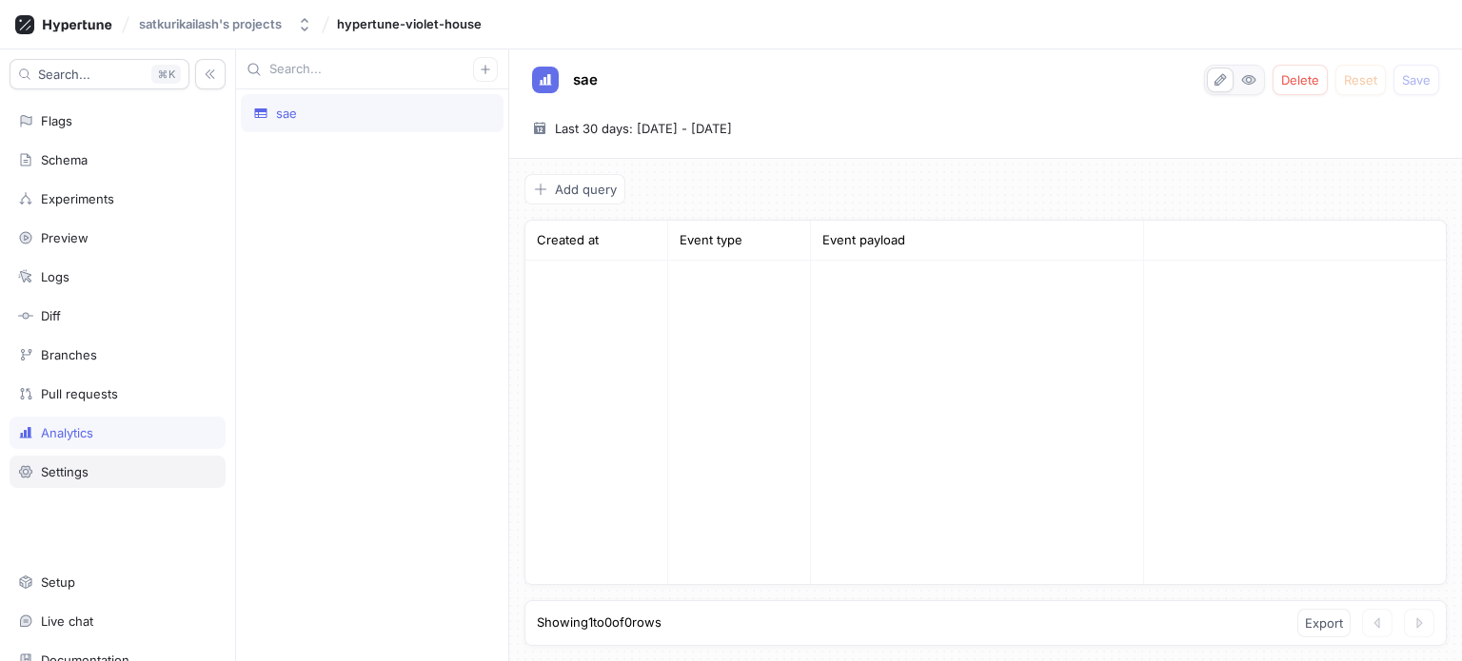
click at [108, 464] on div "Settings" at bounding box center [117, 471] width 199 height 15
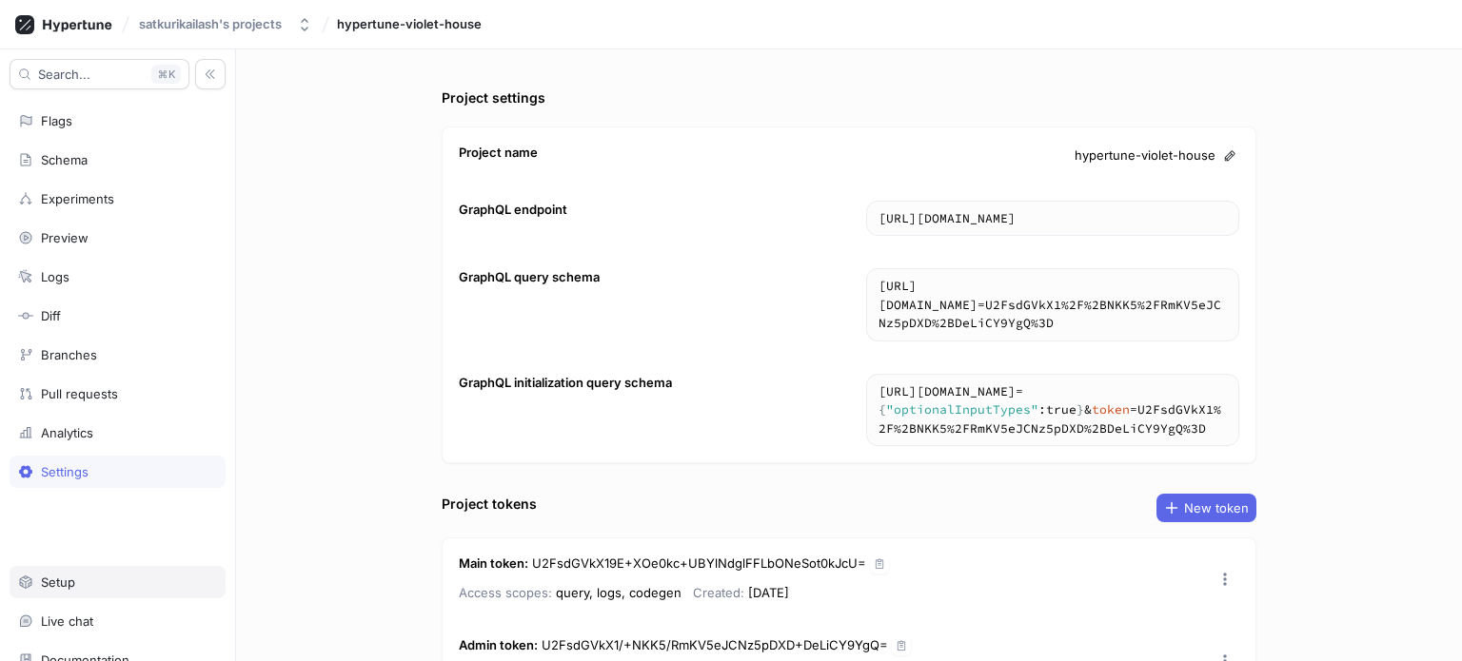
click at [78, 567] on div "Setup" at bounding box center [118, 582] width 216 height 32
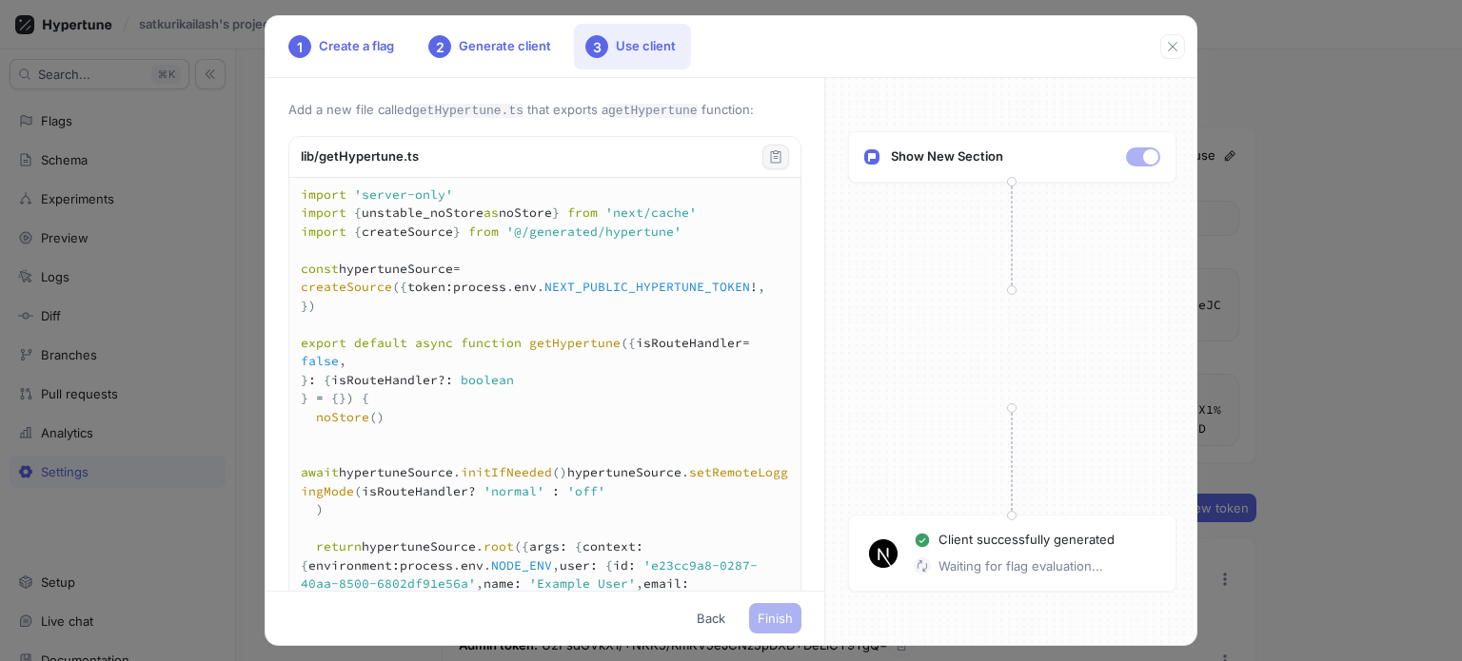
click at [768, 162] on icon "button" at bounding box center [775, 156] width 15 height 15
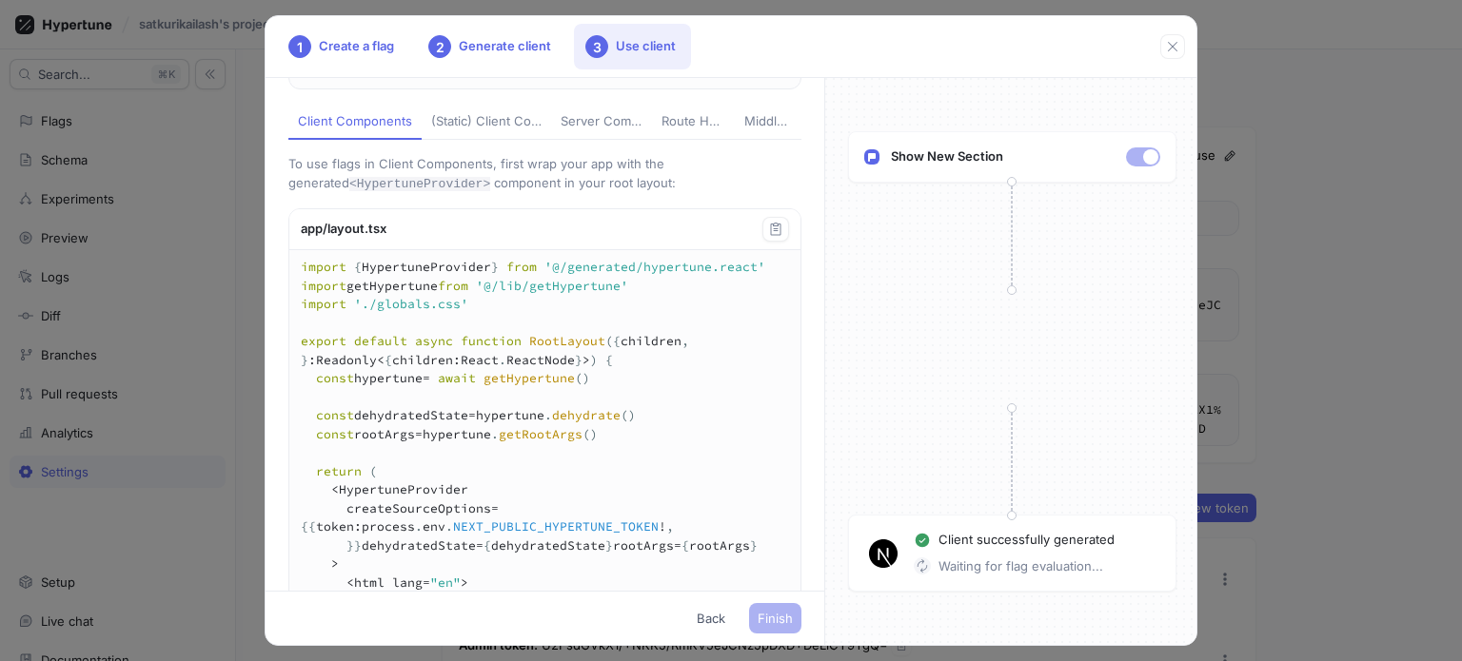
scroll to position [666, 0]
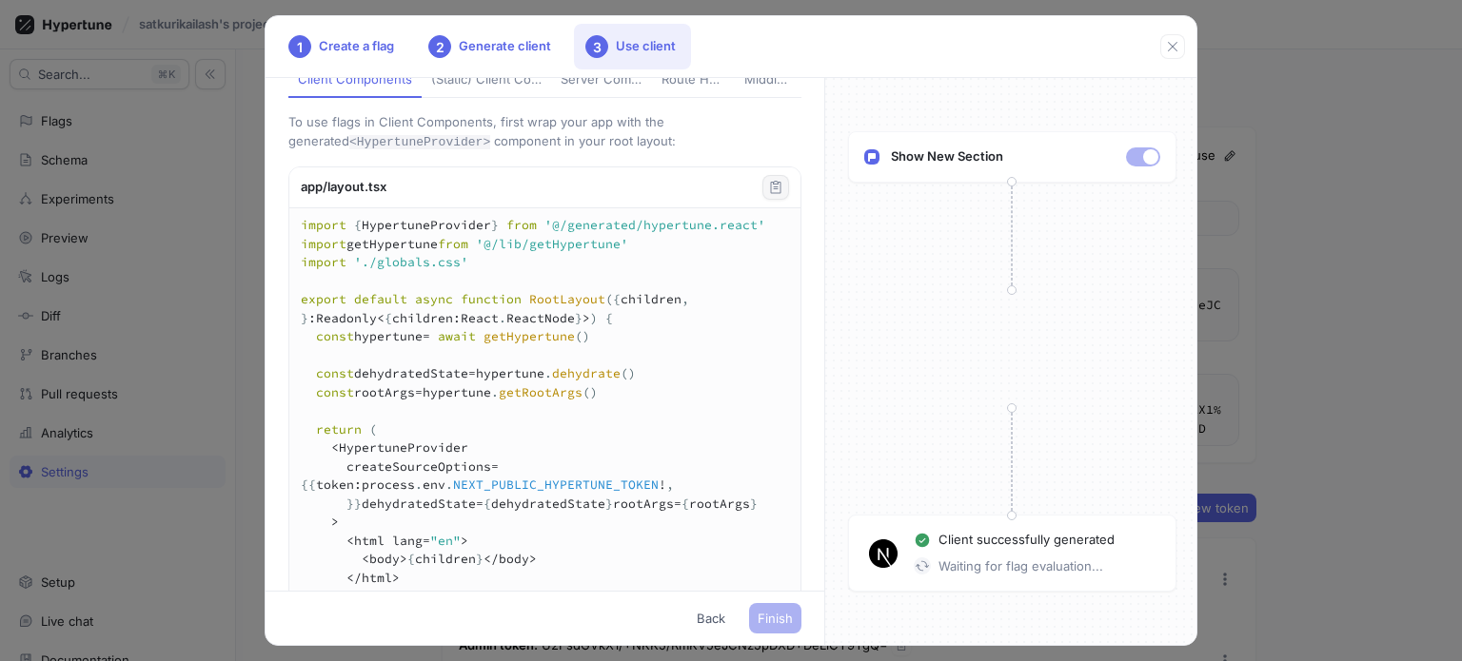
click at [771, 193] on icon "button" at bounding box center [776, 187] width 10 height 12
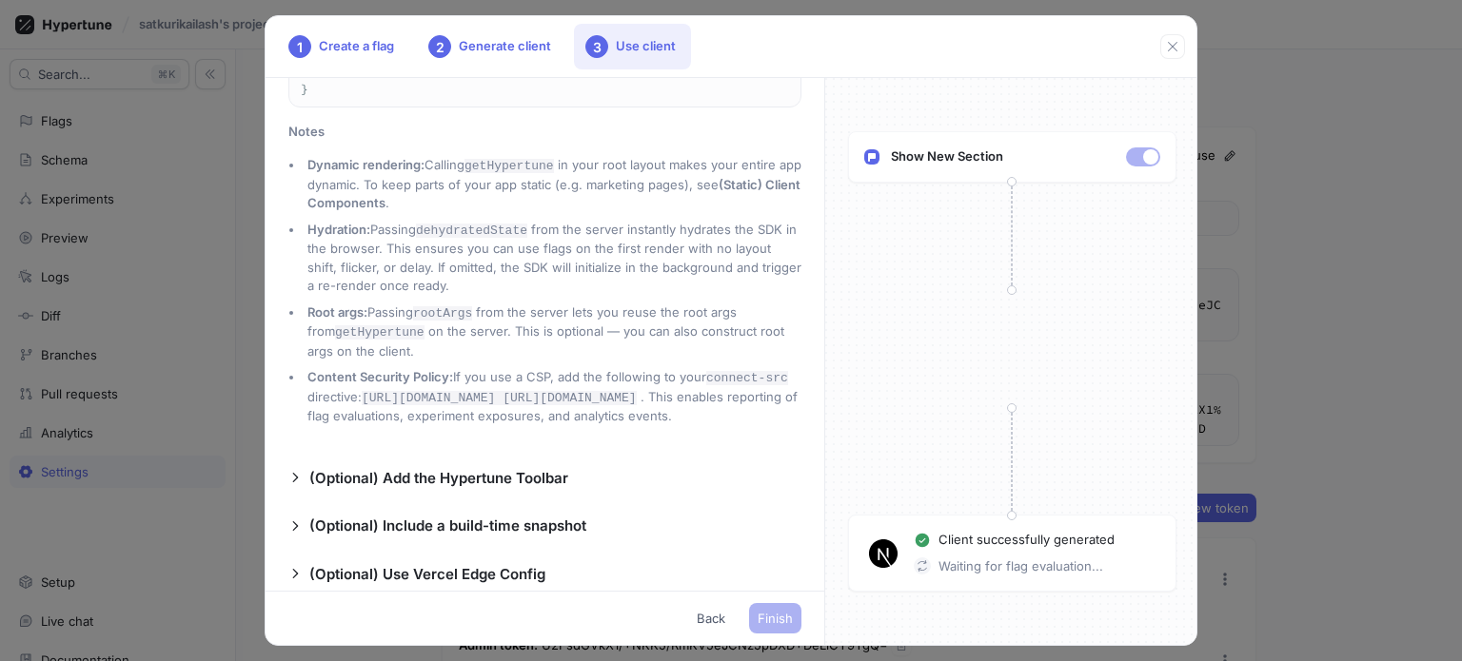
scroll to position [1332, 0]
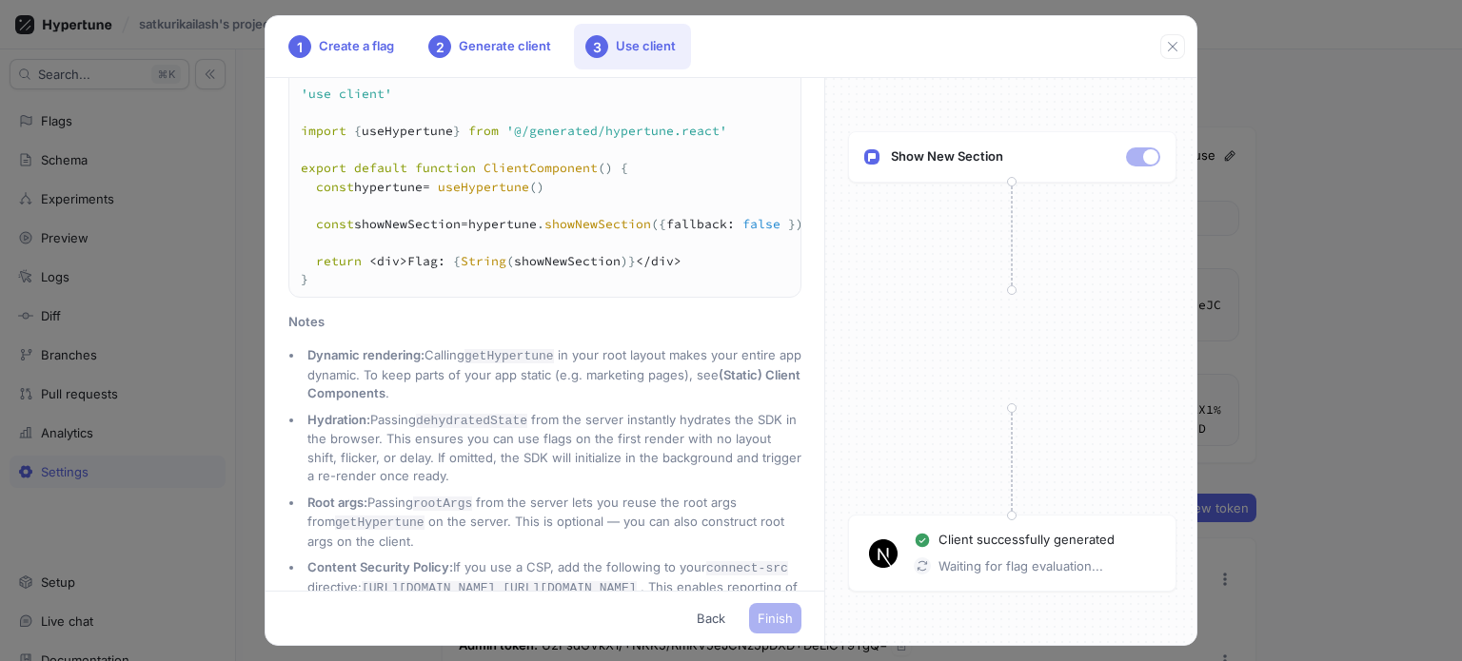
click at [768, 64] on icon "button" at bounding box center [775, 56] width 15 height 15
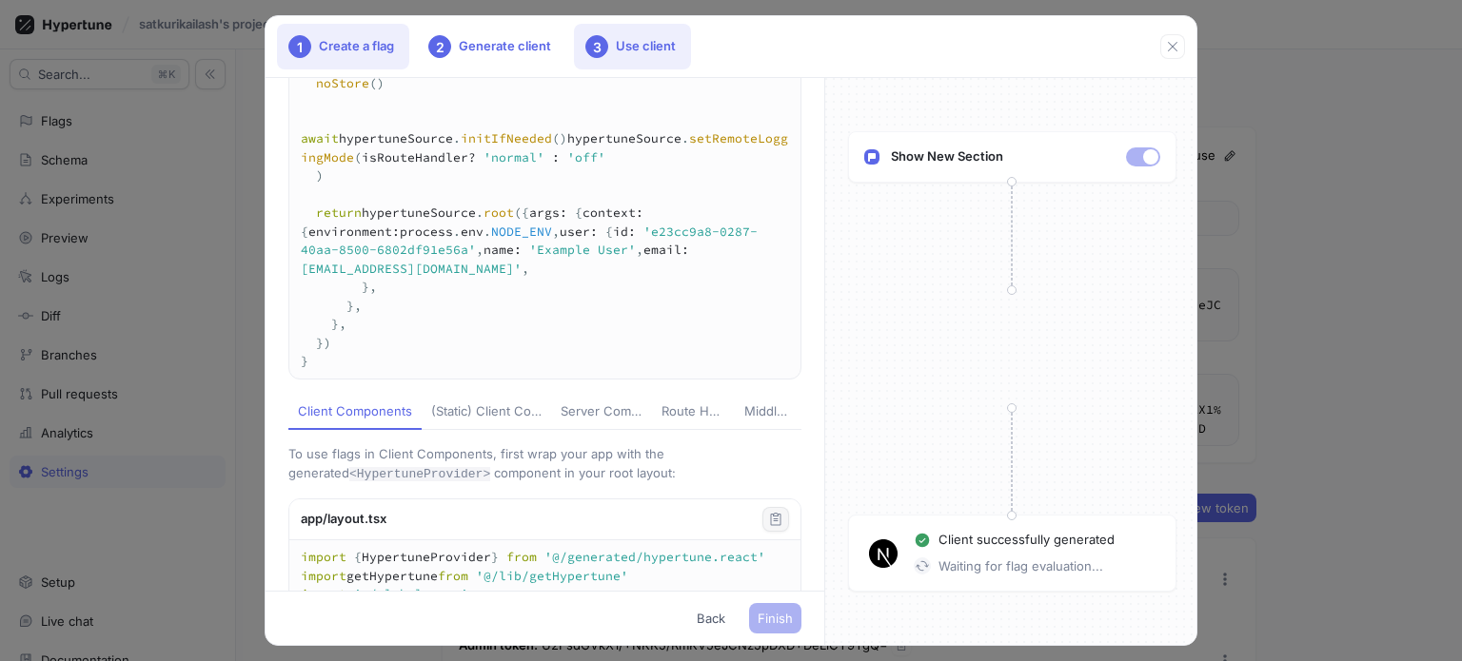
scroll to position [0, 0]
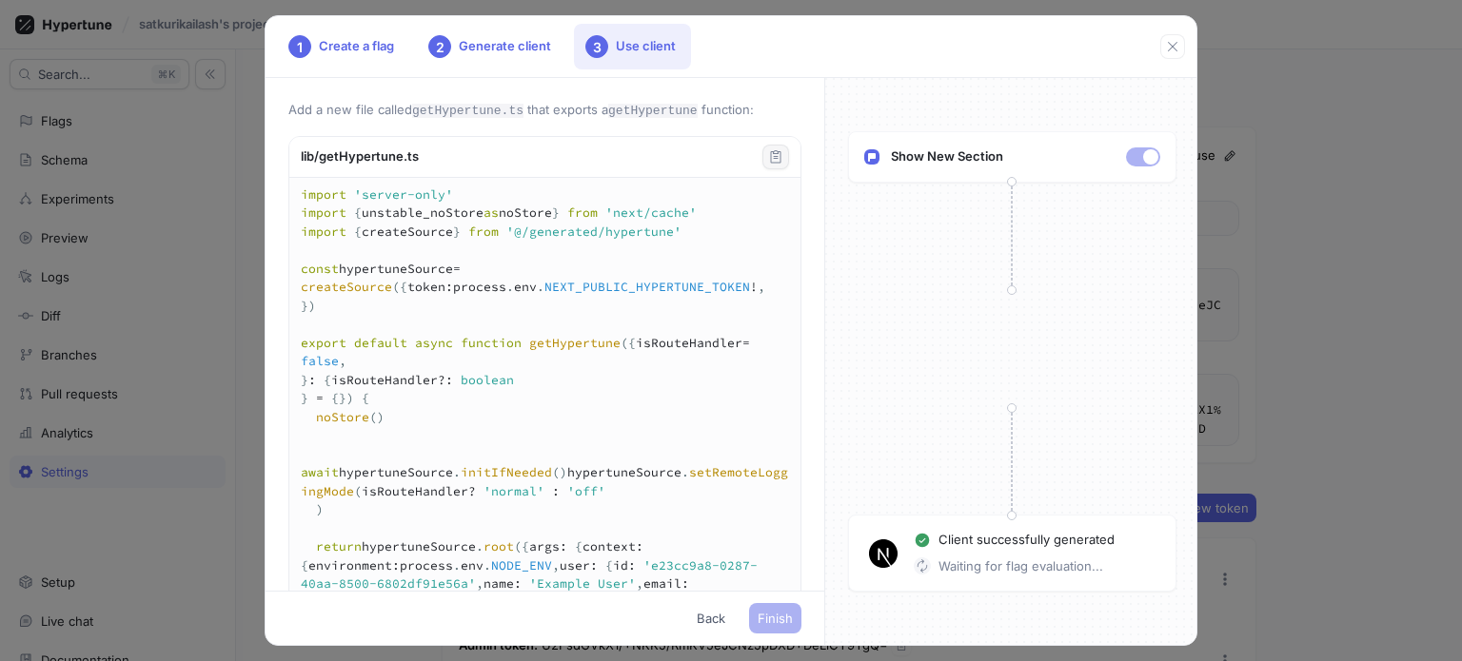
drag, startPoint x: 440, startPoint y: 466, endPoint x: 285, endPoint y: 150, distance: 352.0
click at [285, 150] on div "Add a new file called getHypertune.ts that exports a getHypertune function: lib…" at bounding box center [544, 334] width 559 height 513
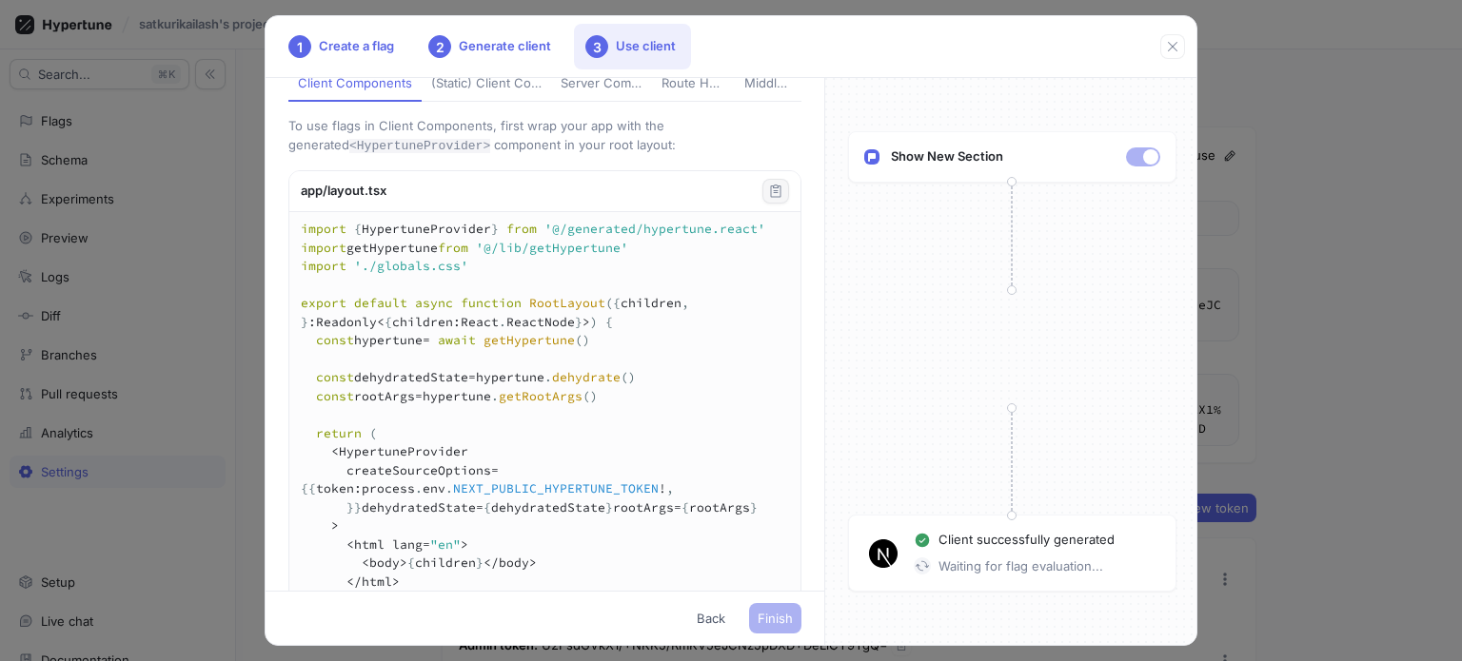
scroll to position [666, 0]
click at [433, 151] on p "To use flags in Client Components, first wrap your app with the generated <Hype…" at bounding box center [544, 132] width 513 height 38
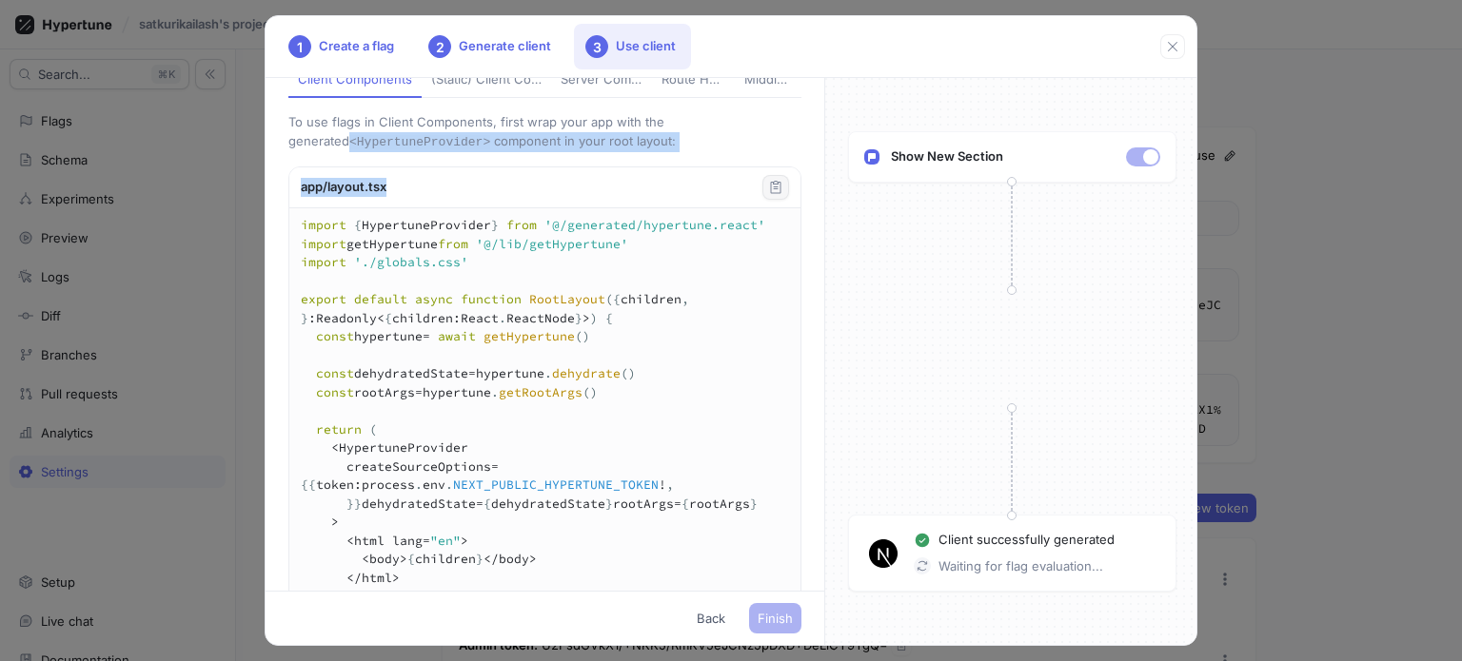
drag, startPoint x: 807, startPoint y: 286, endPoint x: 796, endPoint y: 216, distance: 71.3
click at [796, 216] on div "Add a new file called getHypertune.ts that exports a getHypertune function: lib…" at bounding box center [544, 334] width 559 height 513
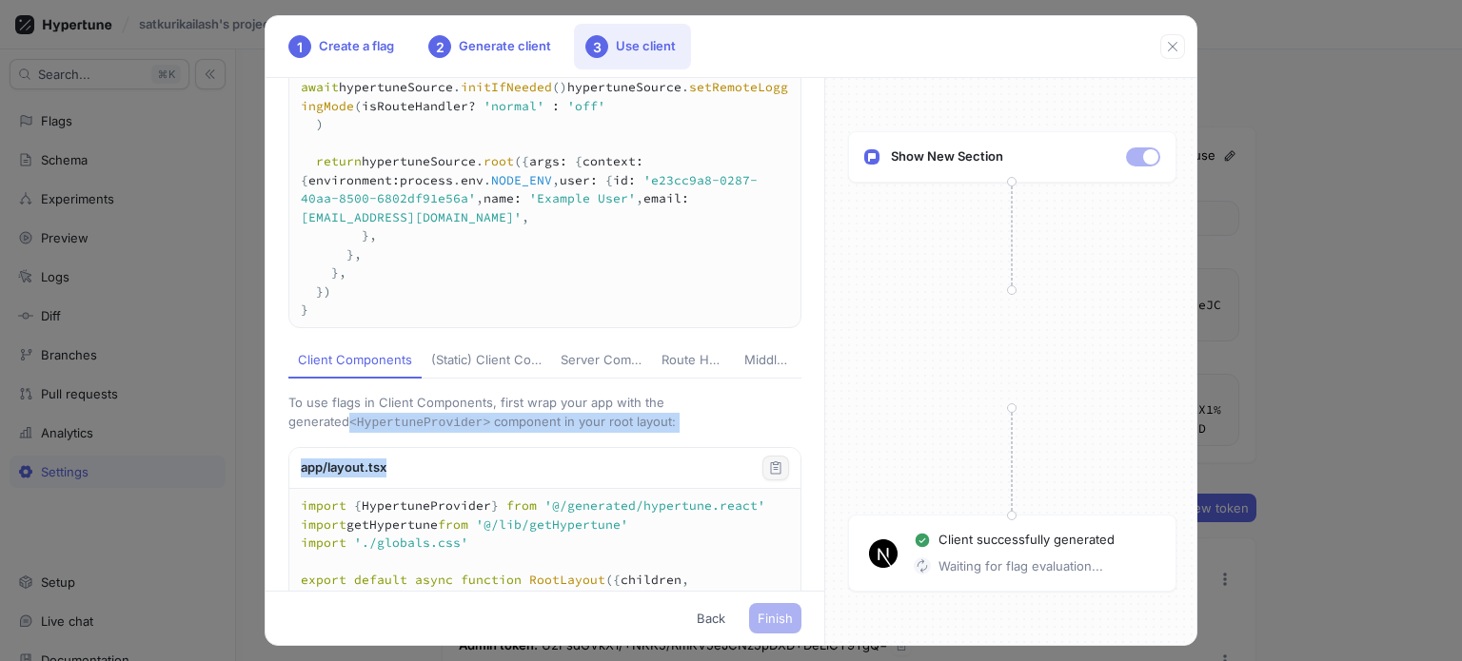
scroll to position [374, 0]
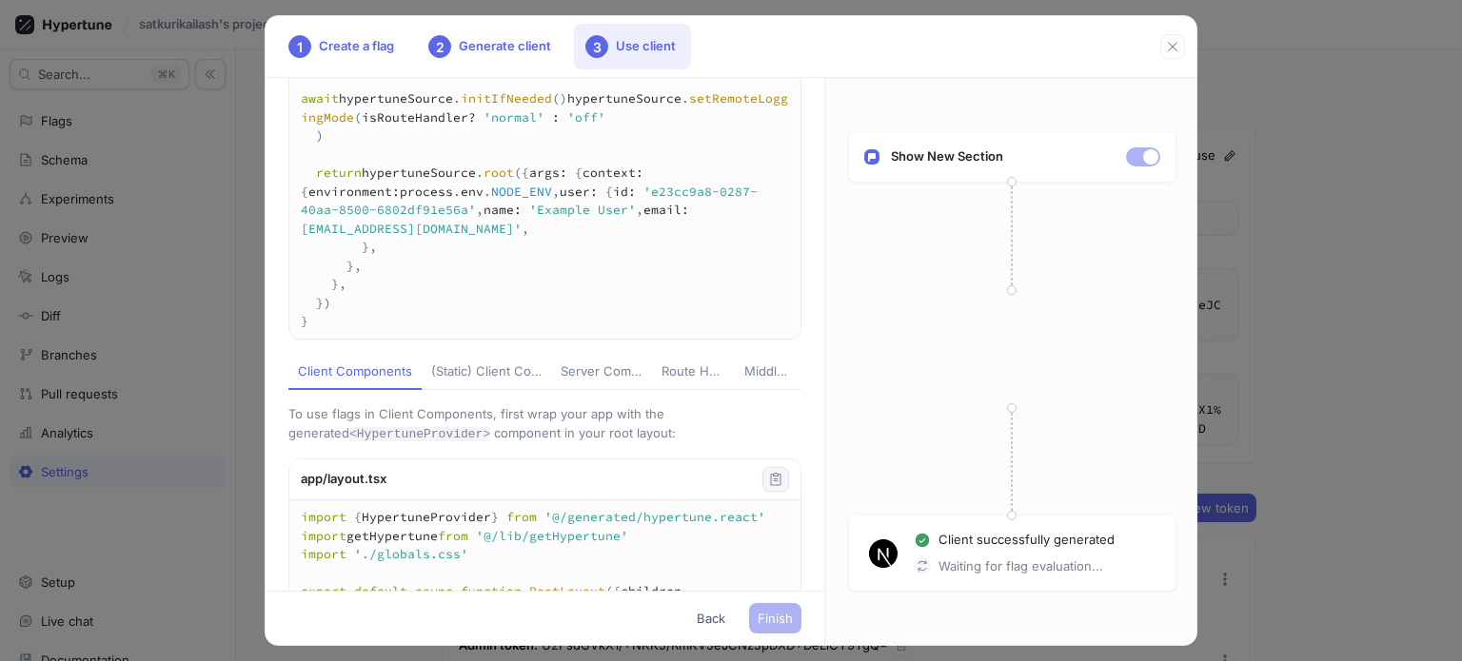
click at [338, 292] on textarea "import 'server-only' import { unstable_noStore as noStore } from 'next/cache' i…" at bounding box center [544, 71] width 511 height 535
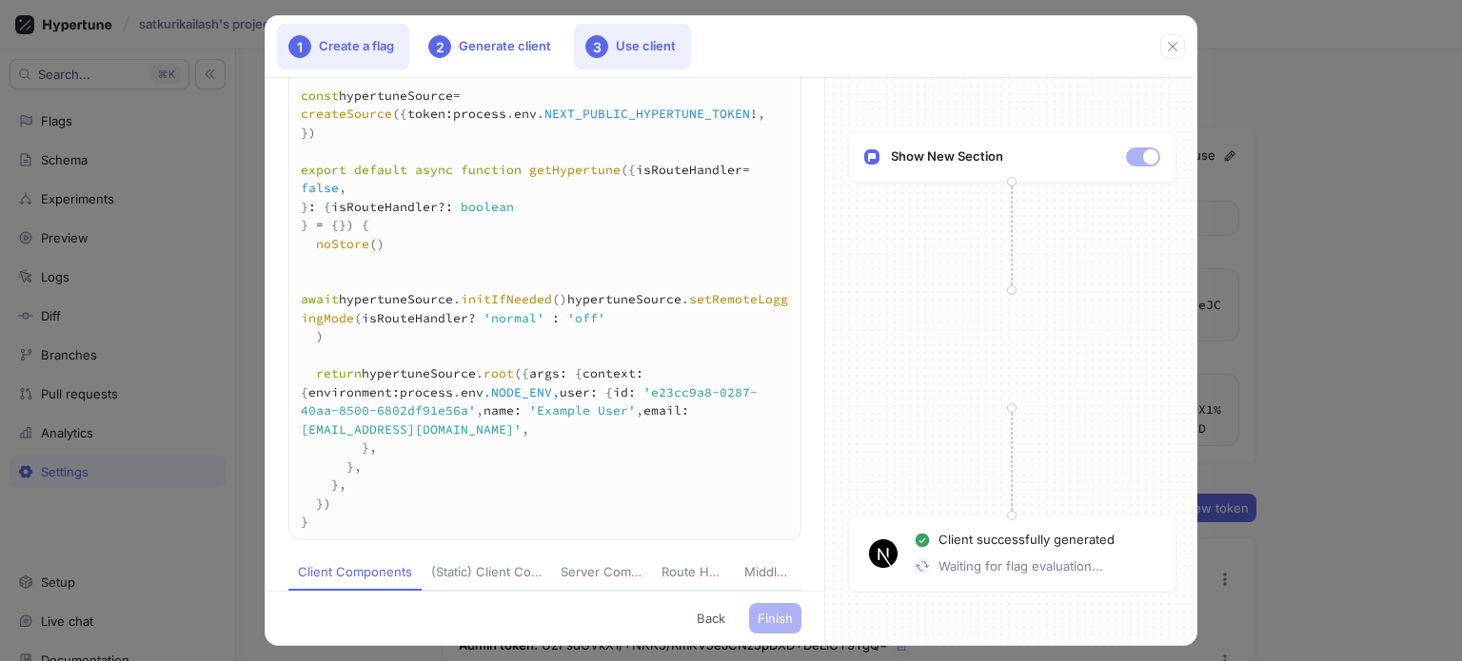
scroll to position [0, 0]
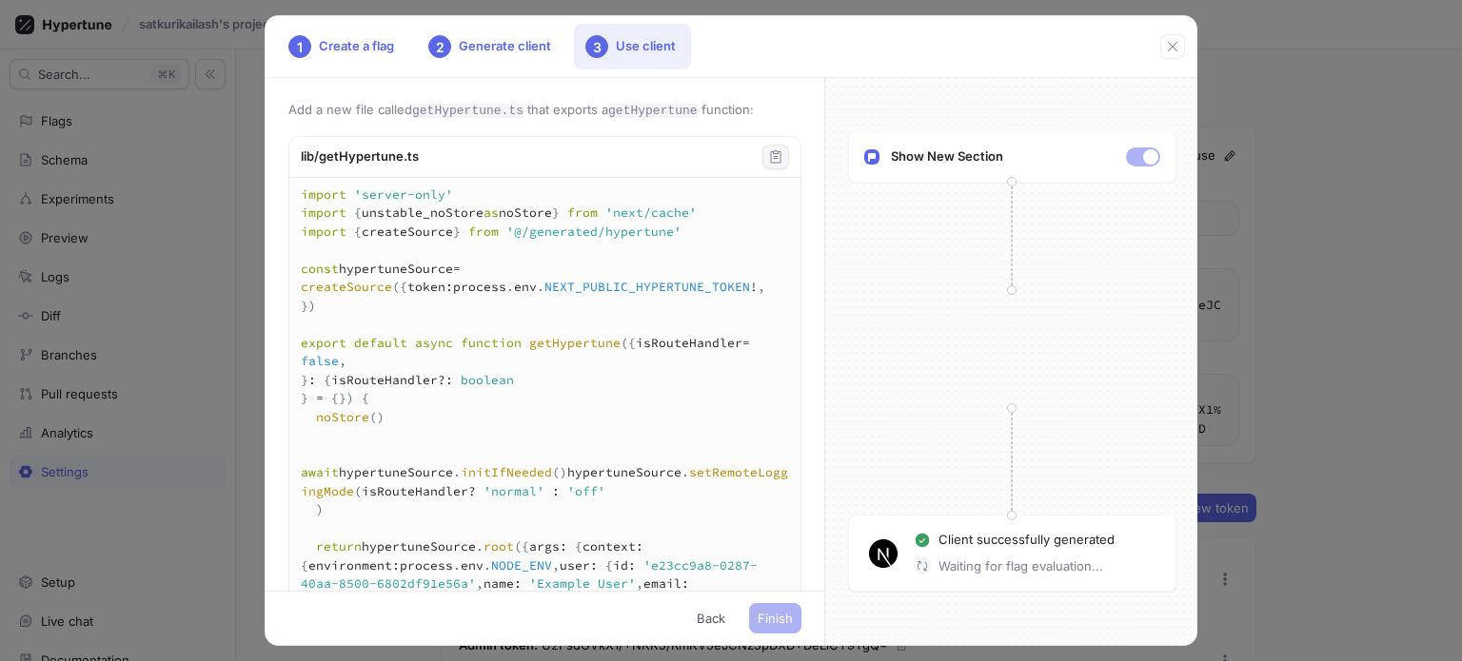
drag, startPoint x: 314, startPoint y: 439, endPoint x: 285, endPoint y: 163, distance: 277.4
click at [285, 163] on div "Add a new file called getHypertune.ts that exports a getHypertune function: lib…" at bounding box center [544, 334] width 559 height 513
click at [909, 417] on div "Show New Section Client successfully generated Waiting for flag evaluation..." at bounding box center [1011, 361] width 373 height 567
drag, startPoint x: 1090, startPoint y: 574, endPoint x: 921, endPoint y: 572, distance: 168.4
click at [921, 572] on div "Waiting for flag evaluation..." at bounding box center [1037, 567] width 246 height 19
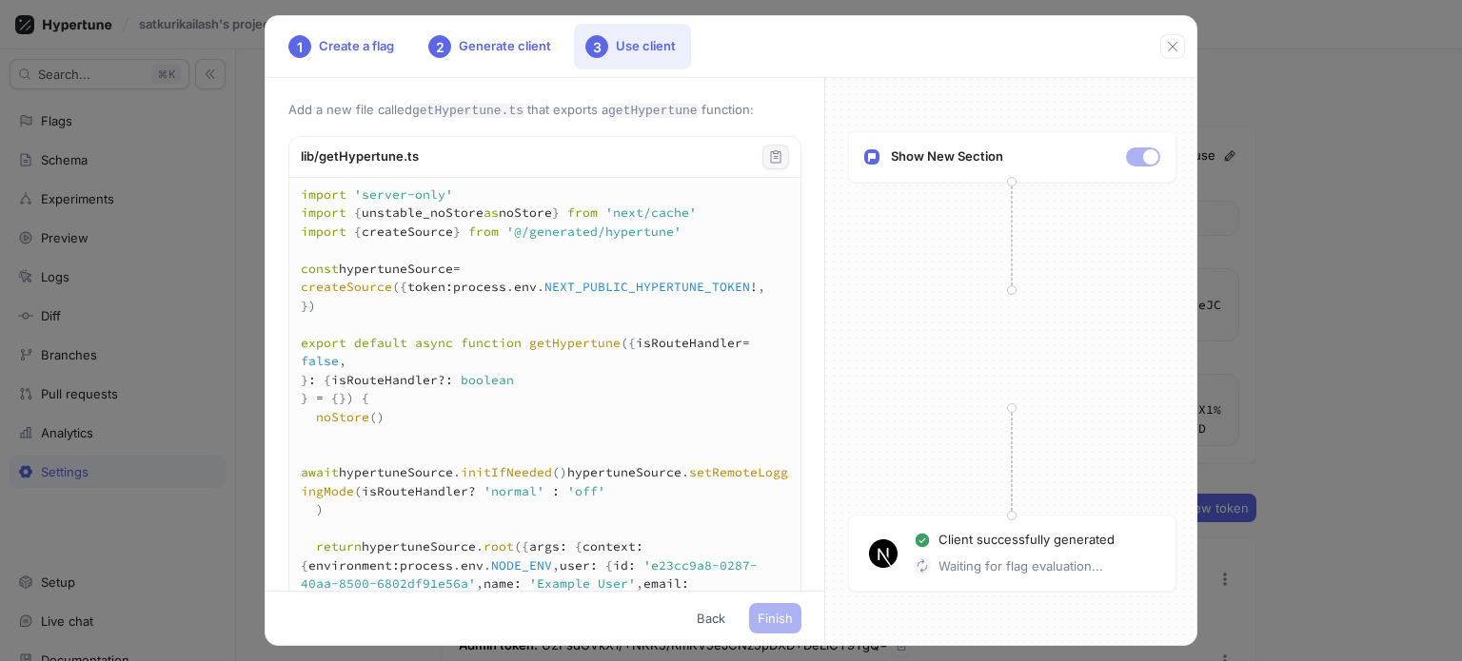
click at [1096, 561] on p "Waiting for flag evaluation..." at bounding box center [1020, 567] width 165 height 19
drag, startPoint x: 1160, startPoint y: 570, endPoint x: 914, endPoint y: 566, distance: 245.5
click at [914, 566] on div "Client successfully generated Waiting for flag evaluation..." at bounding box center [1012, 553] width 328 height 77
copy p "Waiting for flag evaluation..."
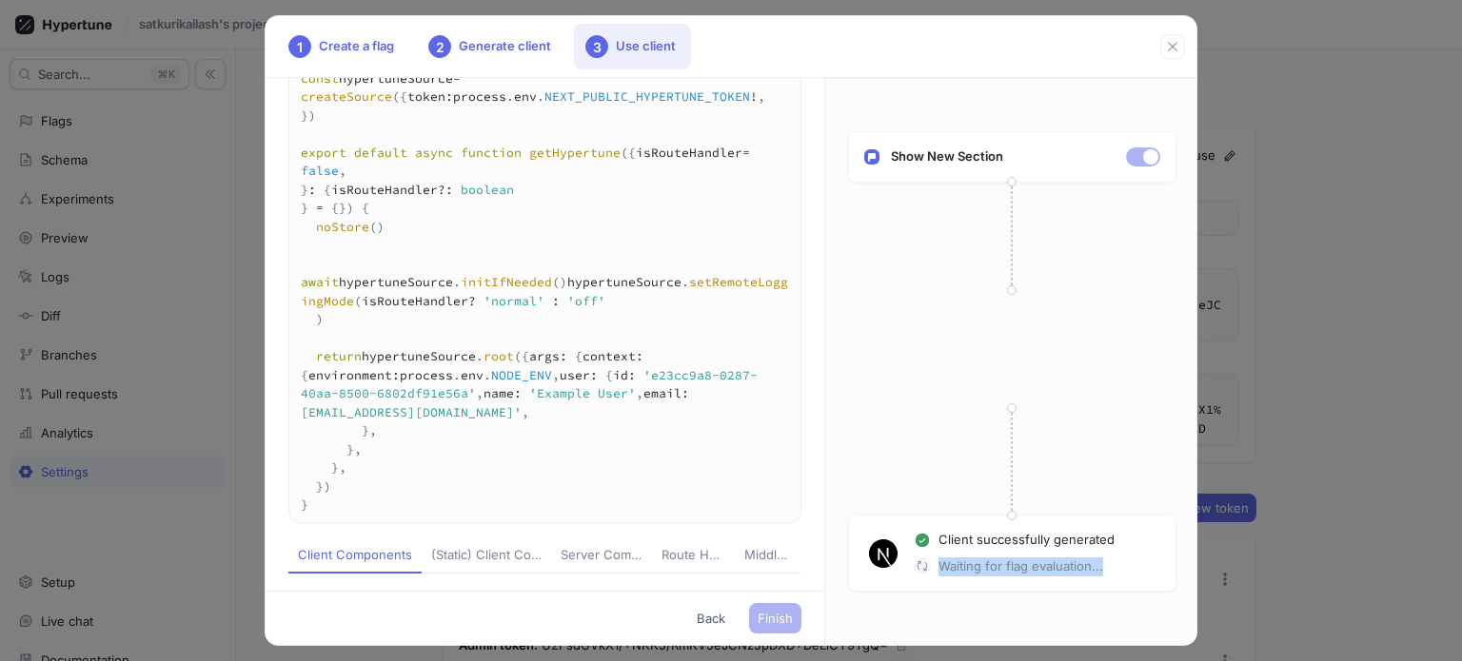
scroll to position [285, 0]
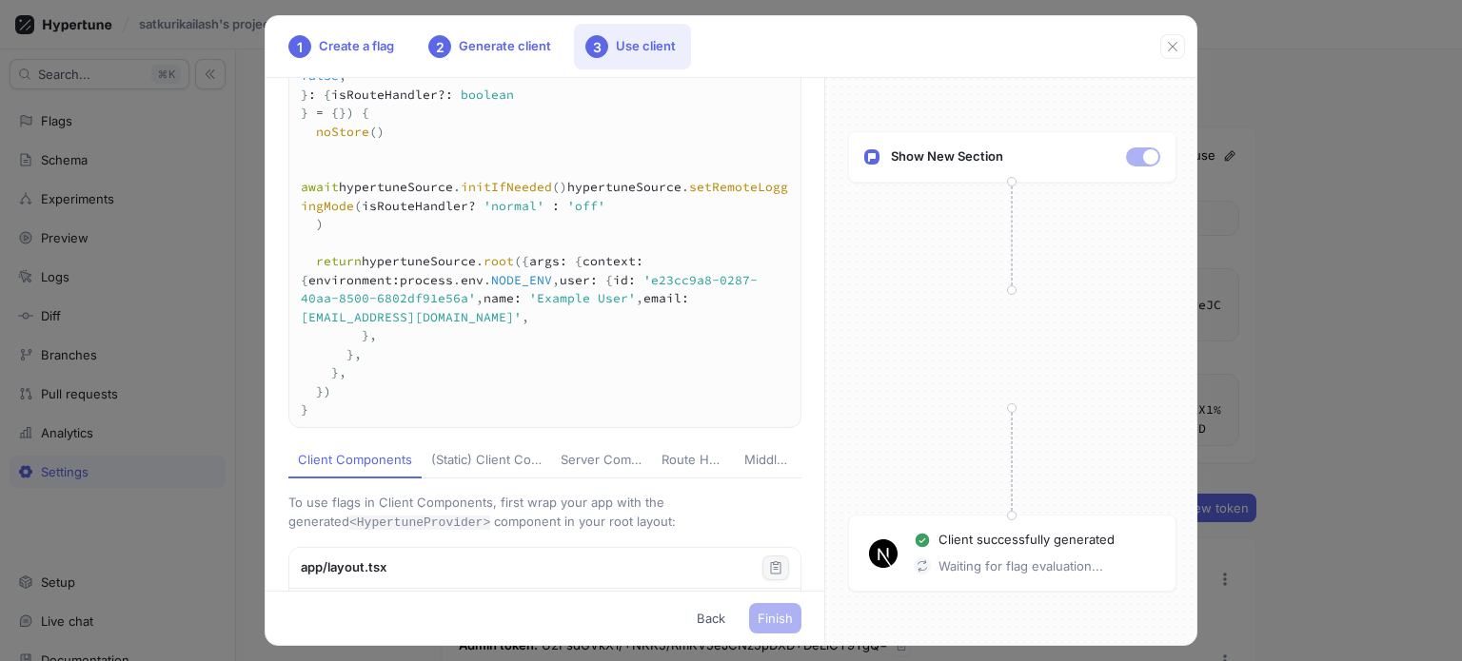
drag, startPoint x: 312, startPoint y: 302, endPoint x: 423, endPoint y: 473, distance: 204.3
click at [423, 427] on textarea "import 'server-only' import { unstable_noStore as noStore } from 'next/cache' i…" at bounding box center [544, 159] width 511 height 535
click at [490, 281] on textarea "import 'server-only' import { unstable_noStore as noStore } from 'next/cache' i…" at bounding box center [544, 159] width 511 height 535
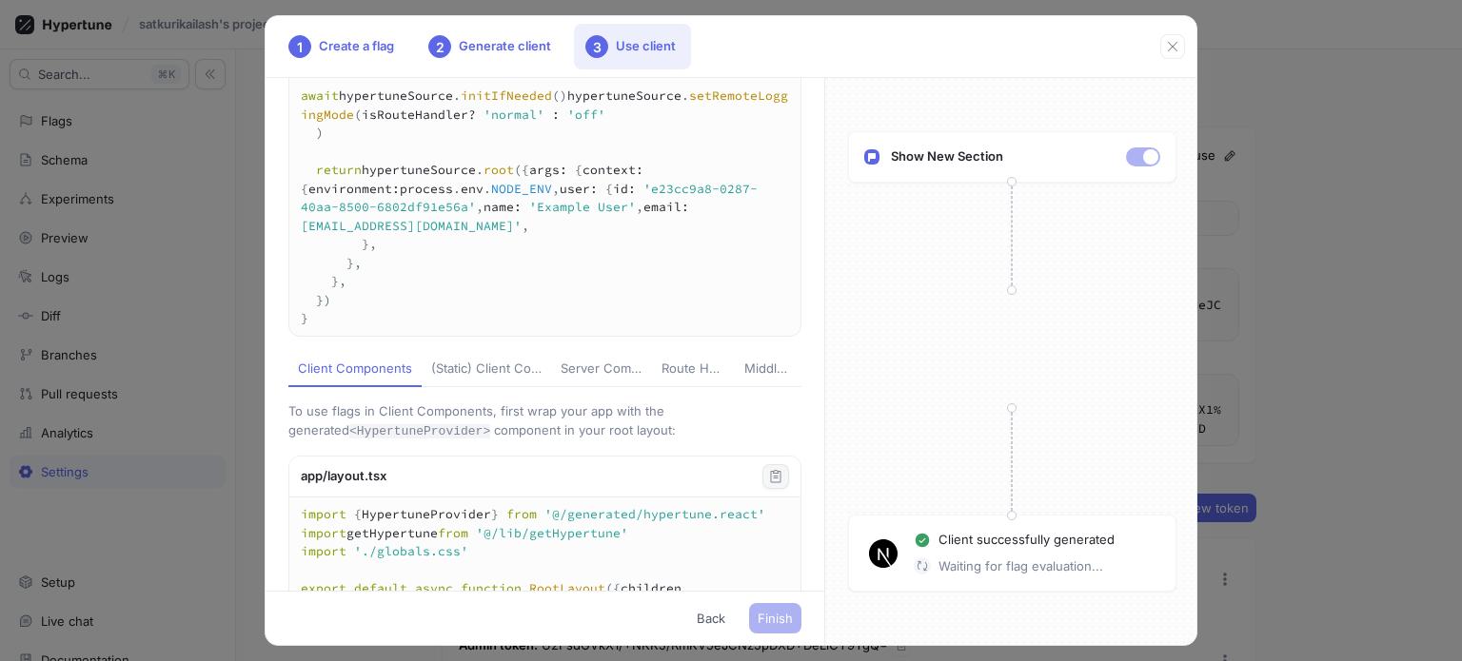
scroll to position [476, 0]
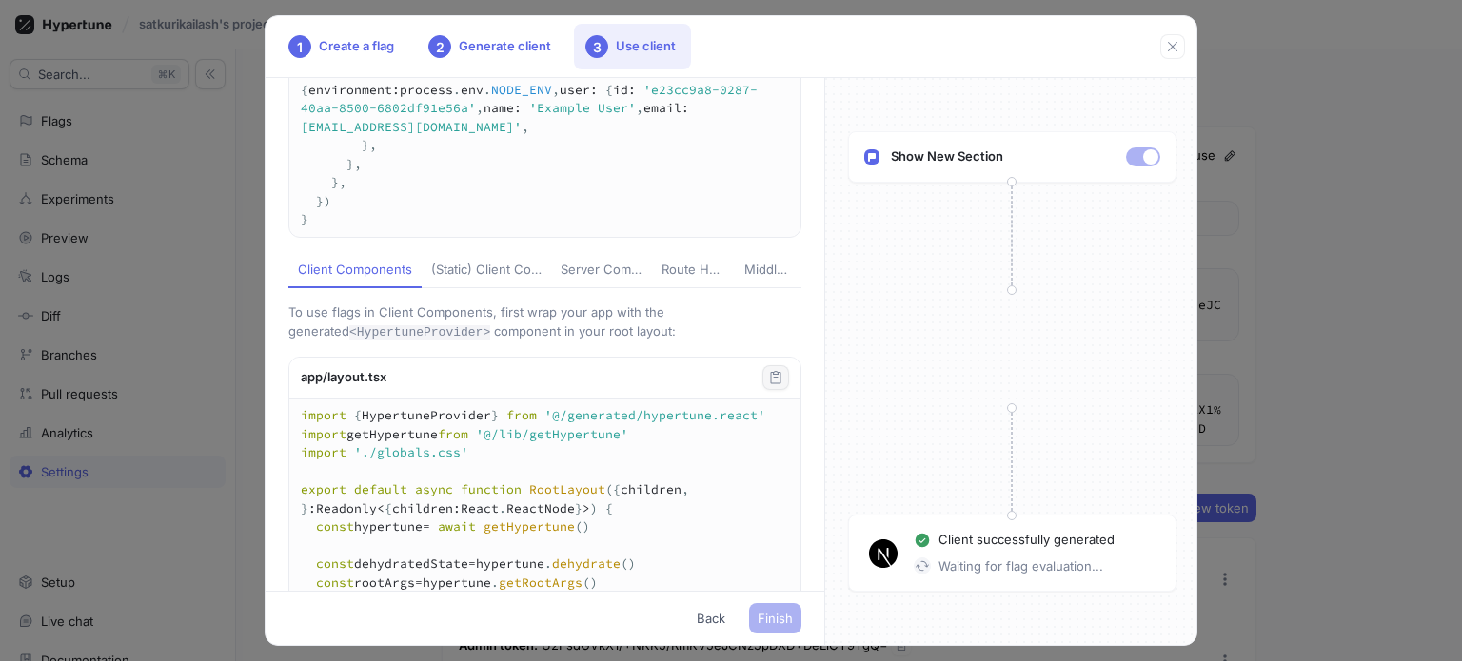
click at [1007, 600] on div "Show New Section Client successfully generated Waiting for flag evaluation..." at bounding box center [1011, 361] width 373 height 567
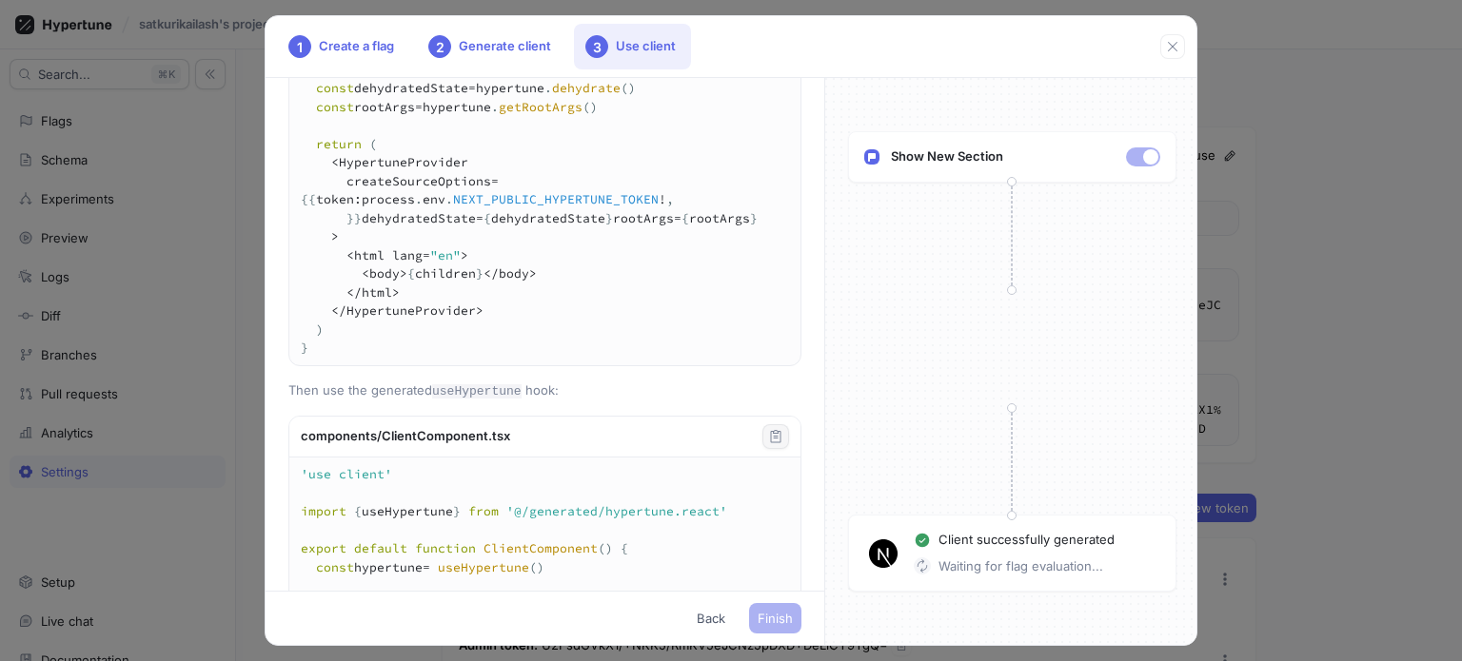
scroll to position [1142, 0]
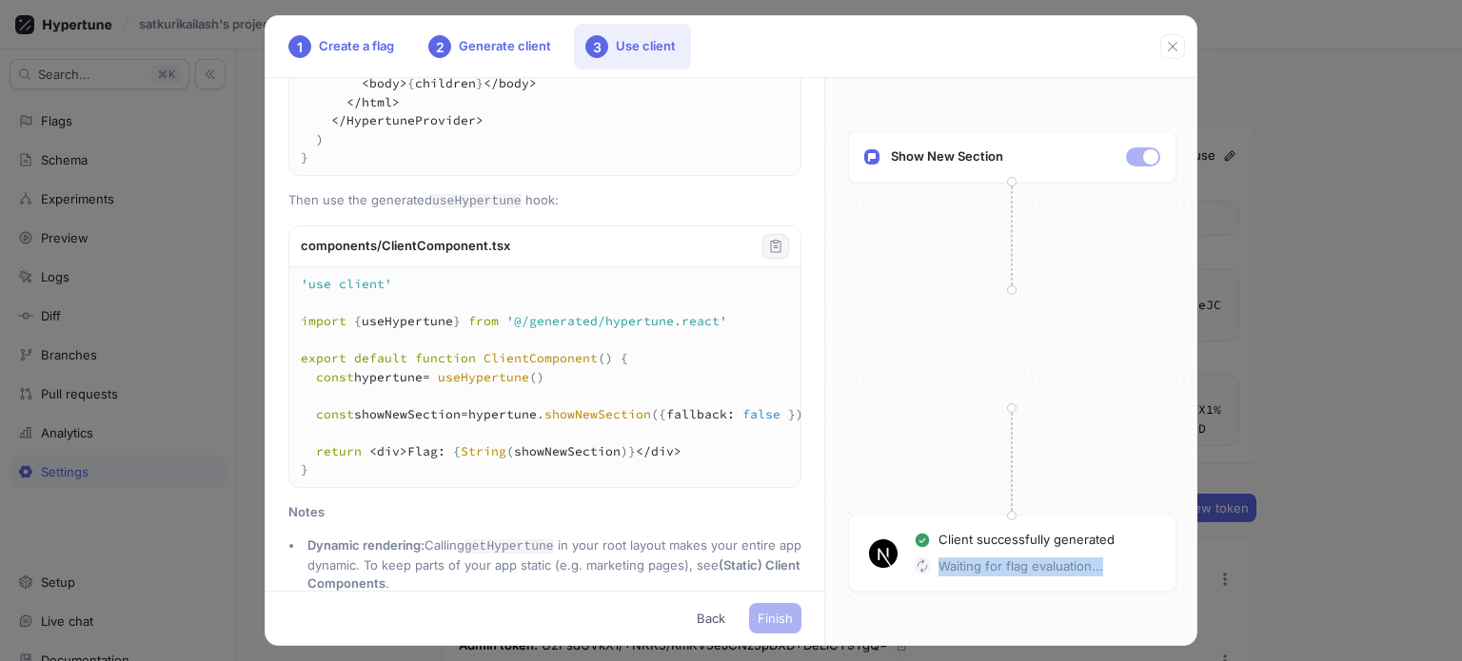
drag, startPoint x: 1142, startPoint y: 576, endPoint x: 938, endPoint y: 573, distance: 203.7
click at [938, 573] on div "Waiting for flag evaluation..." at bounding box center [1037, 567] width 246 height 19
copy p "Waiting for flag evaluation..."
click at [1015, 560] on p "Waiting for flag evaluation..." at bounding box center [1020, 567] width 165 height 19
